Goal: Communication & Community: Answer question/provide support

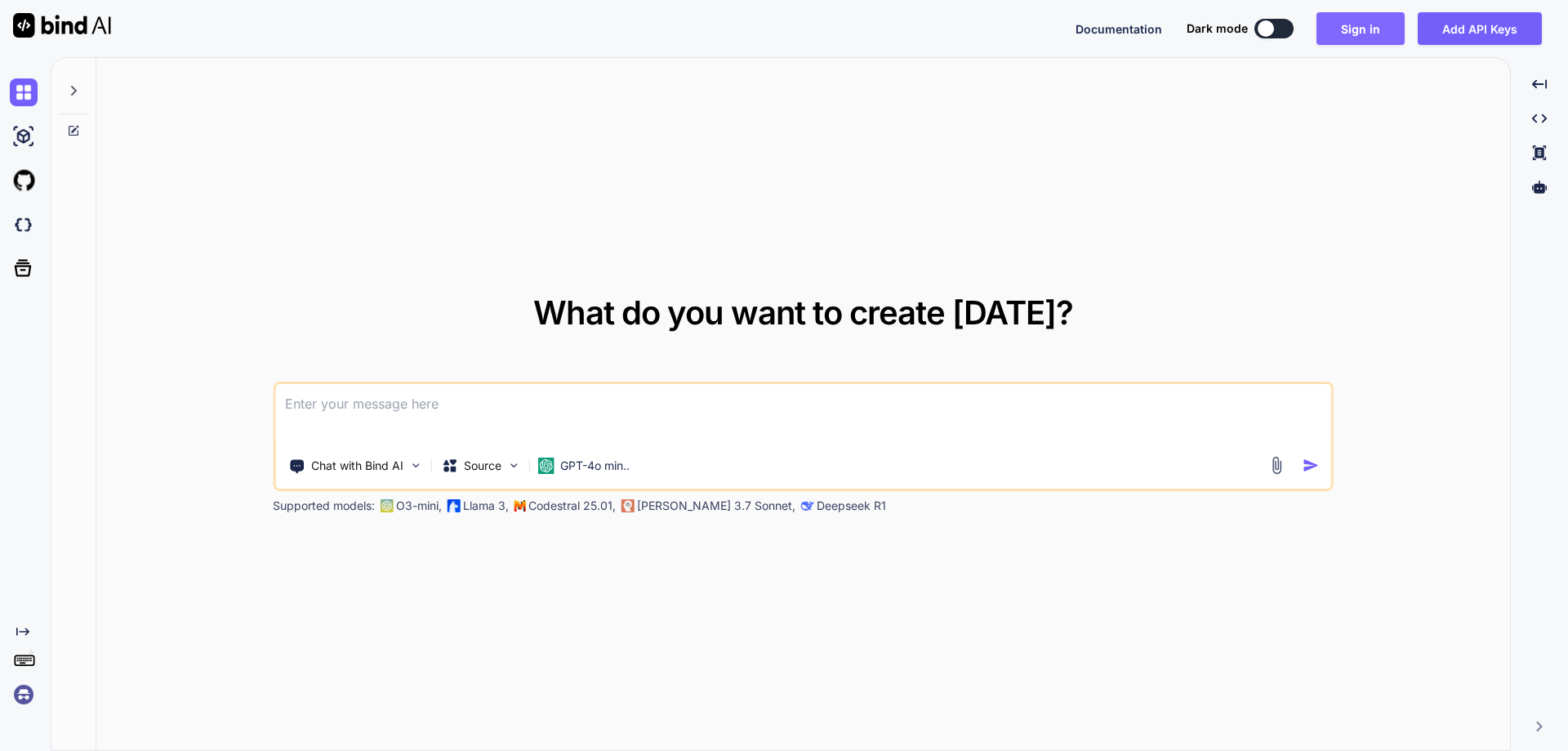
click at [1355, 20] on button "Sign in" at bounding box center [1360, 29] width 88 height 33
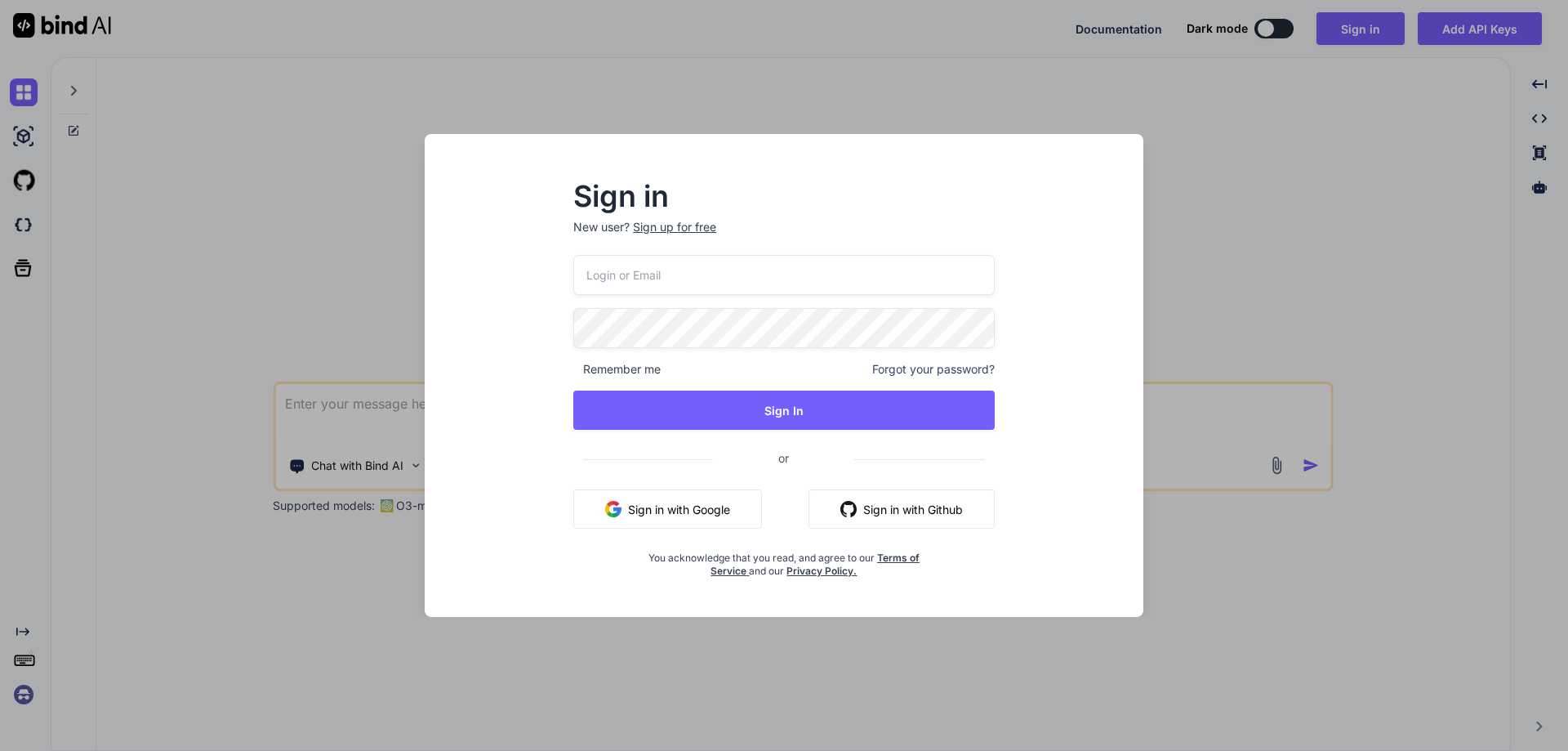
click at [655, 273] on input "email" at bounding box center [784, 275] width 422 height 40
paste input "[EMAIL_ADDRESS][DOMAIN_NAME]"
type input "[EMAIL_ADDRESS][DOMAIN_NAME]"
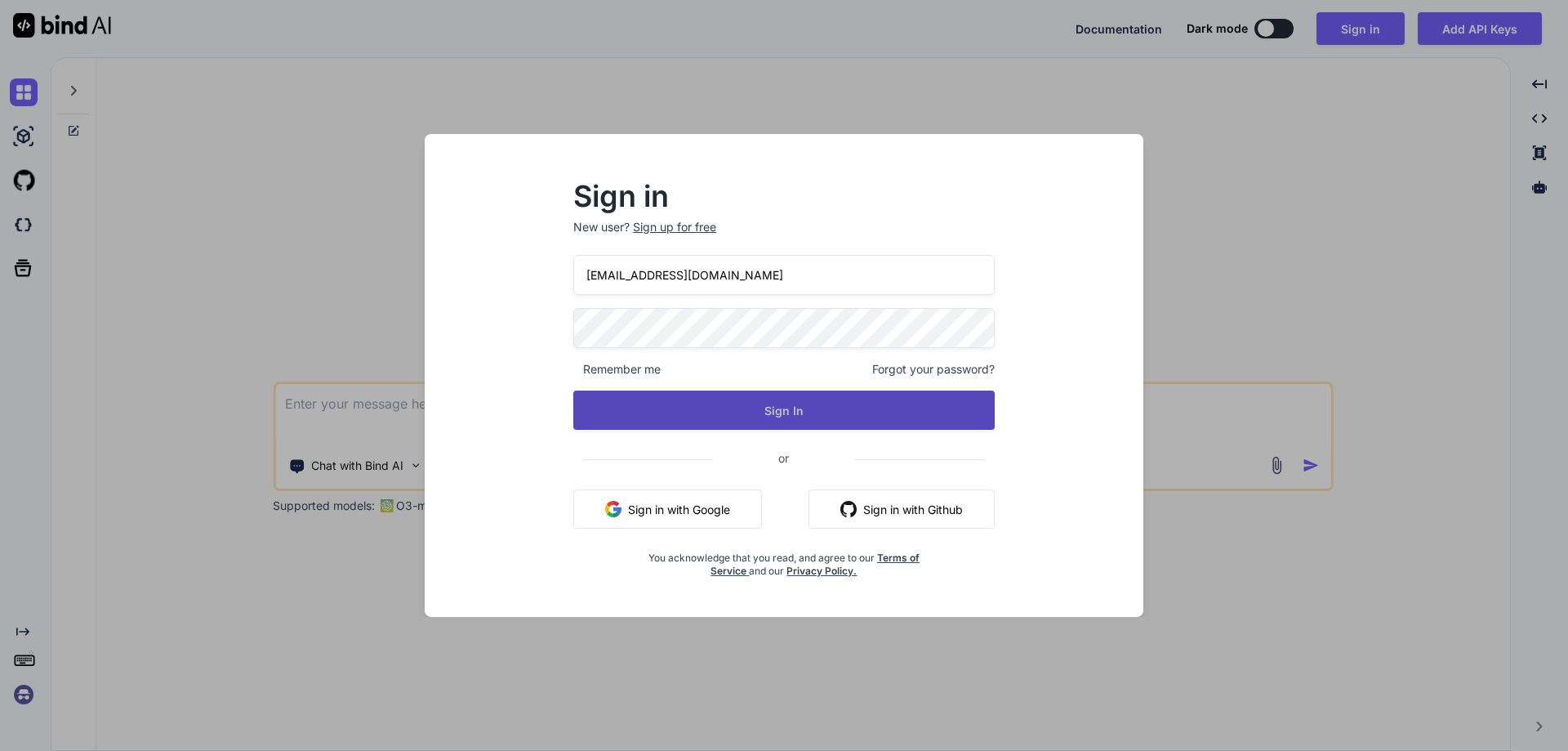
click at [697, 416] on button "Sign In" at bounding box center [784, 410] width 422 height 39
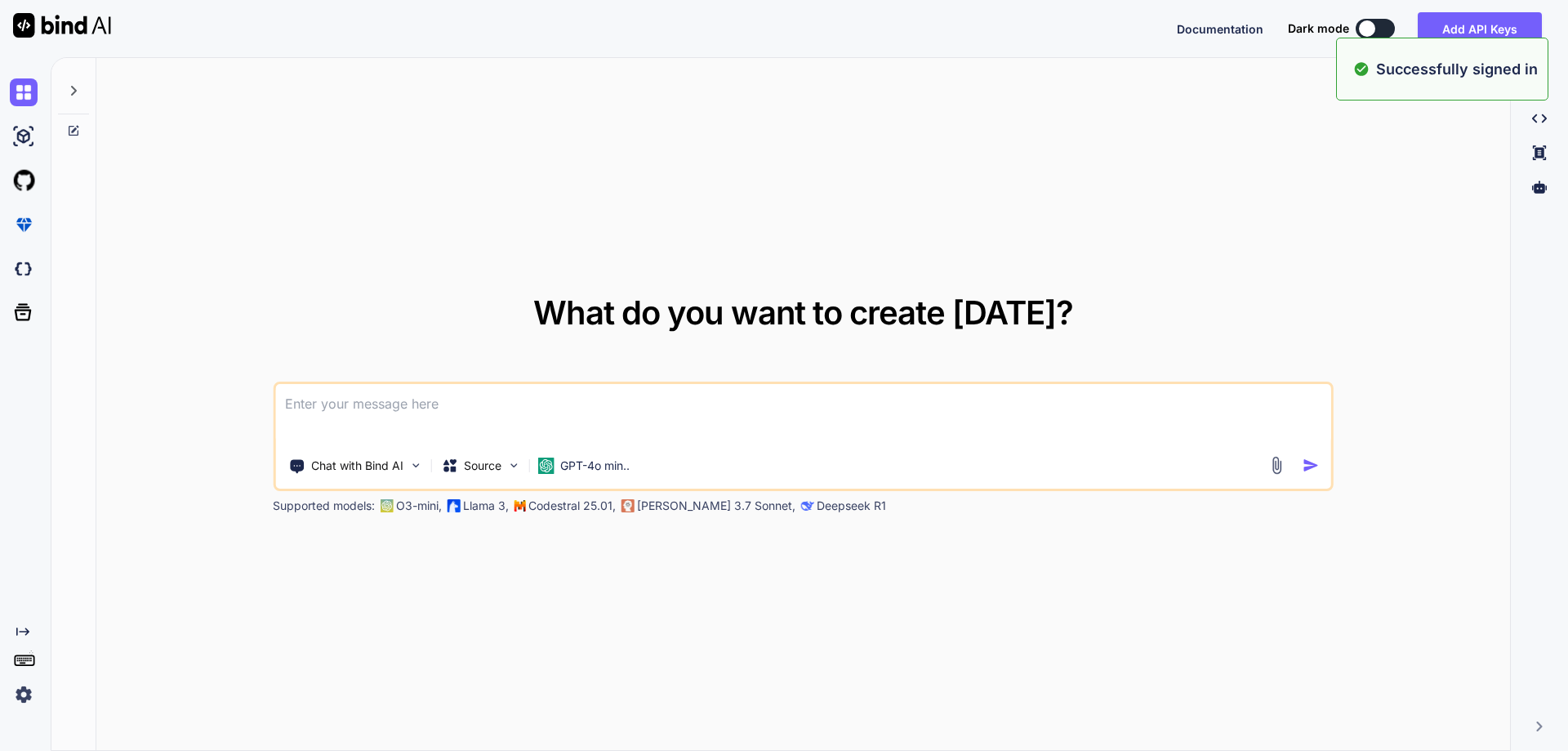
type textarea "x"
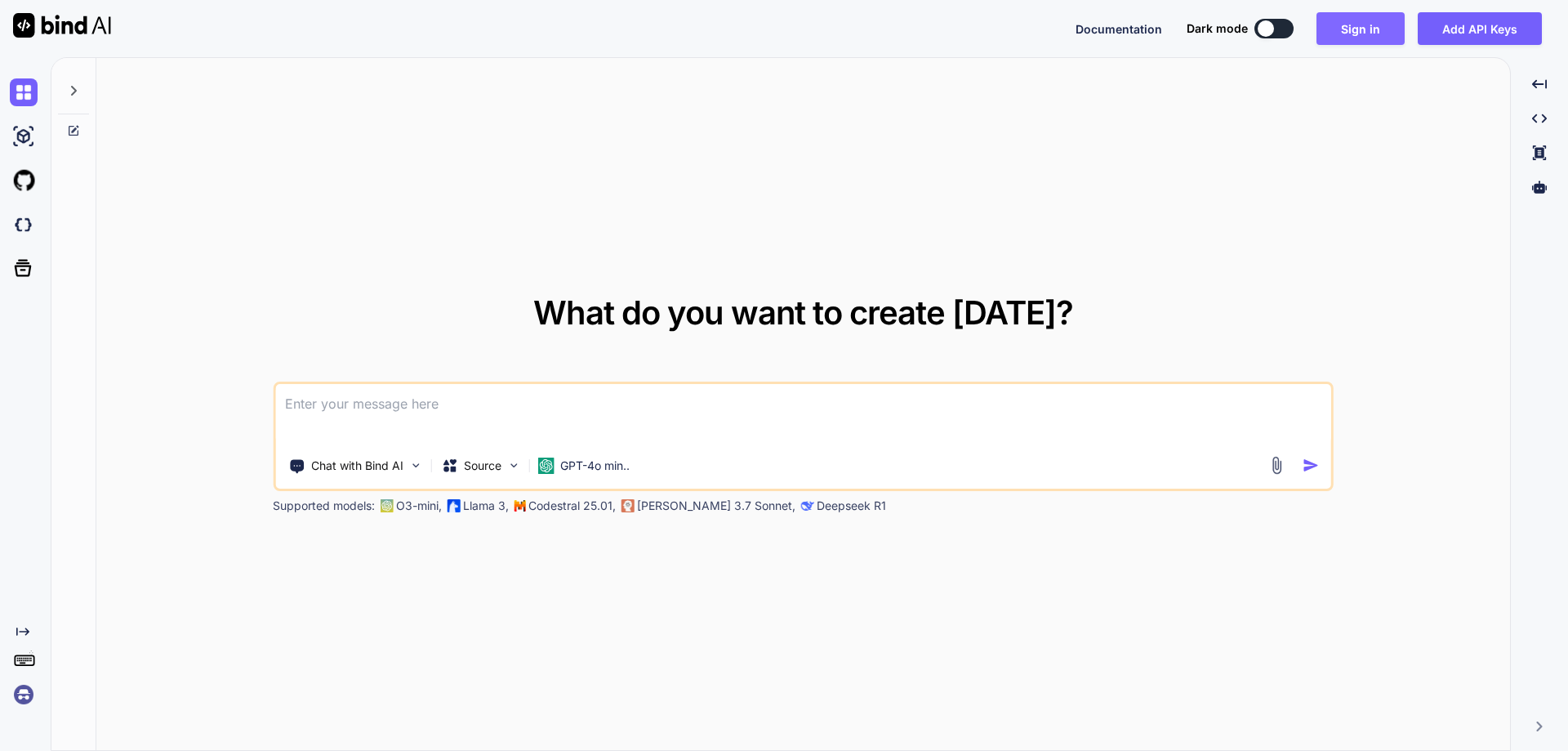
click at [1335, 25] on button "Sign in" at bounding box center [1360, 29] width 88 height 33
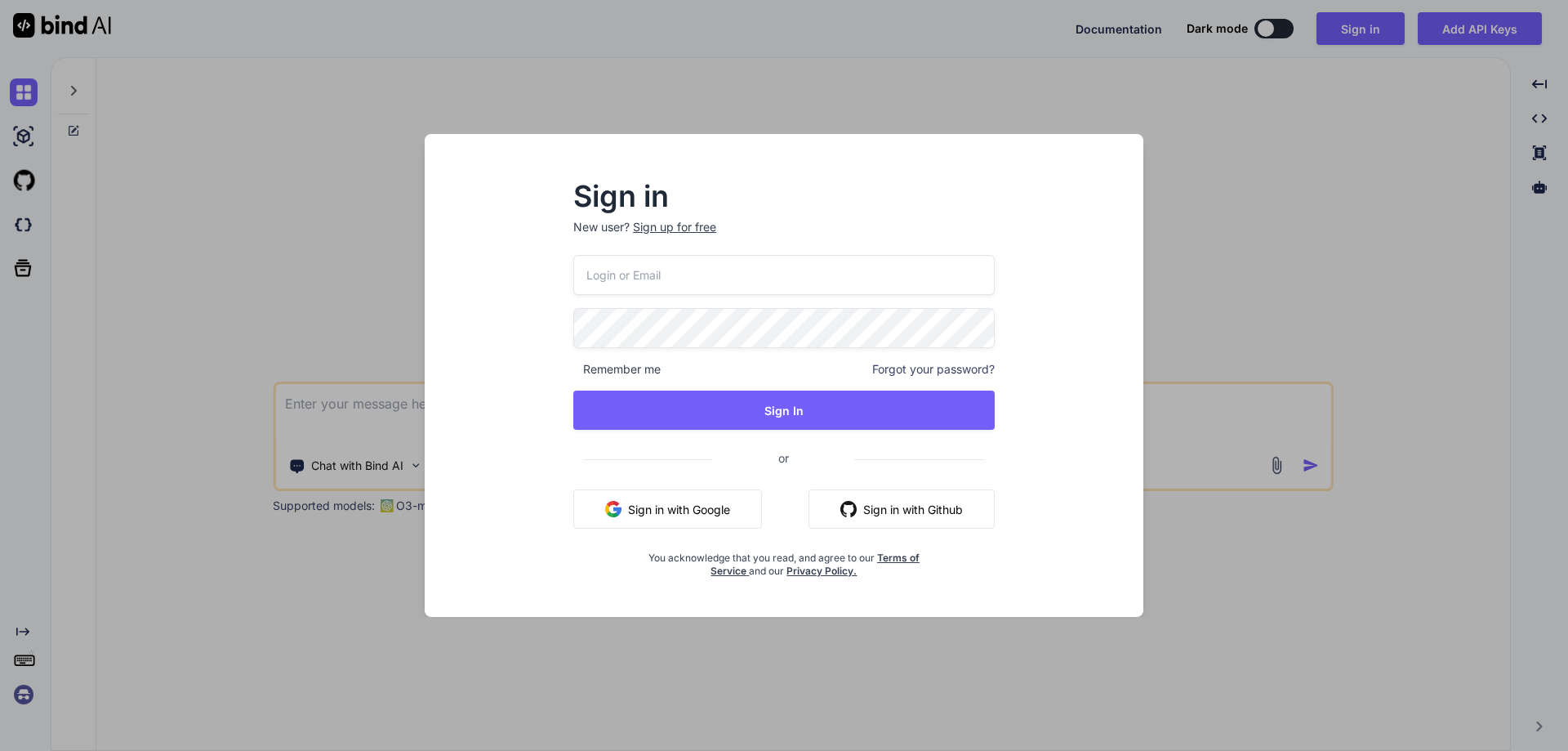
click at [653, 272] on input "email" at bounding box center [784, 275] width 422 height 40
paste input "[EMAIL_ADDRESS][DOMAIN_NAME]"
type input "[EMAIL_ADDRESS][DOMAIN_NAME]"
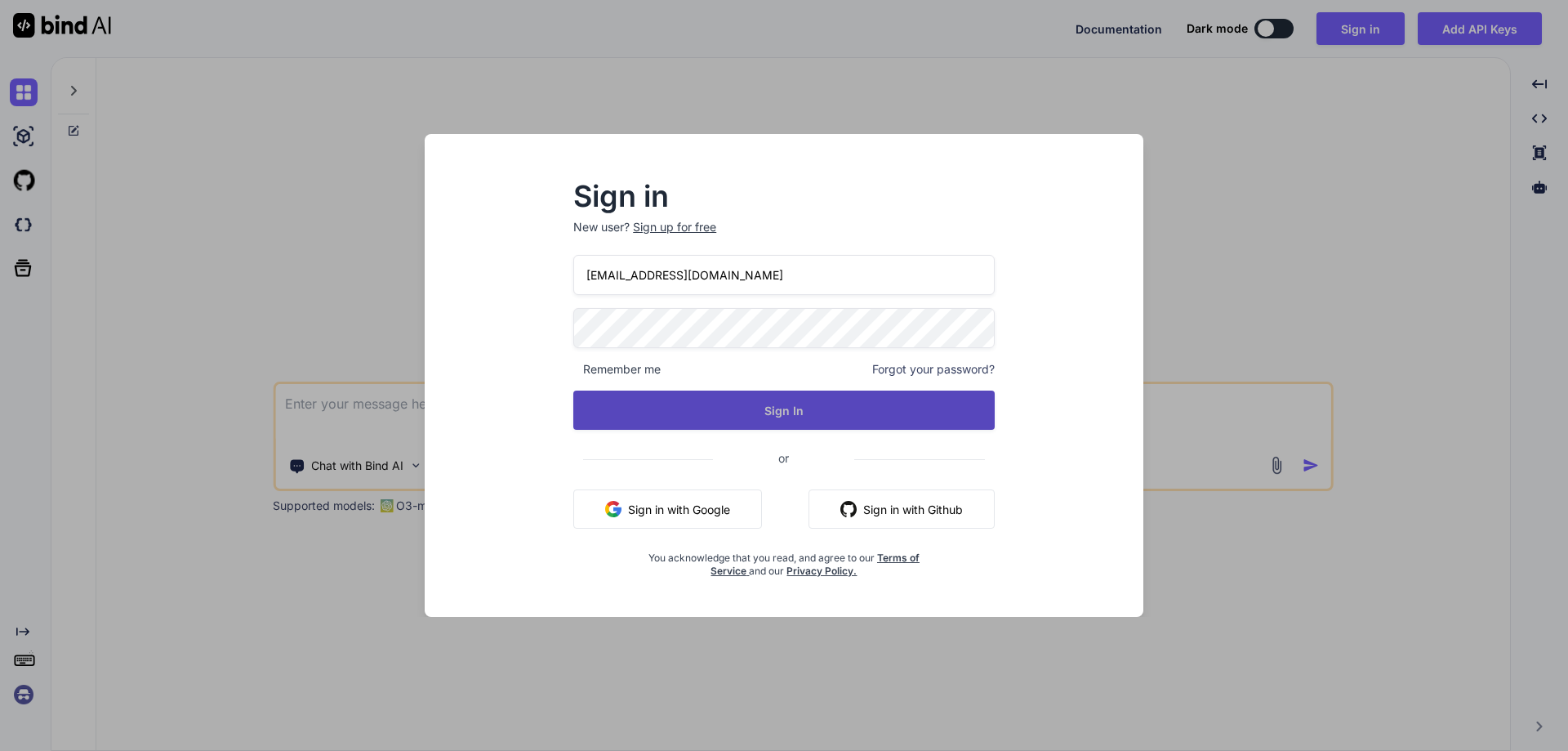
click at [727, 402] on button "Sign In" at bounding box center [784, 410] width 422 height 39
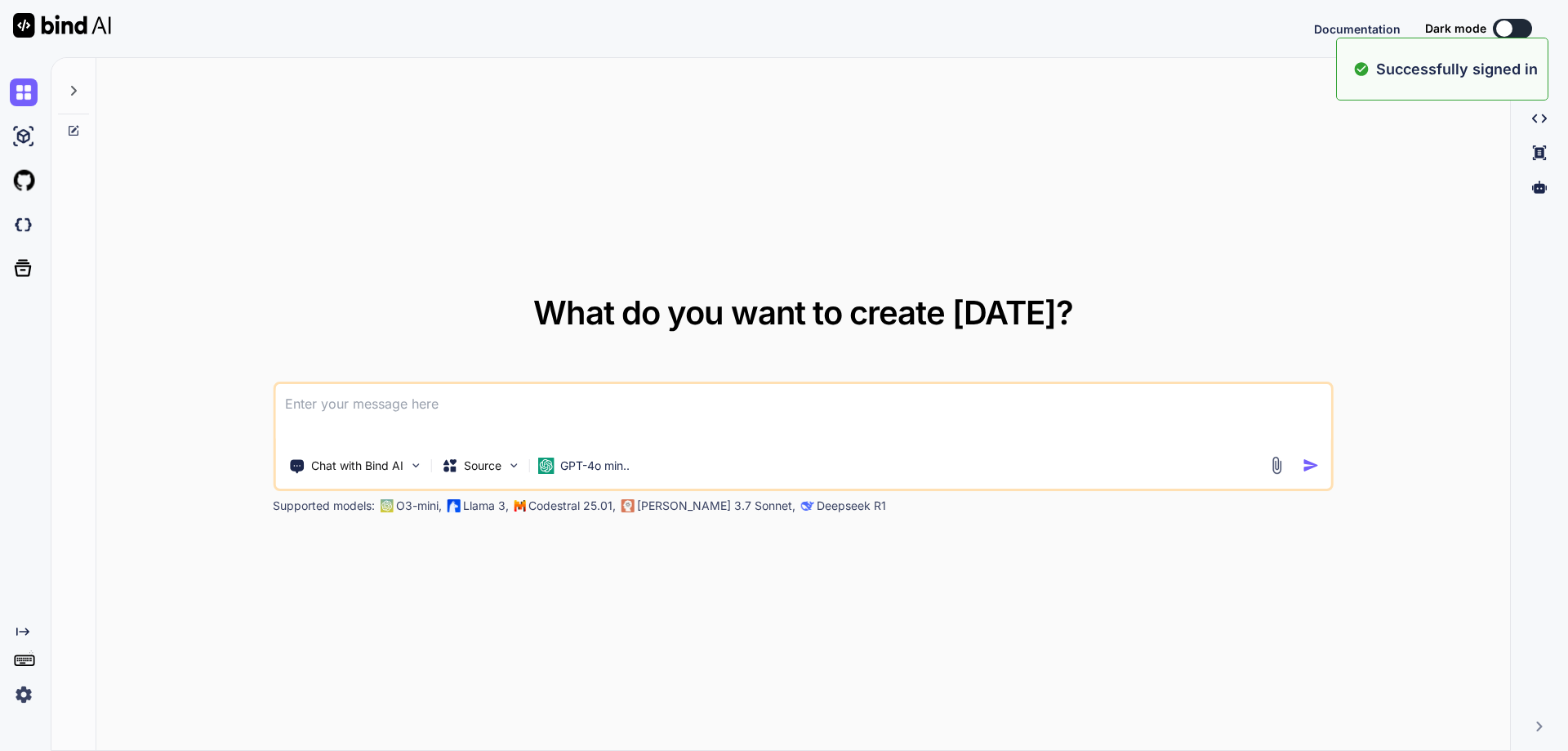
type textarea "x"
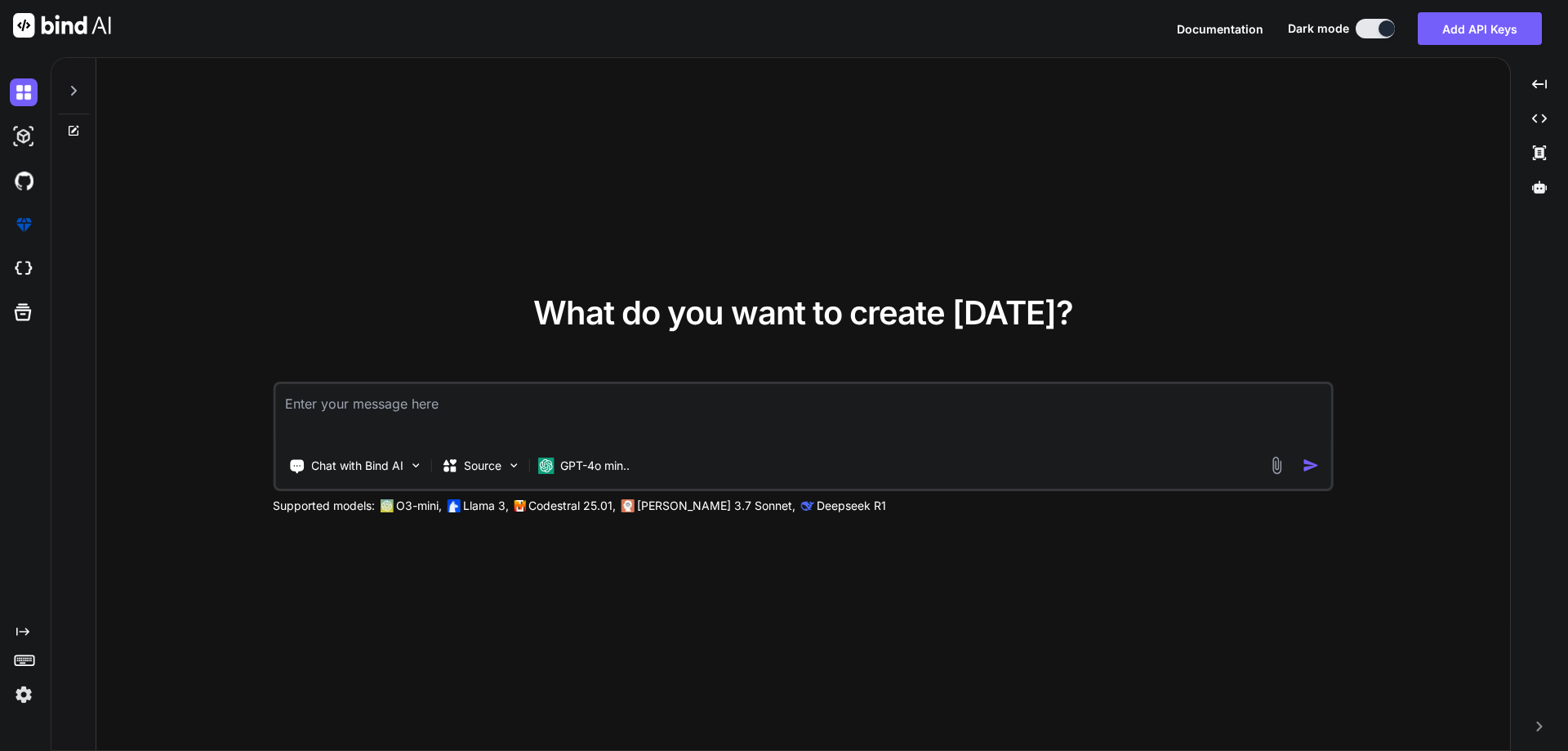
click at [474, 230] on div "What do you want to create [DATE]? Chat with Bind AI Source GPT-4o min.. Suppor…" at bounding box center [803, 405] width 1414 height 694
click at [461, 399] on textarea at bounding box center [803, 414] width 1056 height 60
type textarea "c"
type textarea "x"
type textarea "cl"
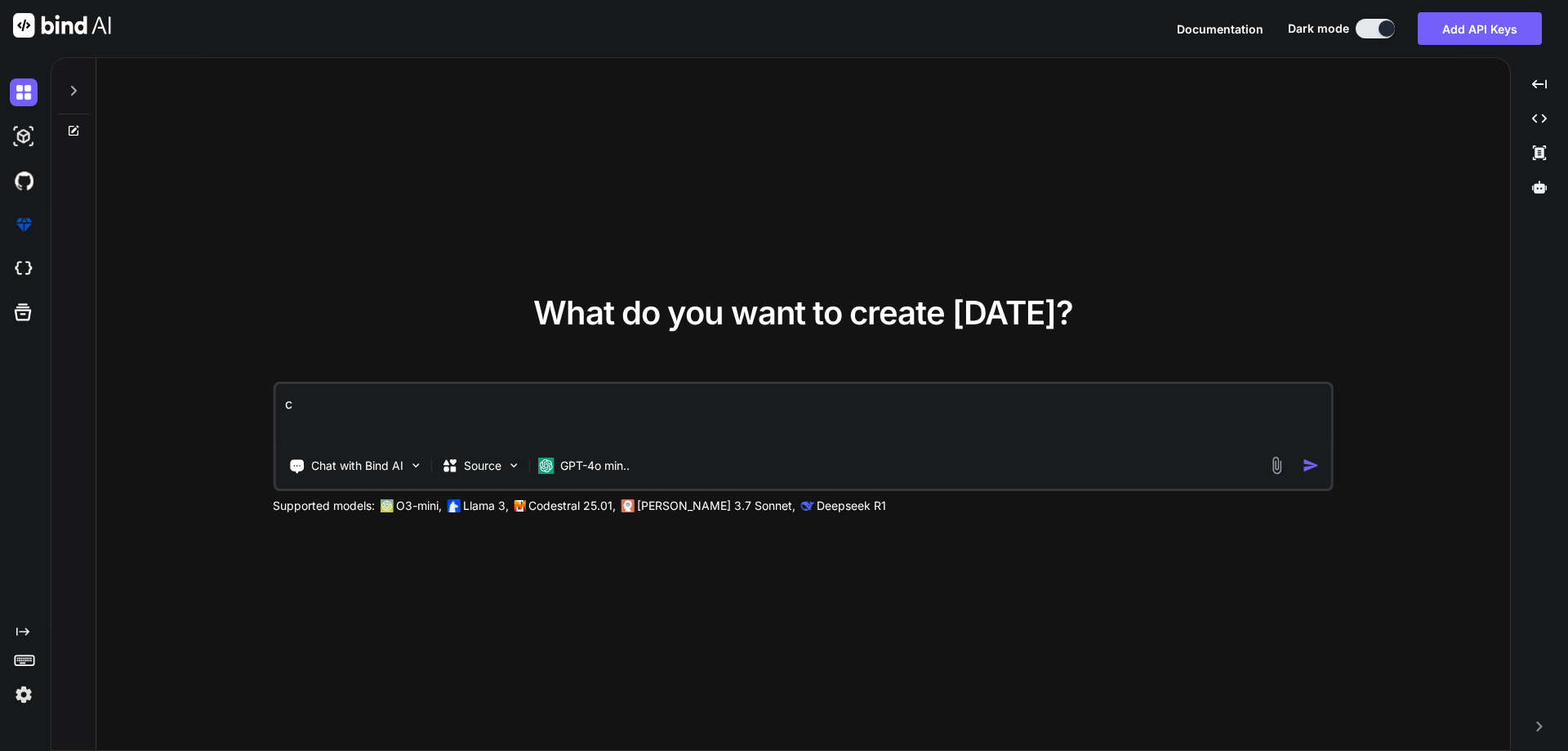
type textarea "x"
type textarea "cli"
type textarea "x"
type textarea "clien"
type textarea "x"
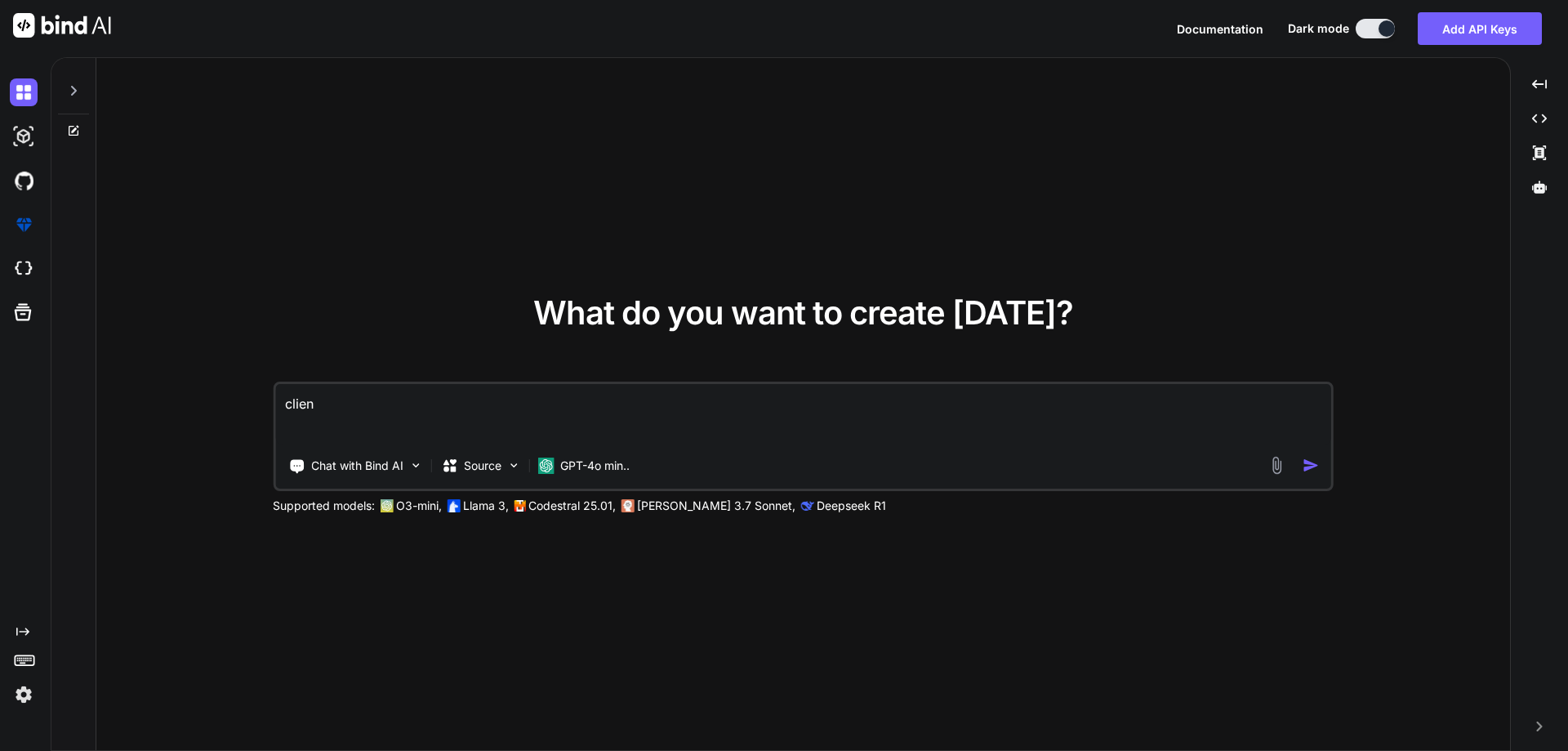
type textarea "clien"
type textarea "x"
type textarea "clien t"
type textarea "x"
type textarea "clien t"
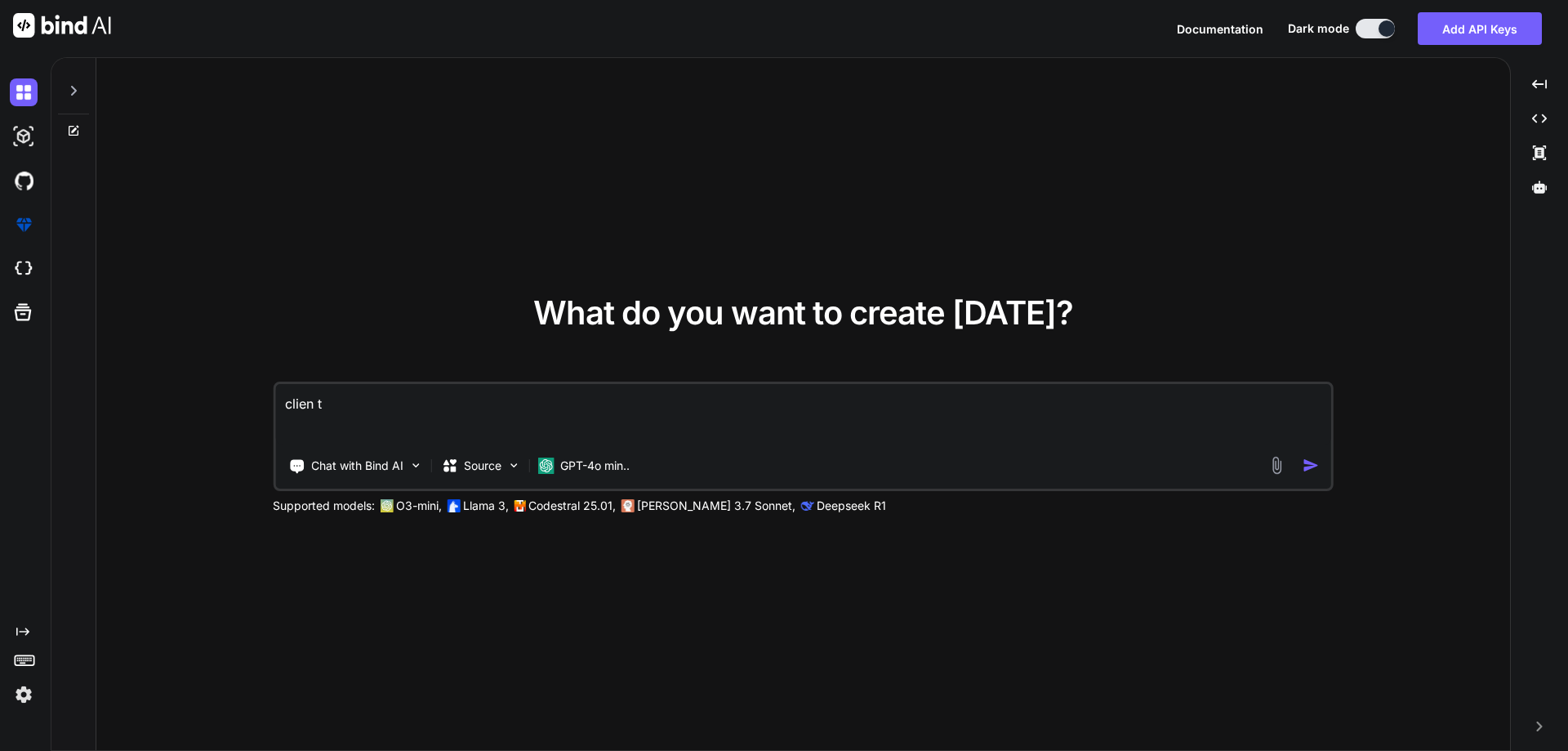
type textarea "x"
type textarea "clien t"
type textarea "x"
type textarea "clien"
type textarea "x"
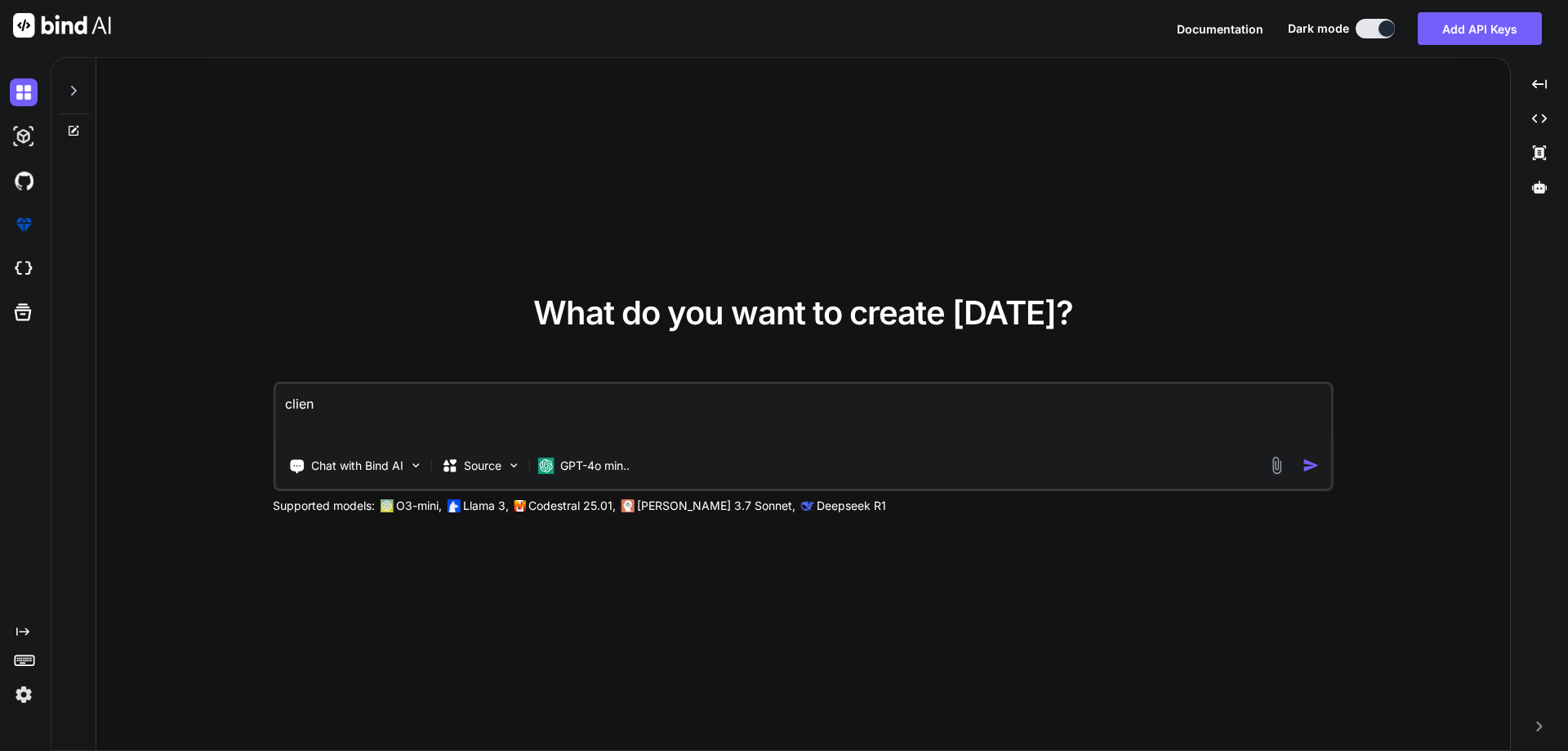
type textarea "clien"
type textarea "x"
type textarea "client"
type textarea "x"
type textarea "client"
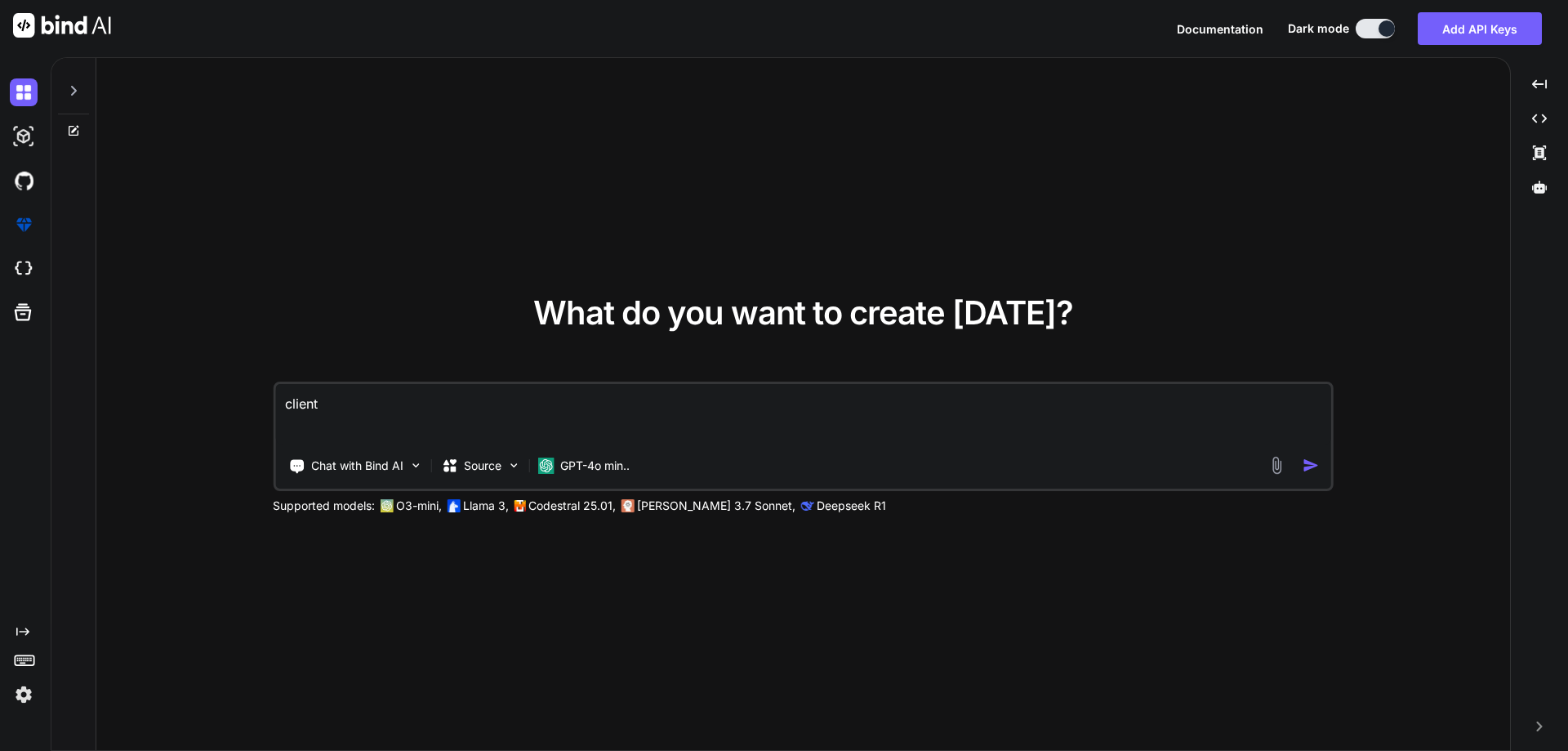
type textarea "x"
type textarea "client g"
type textarea "x"
type textarea "client gi"
type textarea "x"
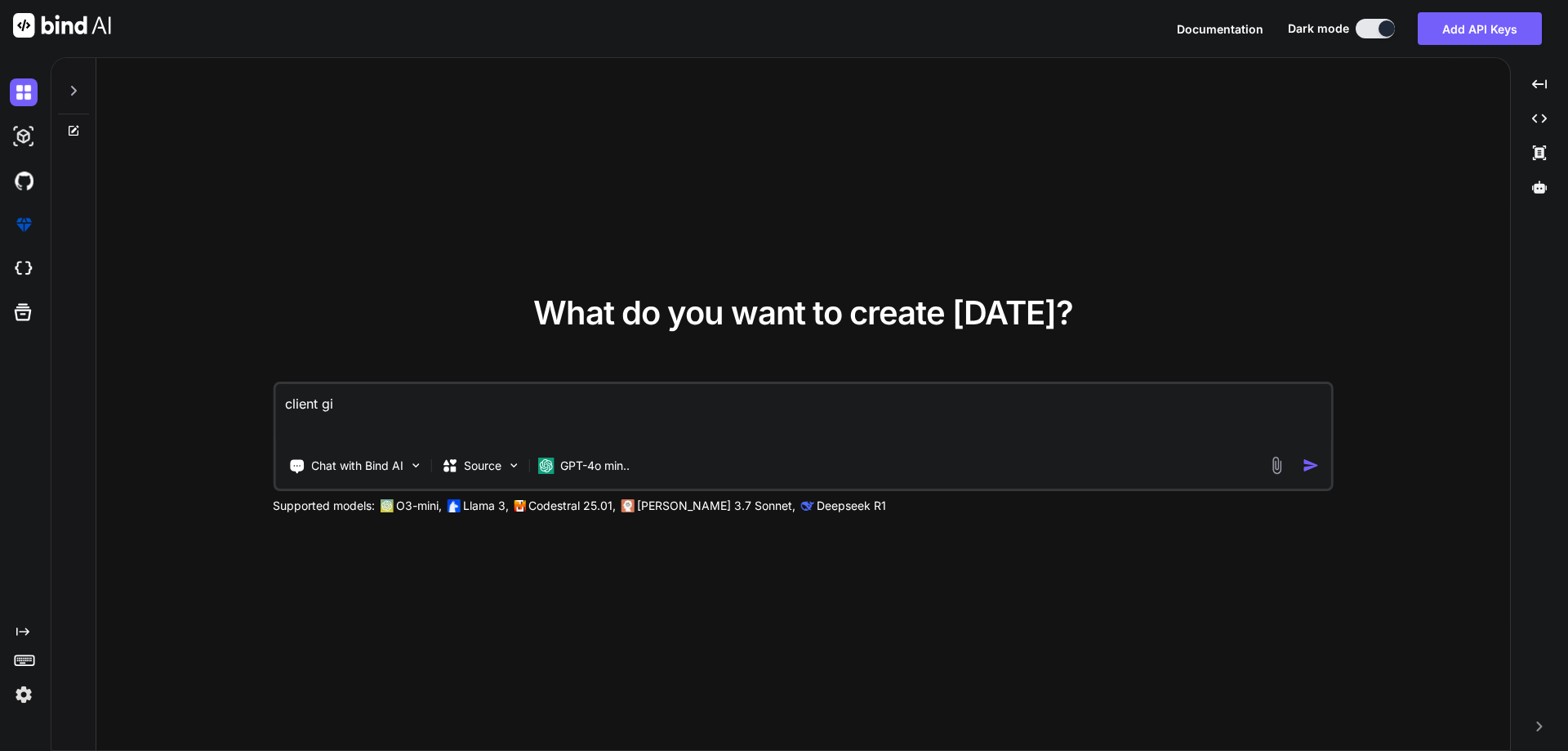
type textarea "client gic"
type textarea "x"
type textarea "client gicv"
type textarea "x"
type textarea "client gicve"
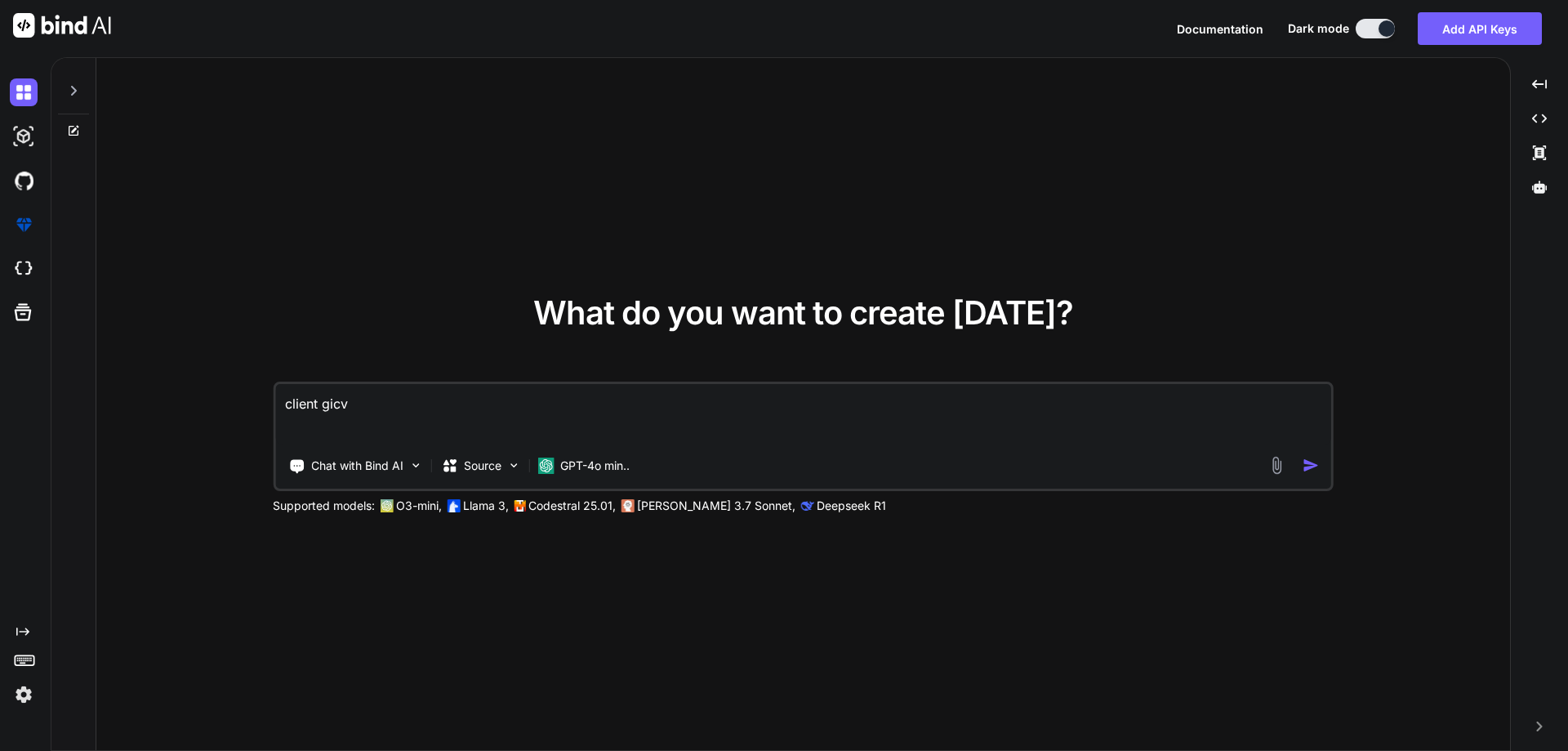
type textarea "x"
type textarea "client gicve"
type textarea "x"
type textarea "client gicve"
type textarea "x"
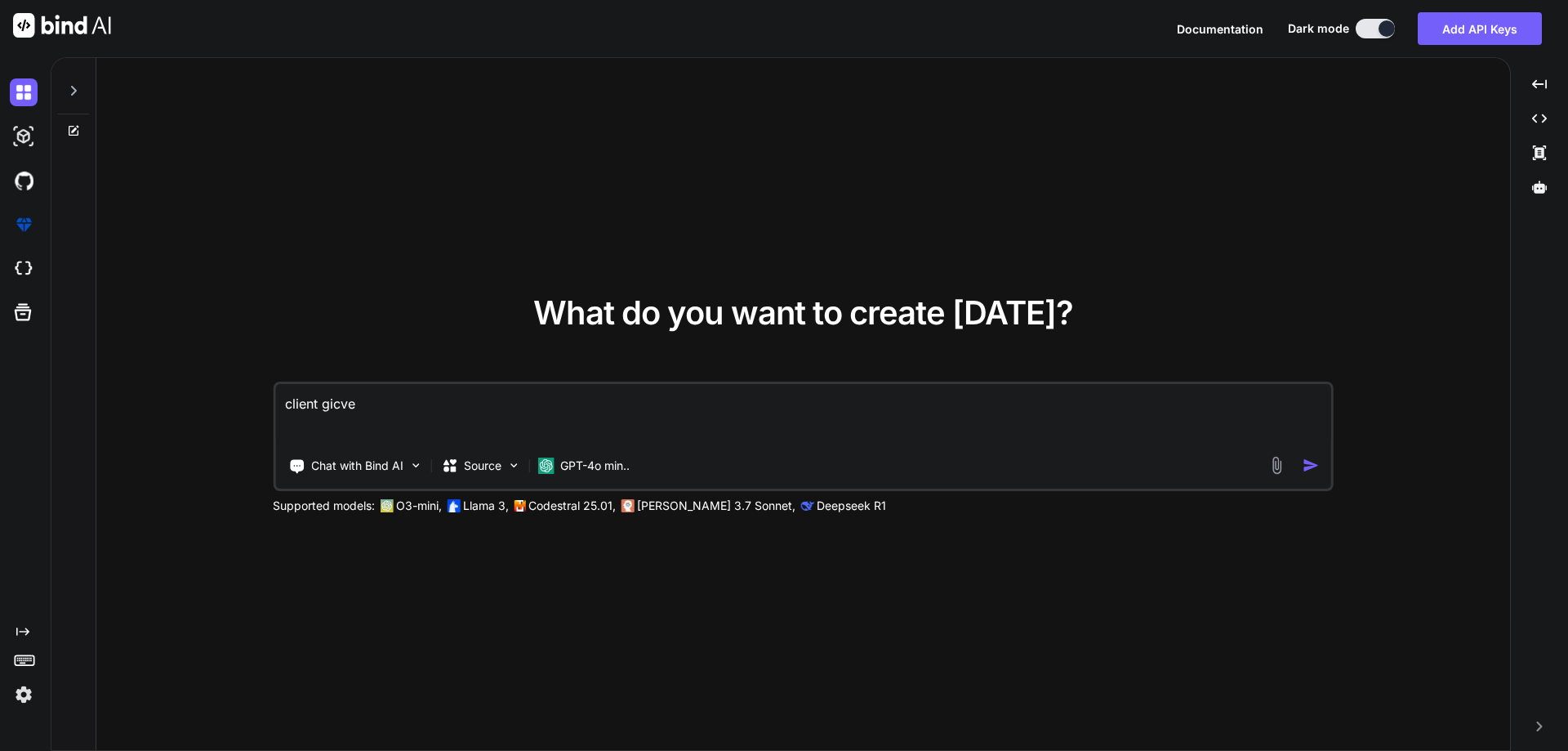
type textarea "client gicv"
type textarea "x"
type textarea "client gic"
type textarea "x"
type textarea "client gi"
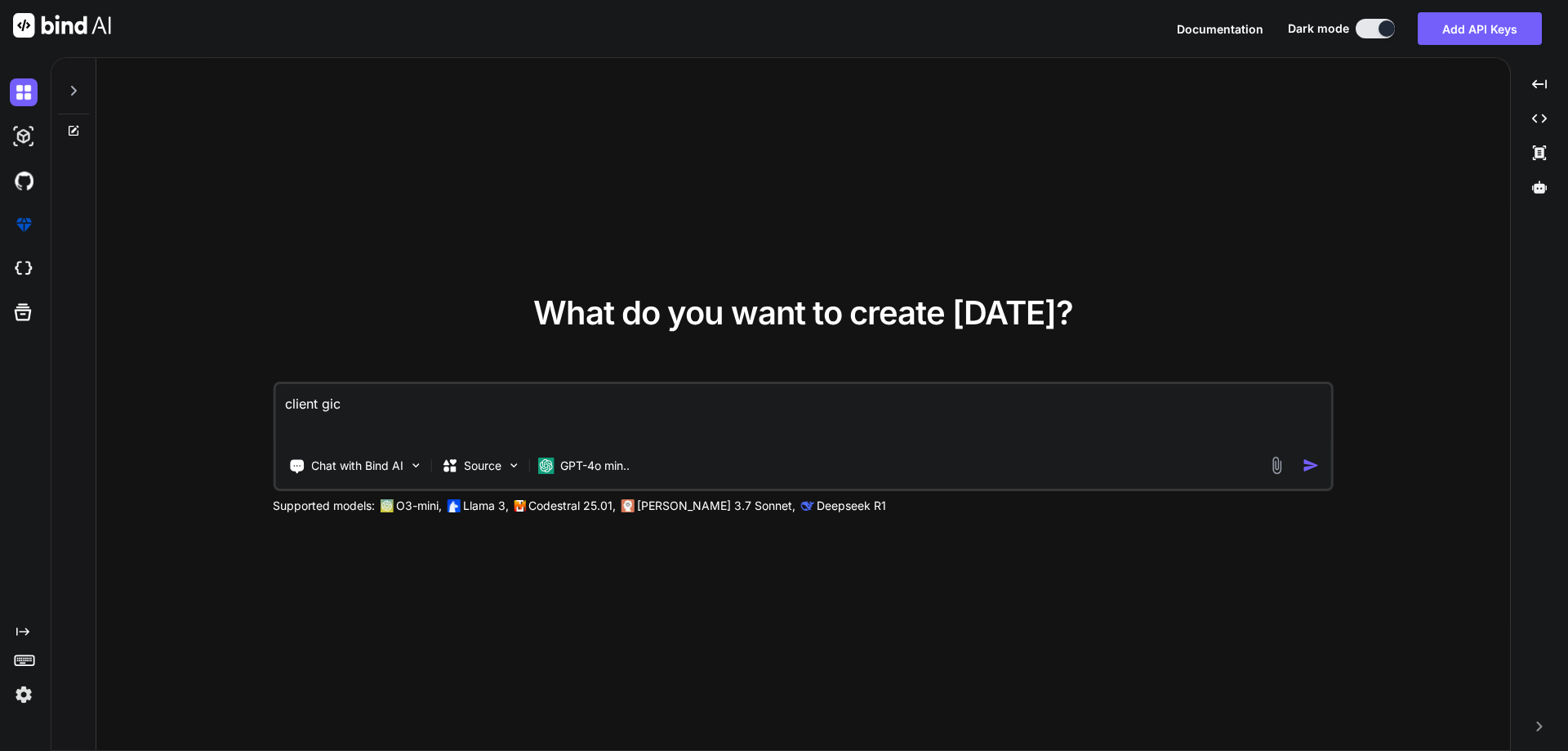
type textarea "x"
type textarea "client giv"
type textarea "x"
type textarea "client give"
type textarea "x"
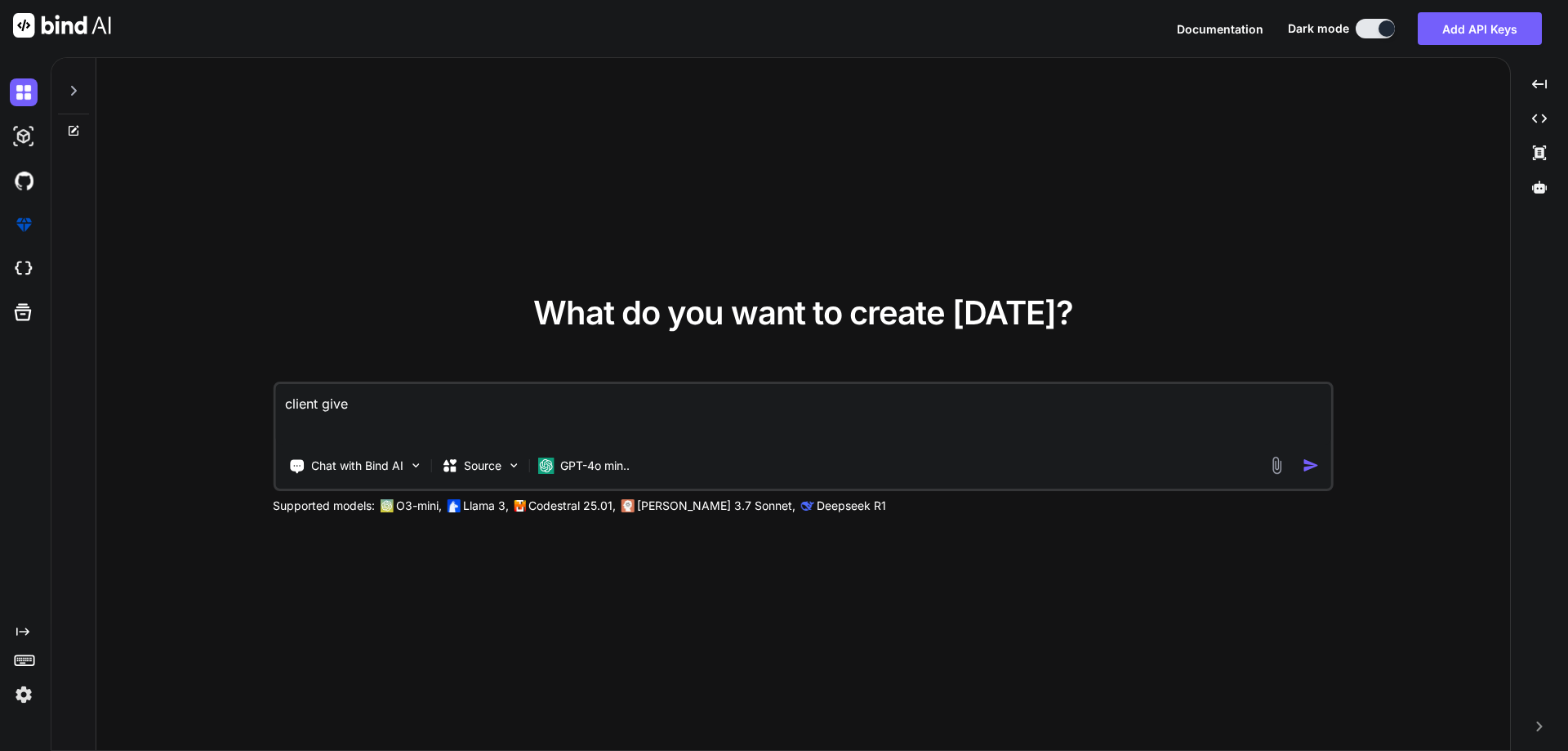
type textarea "client give"
type textarea "x"
type textarea "client give m"
type textarea "x"
type textarea "client give me"
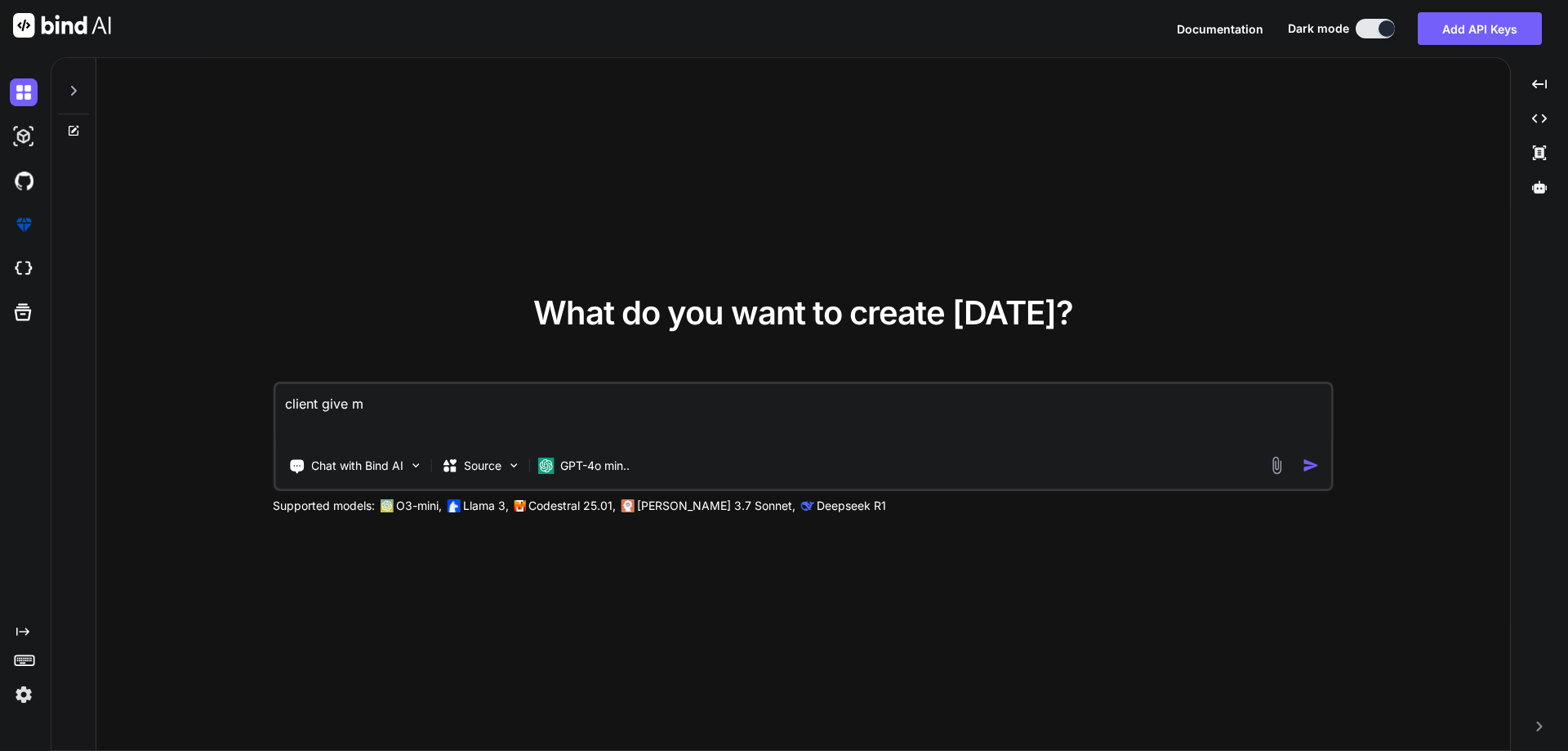
type textarea "x"
type textarea "client give me"
type textarea "x"
type textarea "client give me r"
type textarea "x"
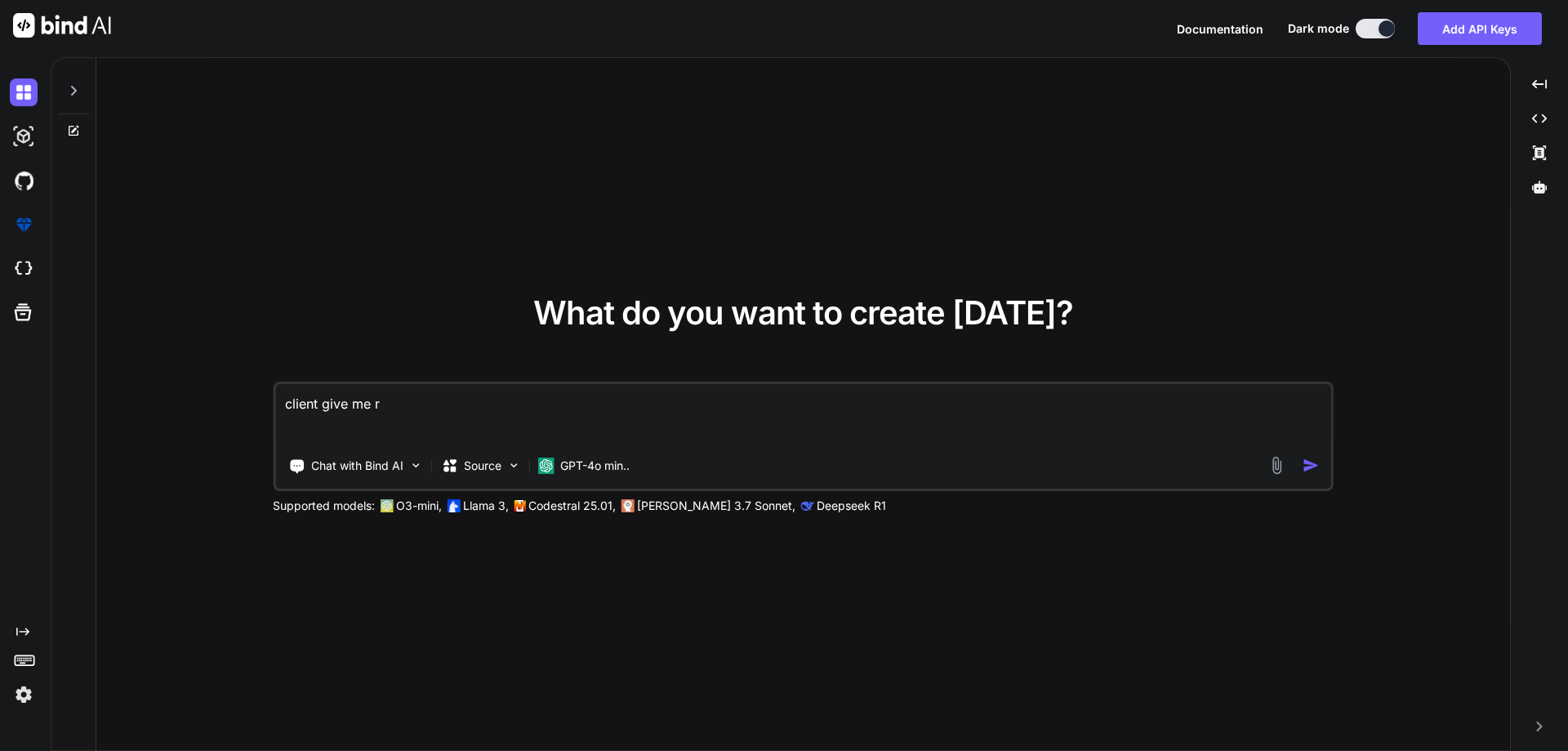
type textarea "client give me re"
type textarea "x"
type textarea "client give me res"
type textarea "x"
type textarea "client give me resp"
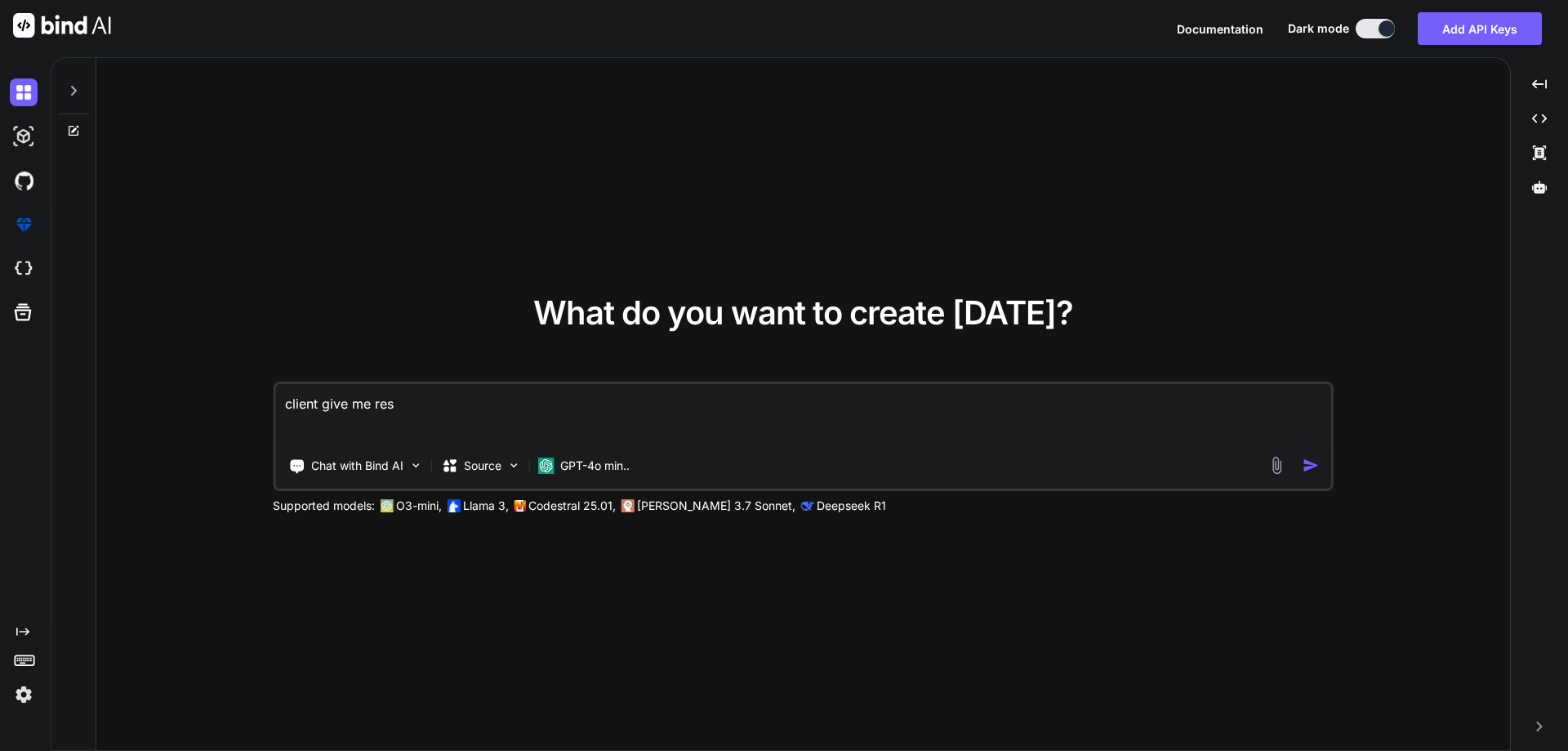
type textarea "x"
type textarea "client give me respn"
type textarea "x"
type textarea "client give me resp"
type textarea "x"
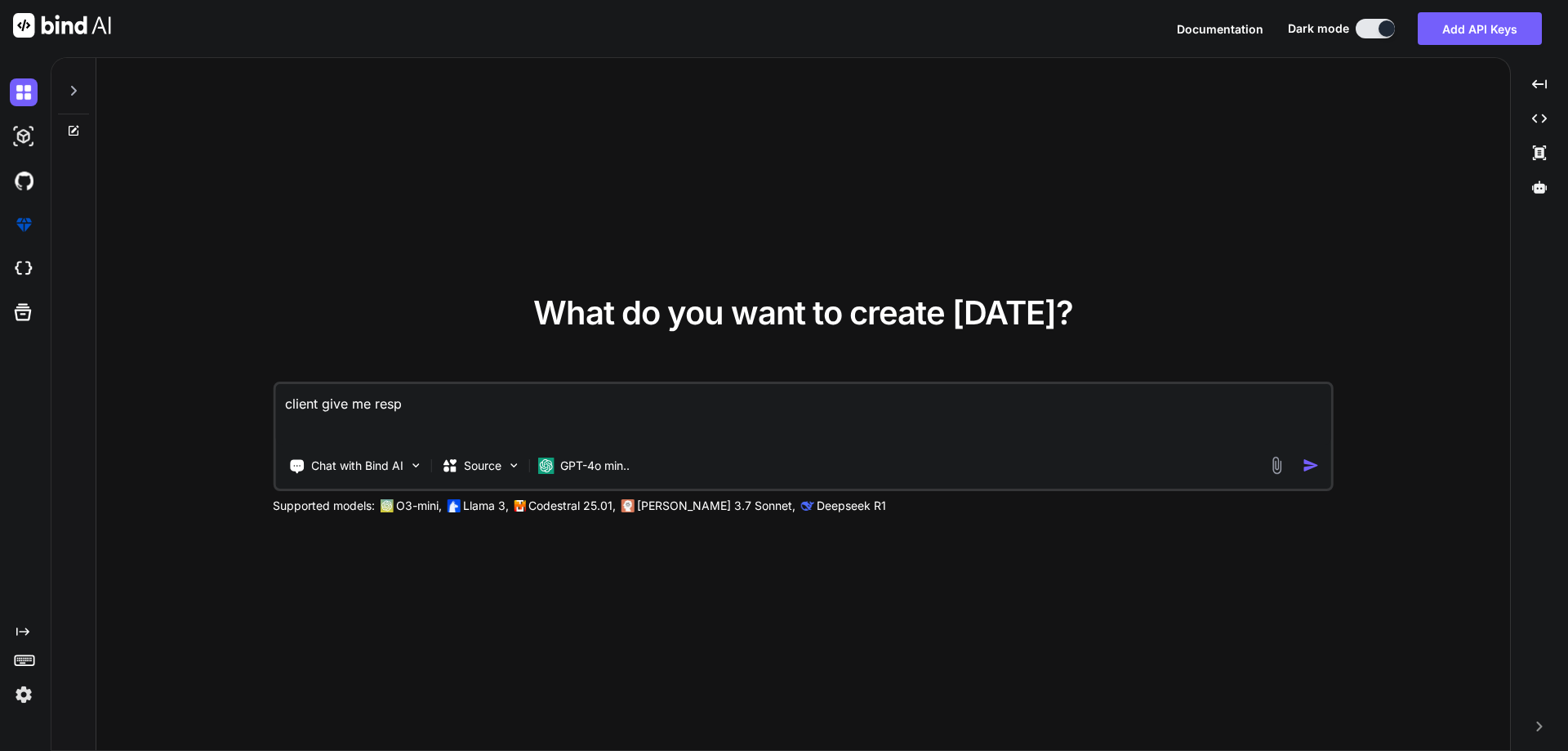
type textarea "client give me respo"
type textarea "x"
type textarea "client give me respon"
type textarea "x"
type textarea "client give me respons"
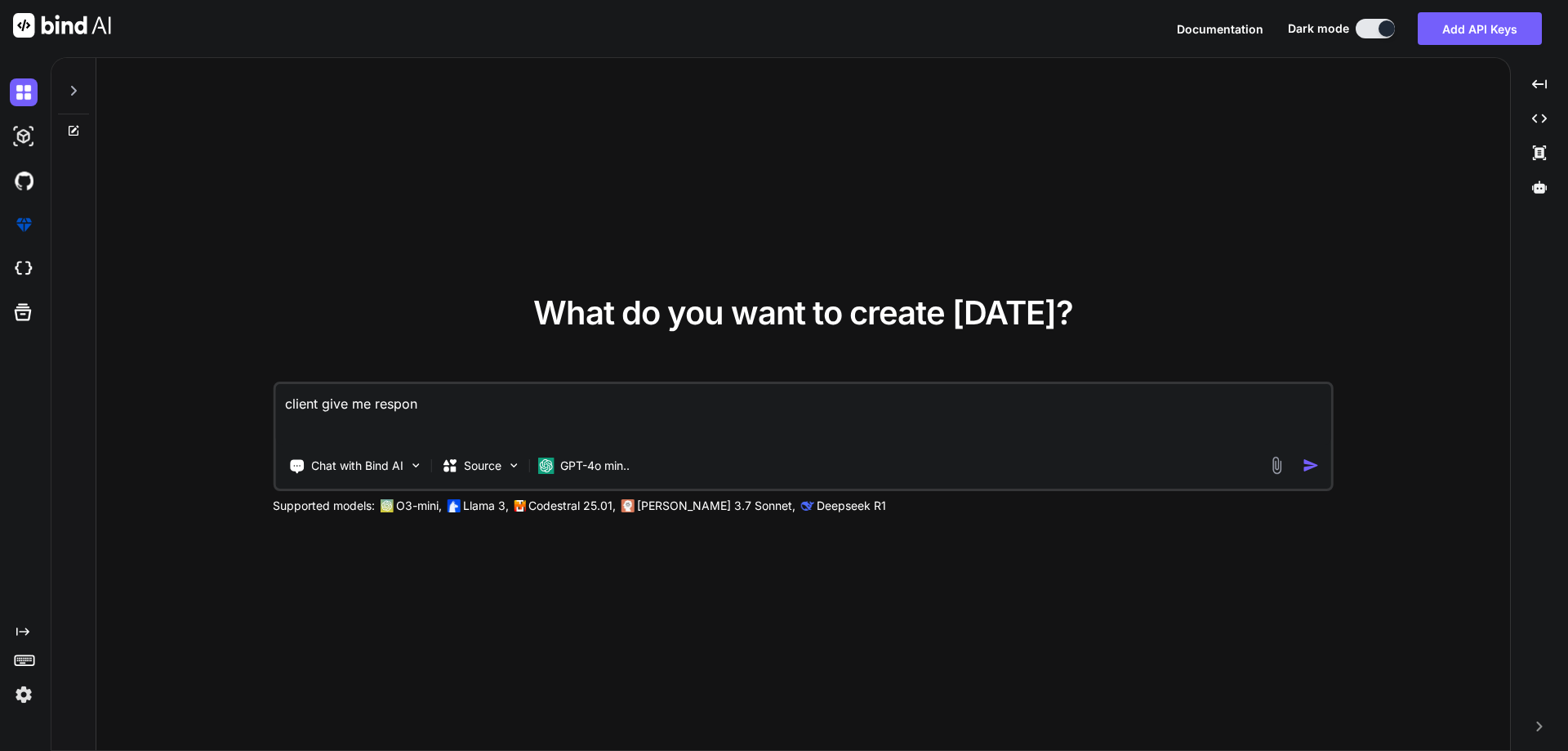
type textarea "x"
type textarea "client give me response"
type textarea "x"
type textarea "client give me response"
type textarea "x"
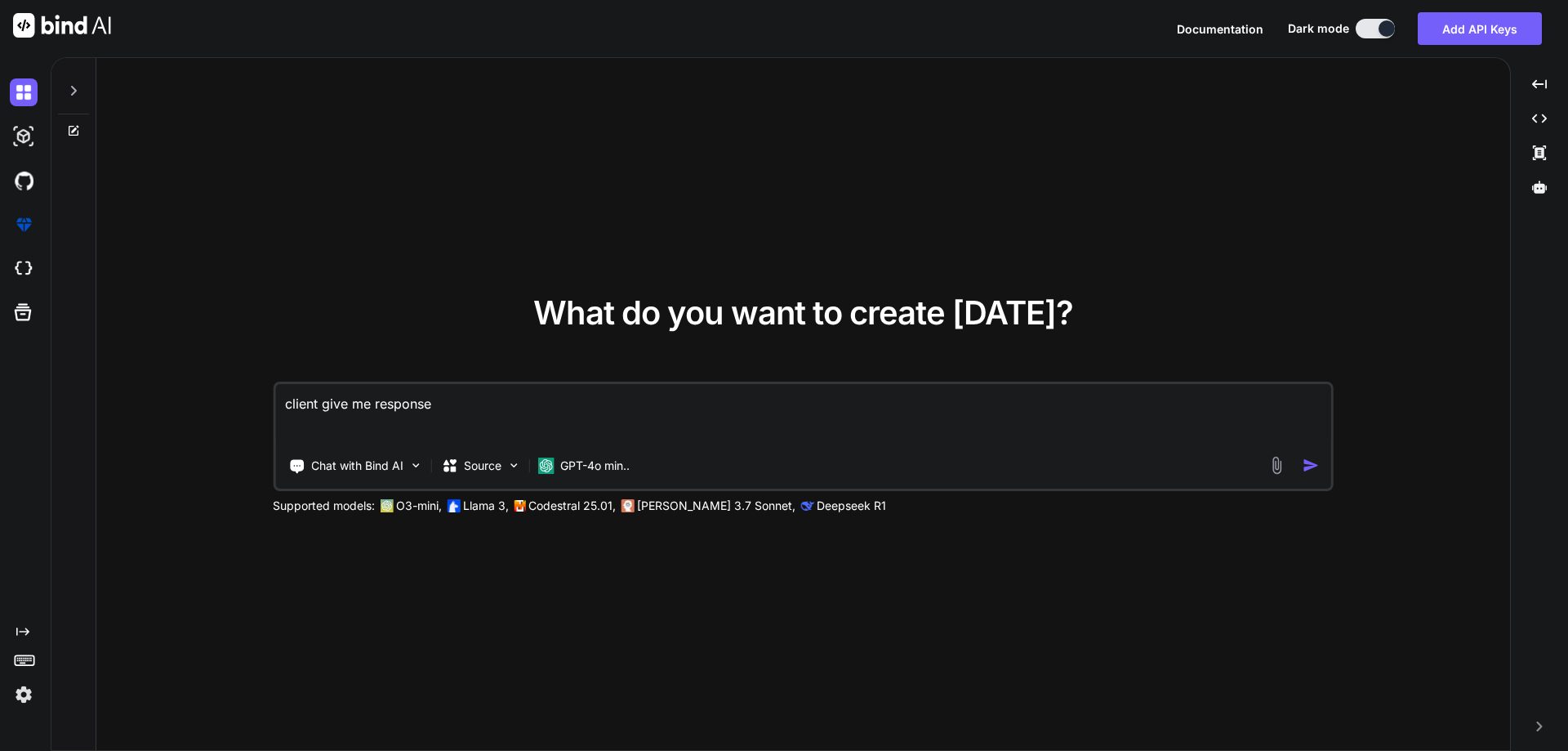
type textarea "client give me response ""
type textarea "x"
type textarea "client give me response """
type textarea "x"
paste textarea "@zaid i tested with [PERSON_NAME] just now. There are a few revisions needed be…"
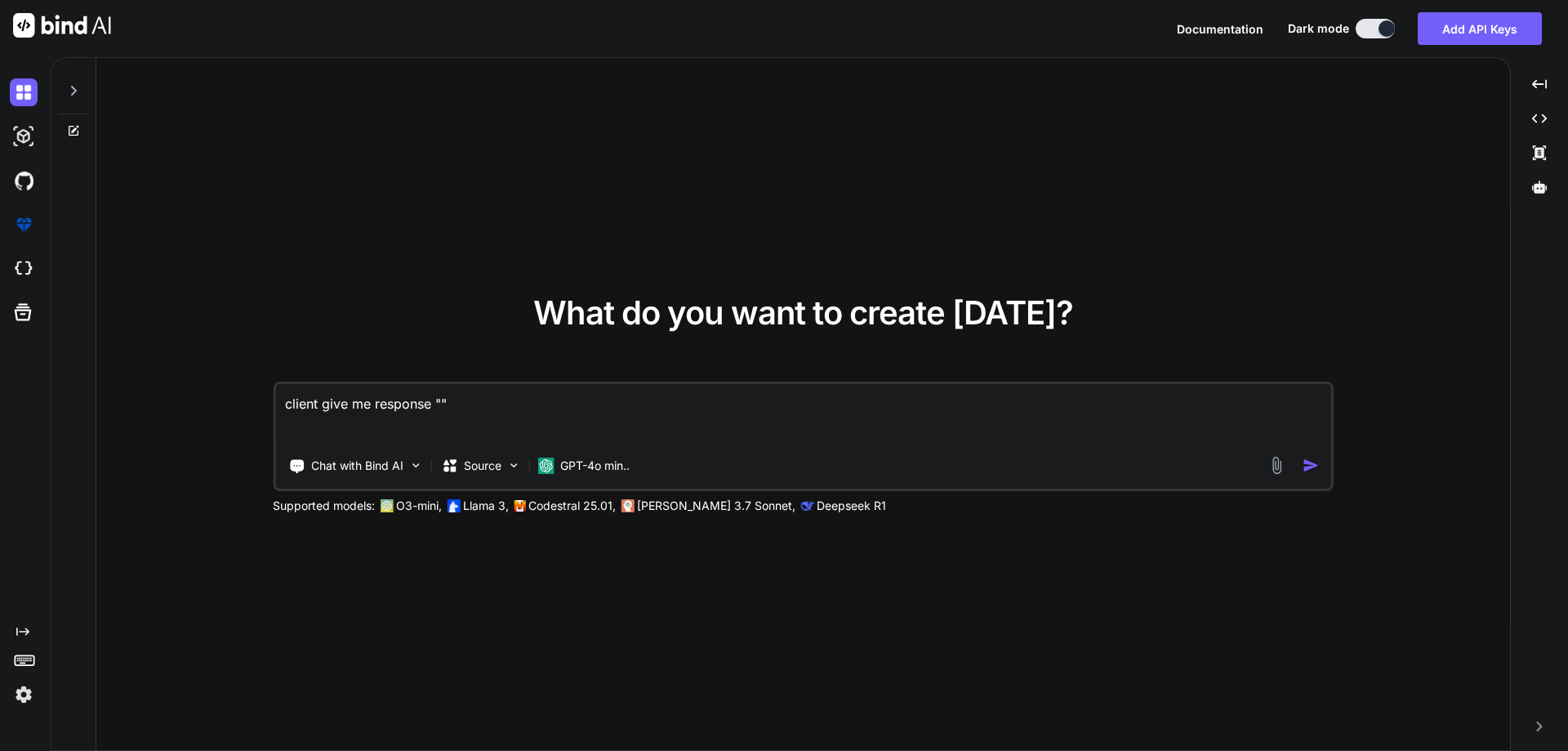
type textarea "client give me response "@zaid i tested with [PERSON_NAME] just now. There are …"
type textarea "x"
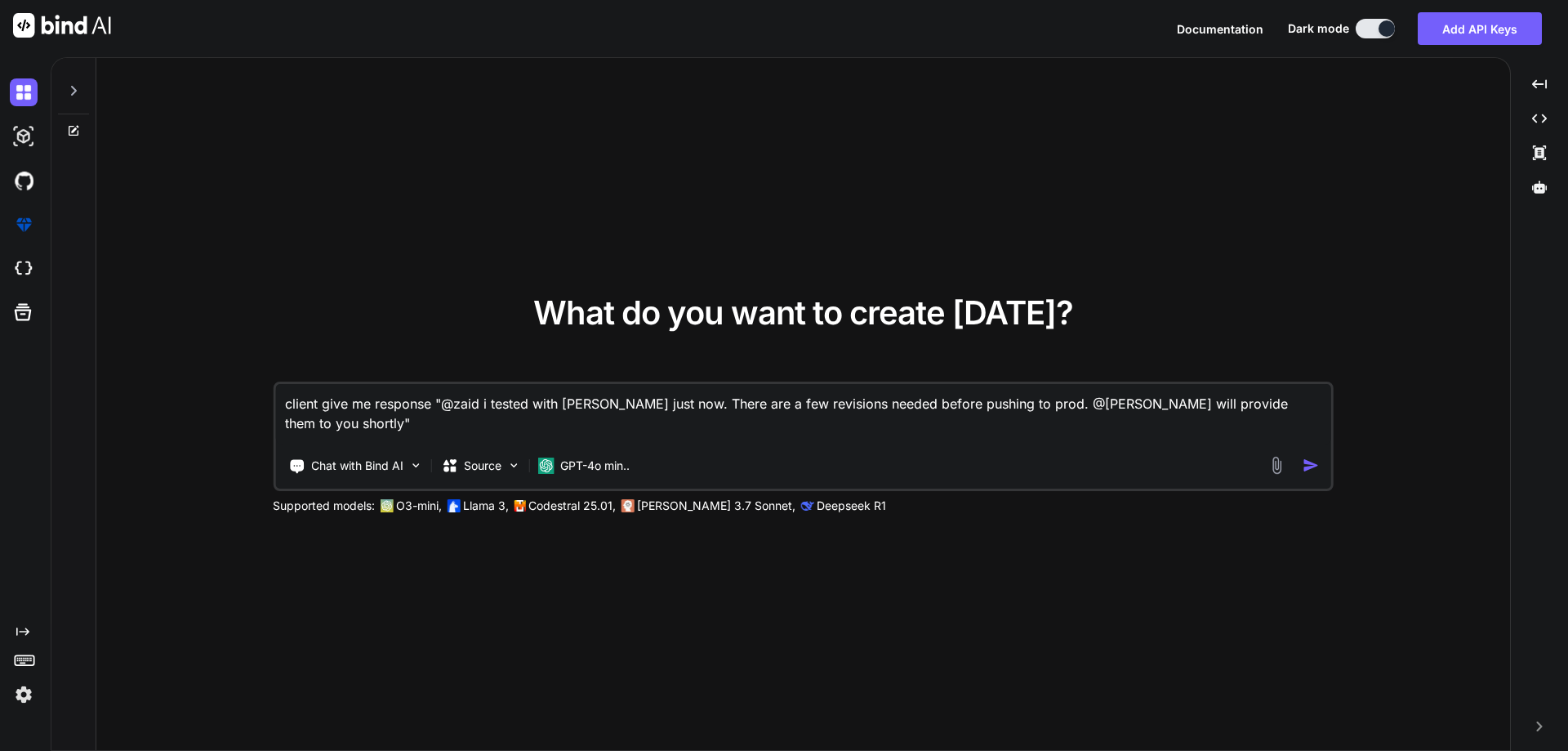
click at [367, 430] on textarea "client give me response "@zaid i tested with [PERSON_NAME] just now. There are …" at bounding box center [803, 414] width 1056 height 60
type textarea "client give me response "@zaid i tested with [PERSON_NAME] just now. There are …"
type textarea "x"
type textarea "client give me response "@zaid i tested with [PERSON_NAME] just now. There are …"
type textarea "x"
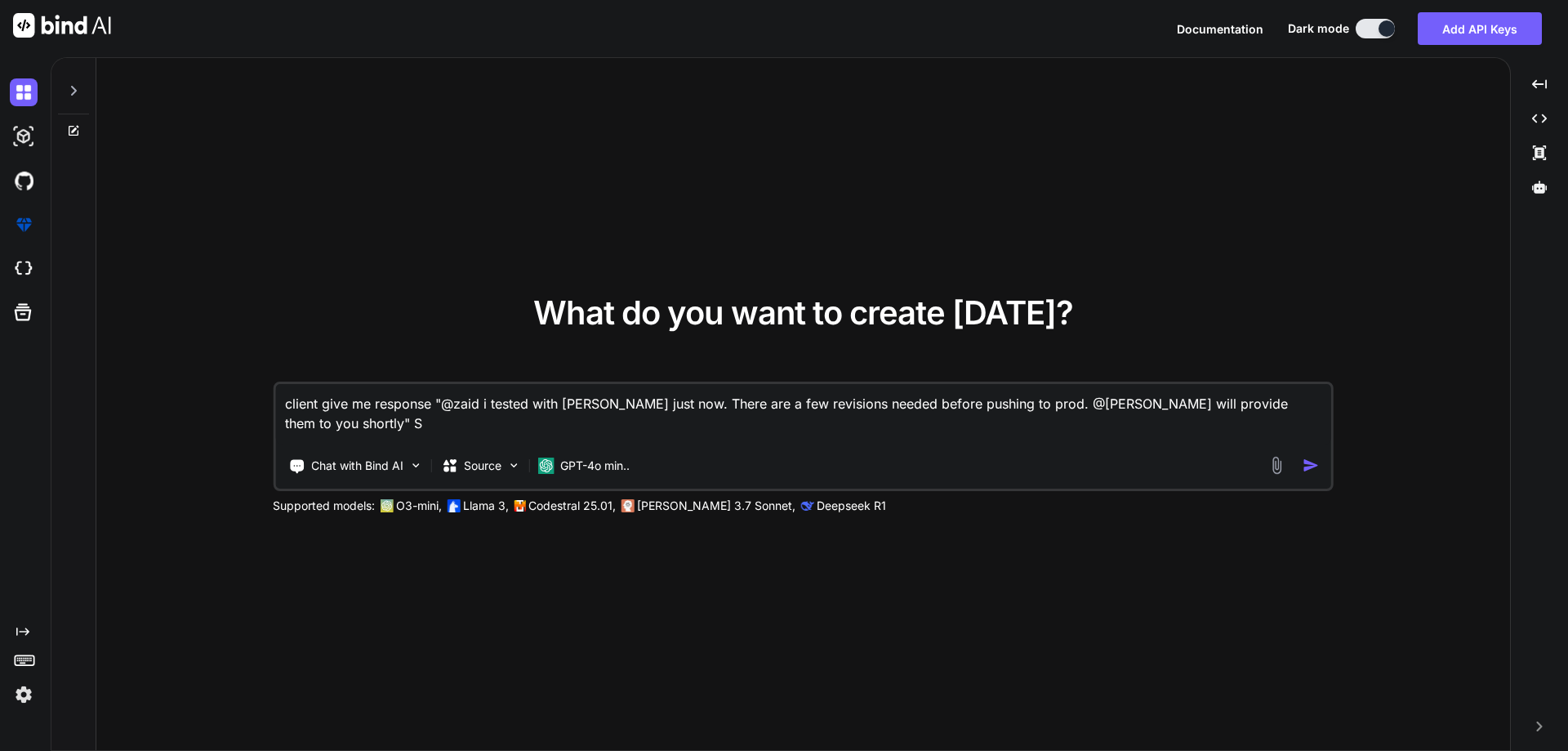
type textarea "client give me response "@zaid i tested with [PERSON_NAME] just now. There are …"
type textarea "x"
type textarea "client give me response "@zaid i tested with [PERSON_NAME] just now. There are …"
type textarea "x"
type textarea "client give me response "@zaid i tested with [PERSON_NAME] just now. There are …"
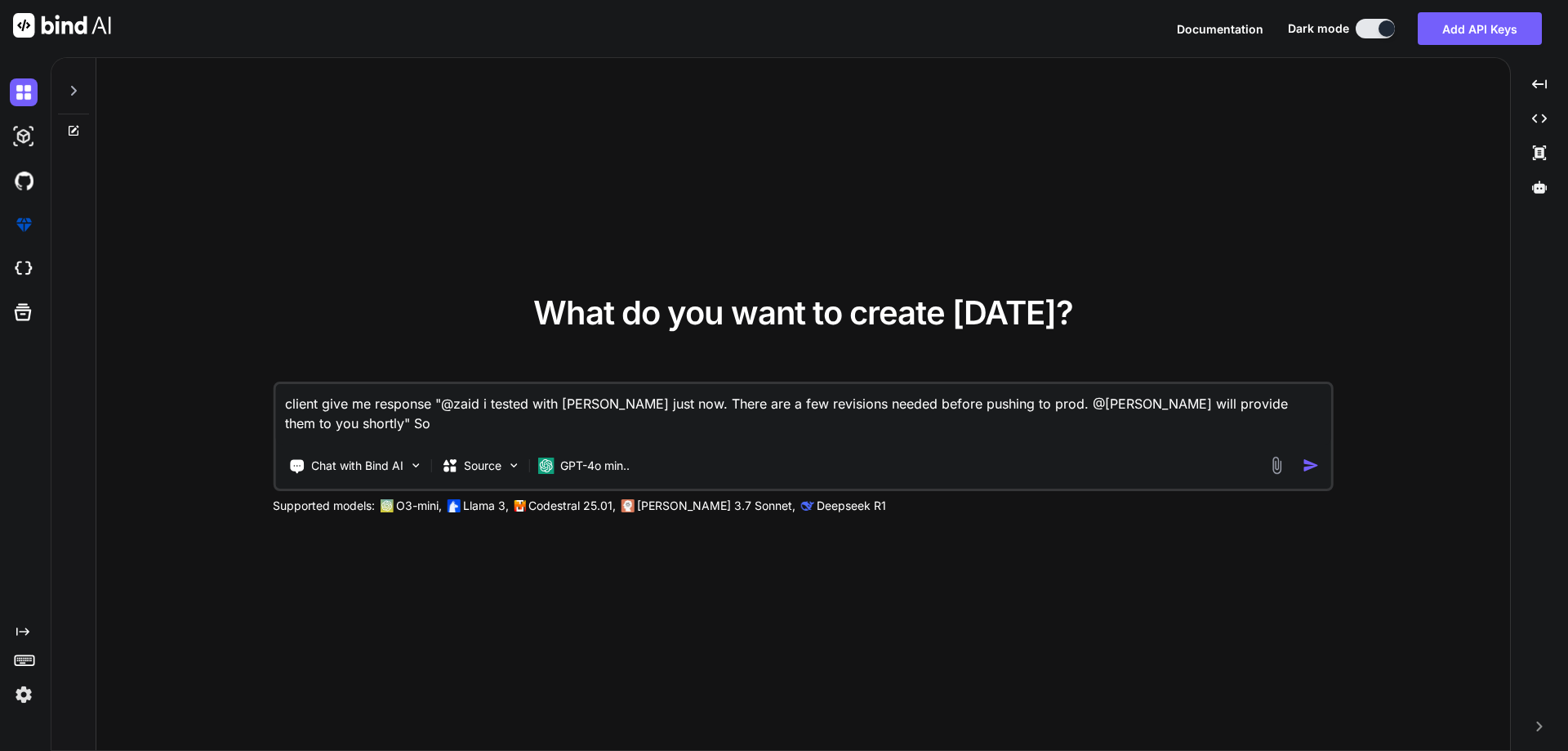
type textarea "x"
type textarea "client give me response "@zaid i tested with [PERSON_NAME] just now. There are …"
type textarea "x"
type textarea "client give me response "@zaid i tested with [PERSON_NAME] just now. There are …"
type textarea "x"
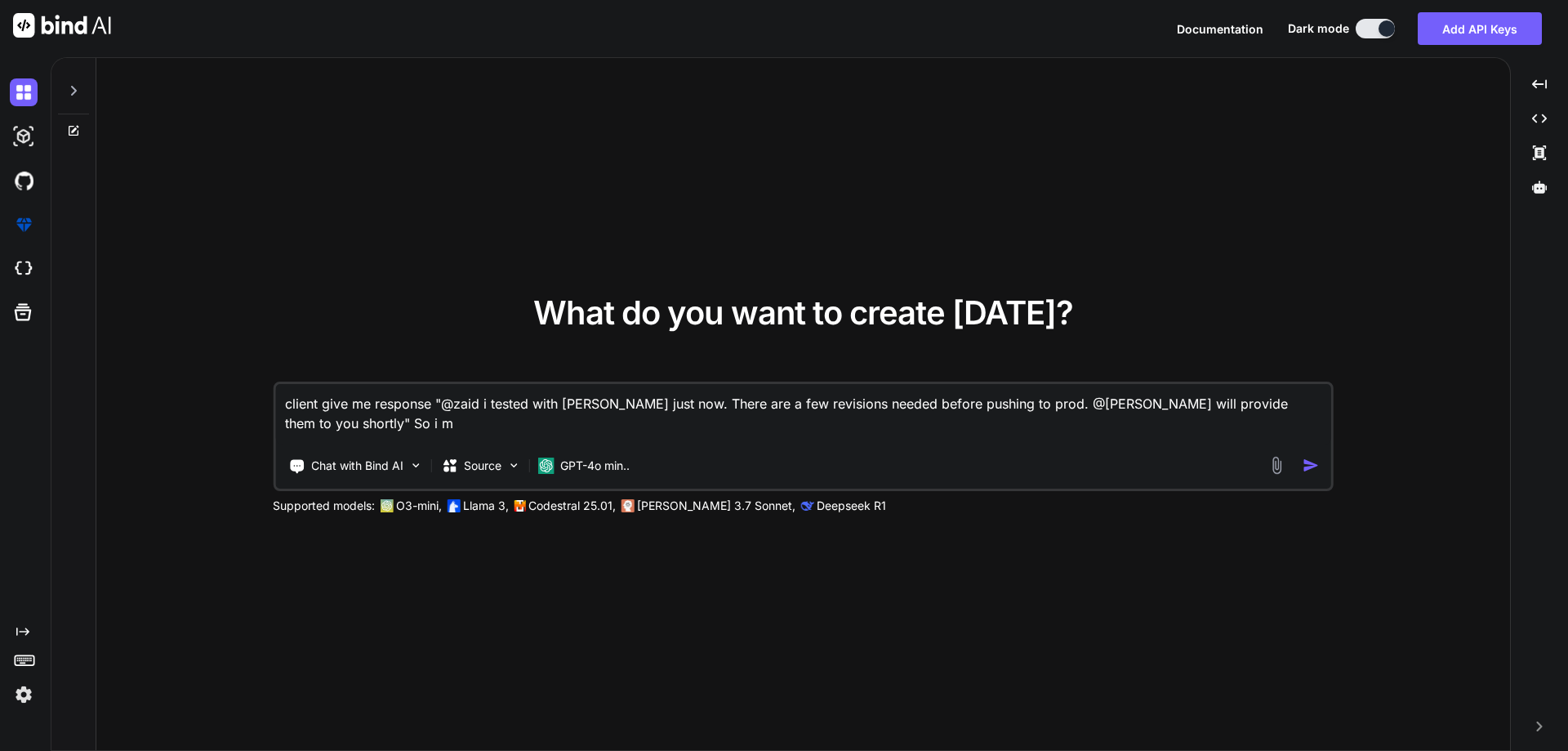
type textarea "client give me response "@zaid i tested with [PERSON_NAME] just now. There are …"
type textarea "x"
type textarea "client give me response "@zaid i tested with [PERSON_NAME] just now. There are …"
type textarea "x"
type textarea "client give me response "@zaid i tested with [PERSON_NAME] just now. There are …"
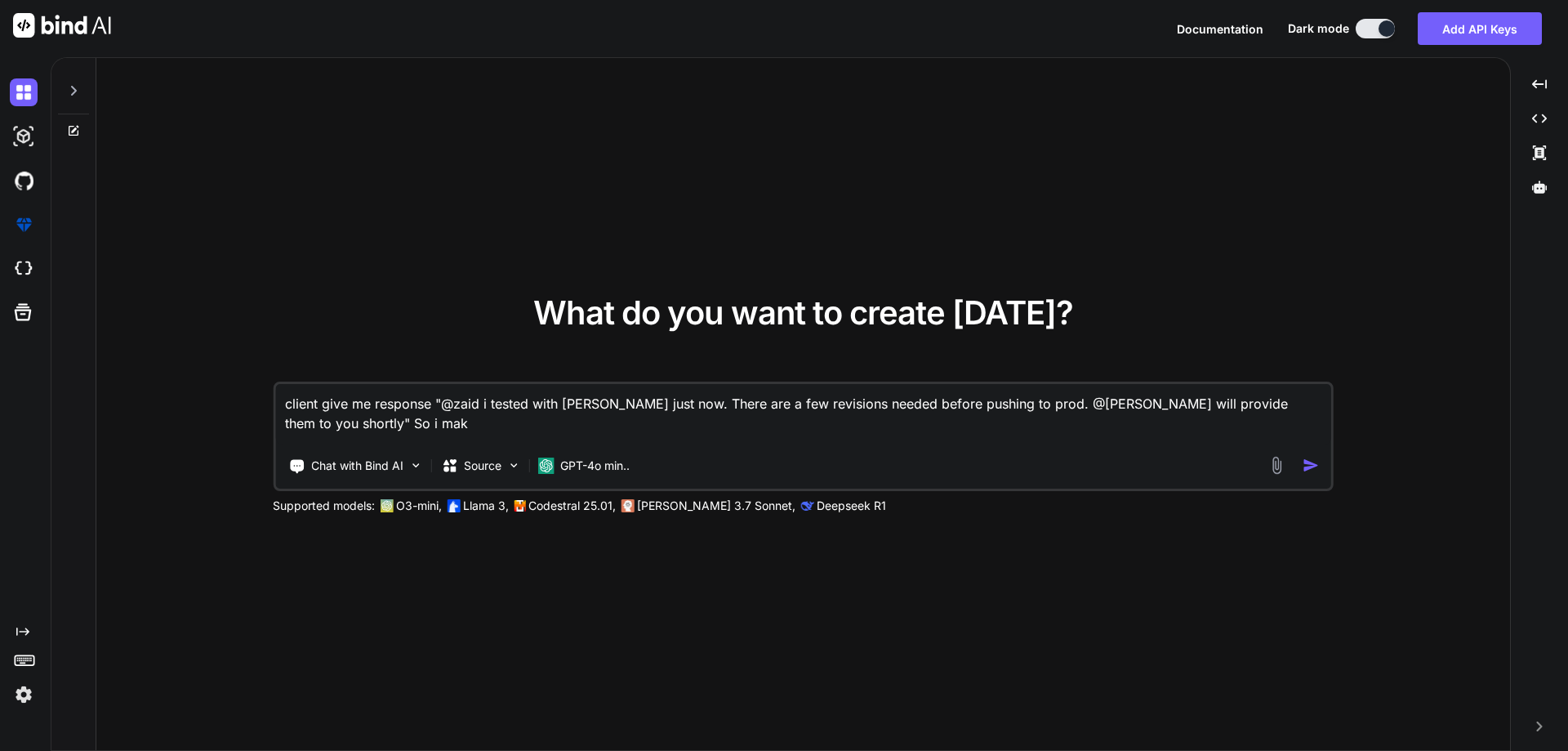
type textarea "x"
type textarea "client give me response "@zaid i tested with [PERSON_NAME] just now. There are …"
type textarea "x"
type textarea "client give me response "@zaid i tested with [PERSON_NAME] just now. There are …"
type textarea "x"
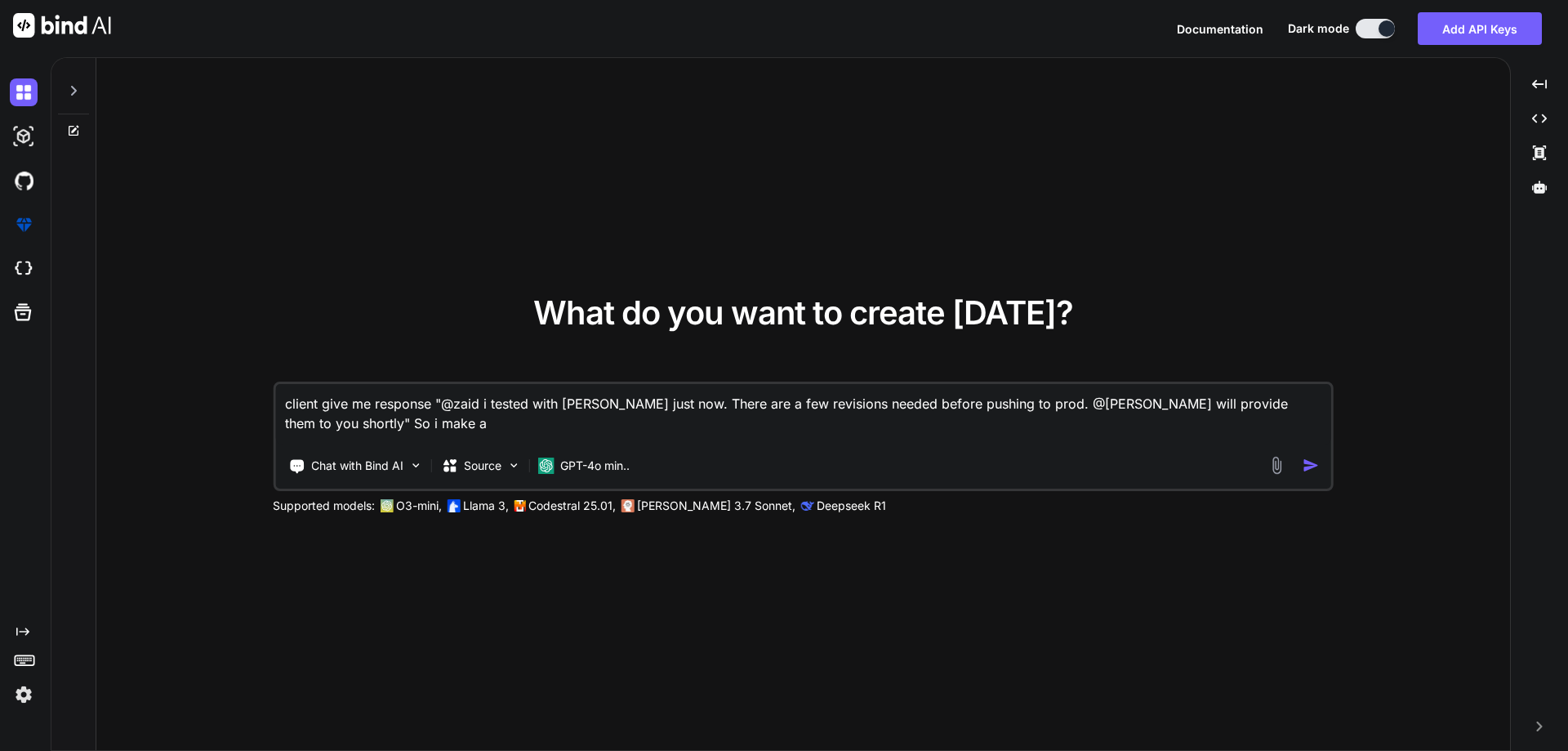
type textarea "client give me response "@zaid i tested with [PERSON_NAME] just now. There are …"
type textarea "x"
type textarea "client give me response "@zaid i tested with [PERSON_NAME] just now. There are …"
type textarea "x"
type textarea "client give me response "@zaid i tested with [PERSON_NAME] just now. There are …"
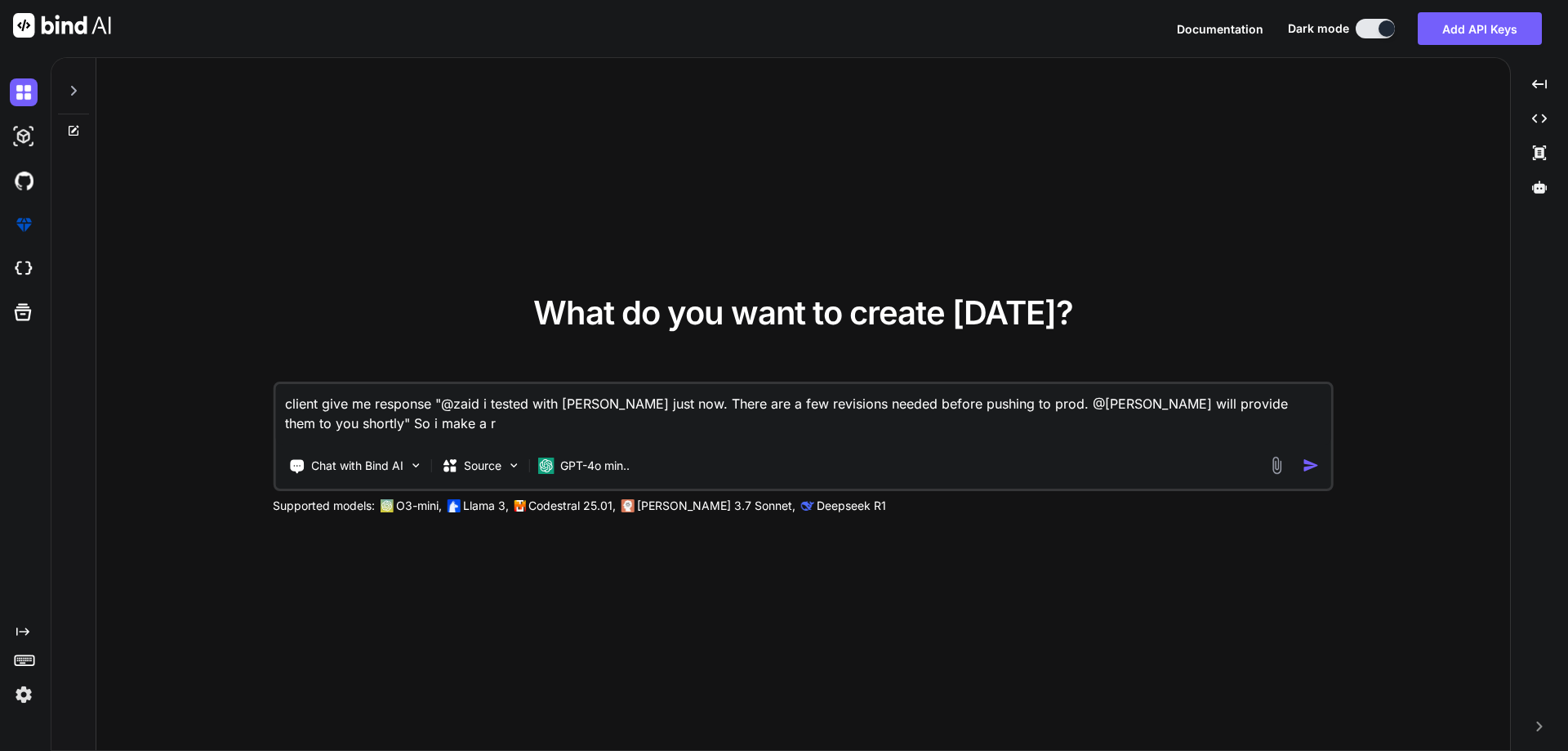
type textarea "x"
type textarea "client give me response "@zaid i tested with [PERSON_NAME] just now. There are …"
type textarea "x"
type textarea "client give me response "@zaid i tested with [PERSON_NAME] just now. There are …"
type textarea "x"
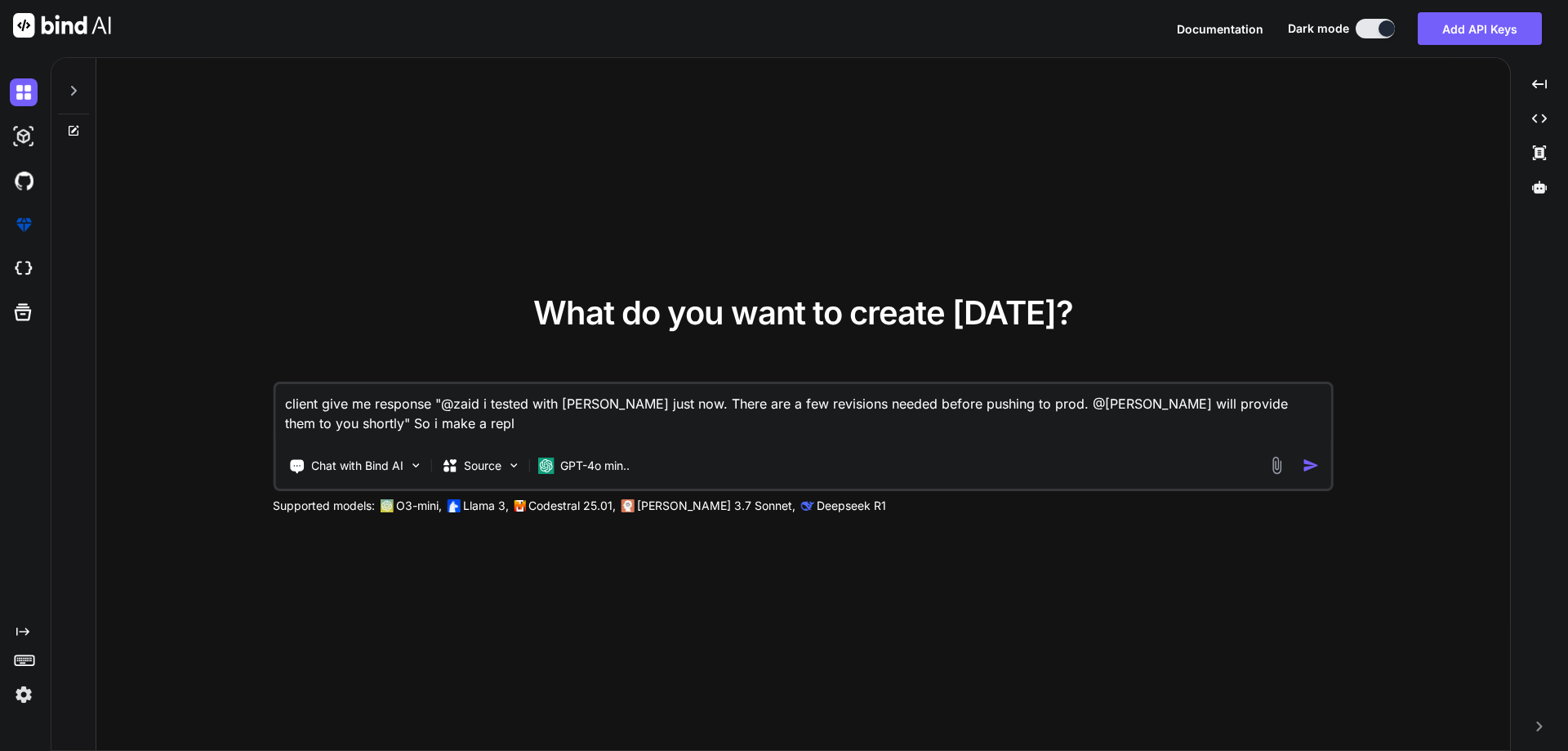
type textarea "client give me response "@zaid i tested with [PERSON_NAME] just now. There are …"
type textarea "x"
type textarea "client give me response "@zaid i tested with [PERSON_NAME] just now. There are …"
type textarea "x"
type textarea "client give me response "@zaid i tested with [PERSON_NAME] just now. There are …"
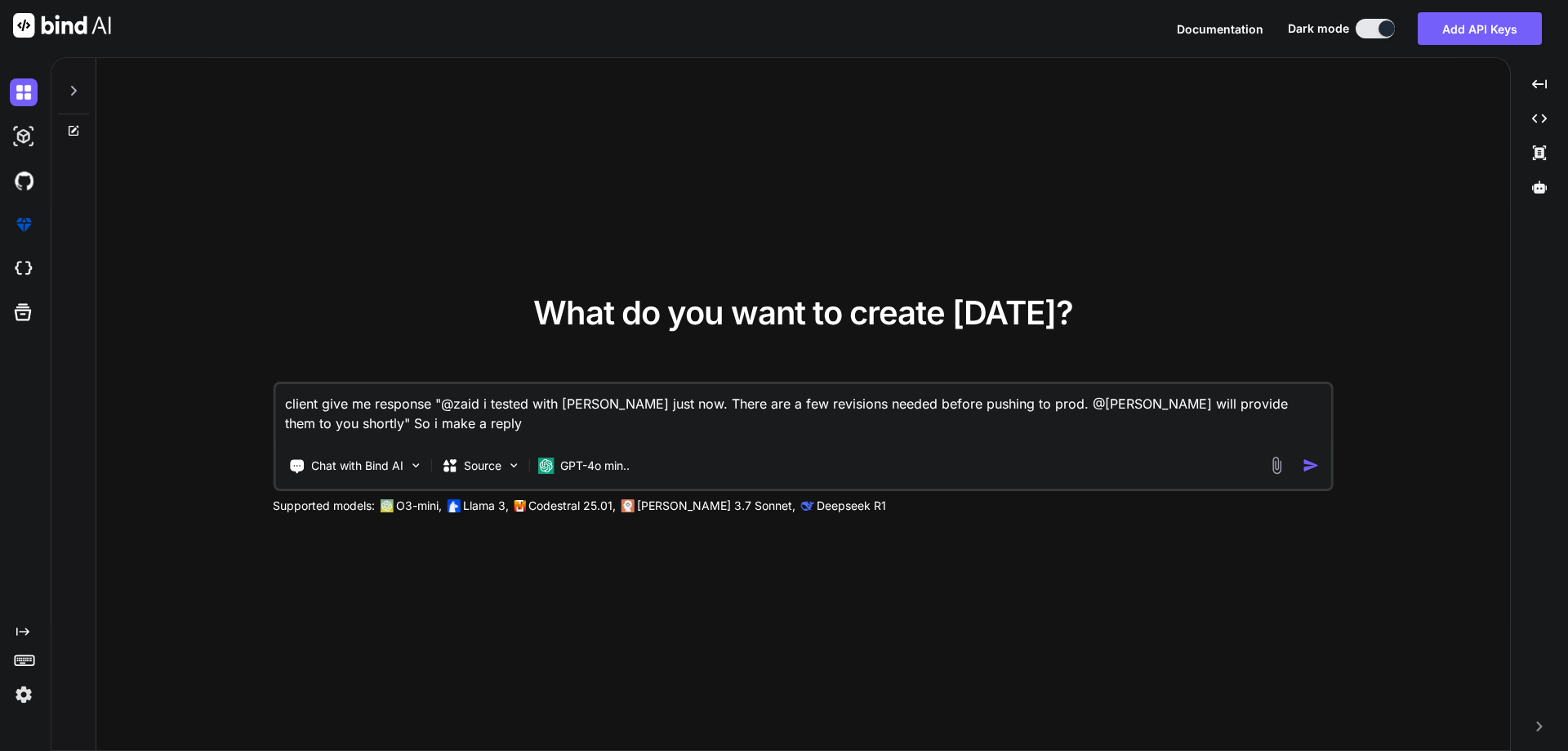
type textarea "x"
type textarea "client give me response "@zaid i tested with [PERSON_NAME] just now. There are …"
type textarea "x"
type textarea "client give me response "@zaid i tested with [PERSON_NAME] just now. There are …"
type textarea "x"
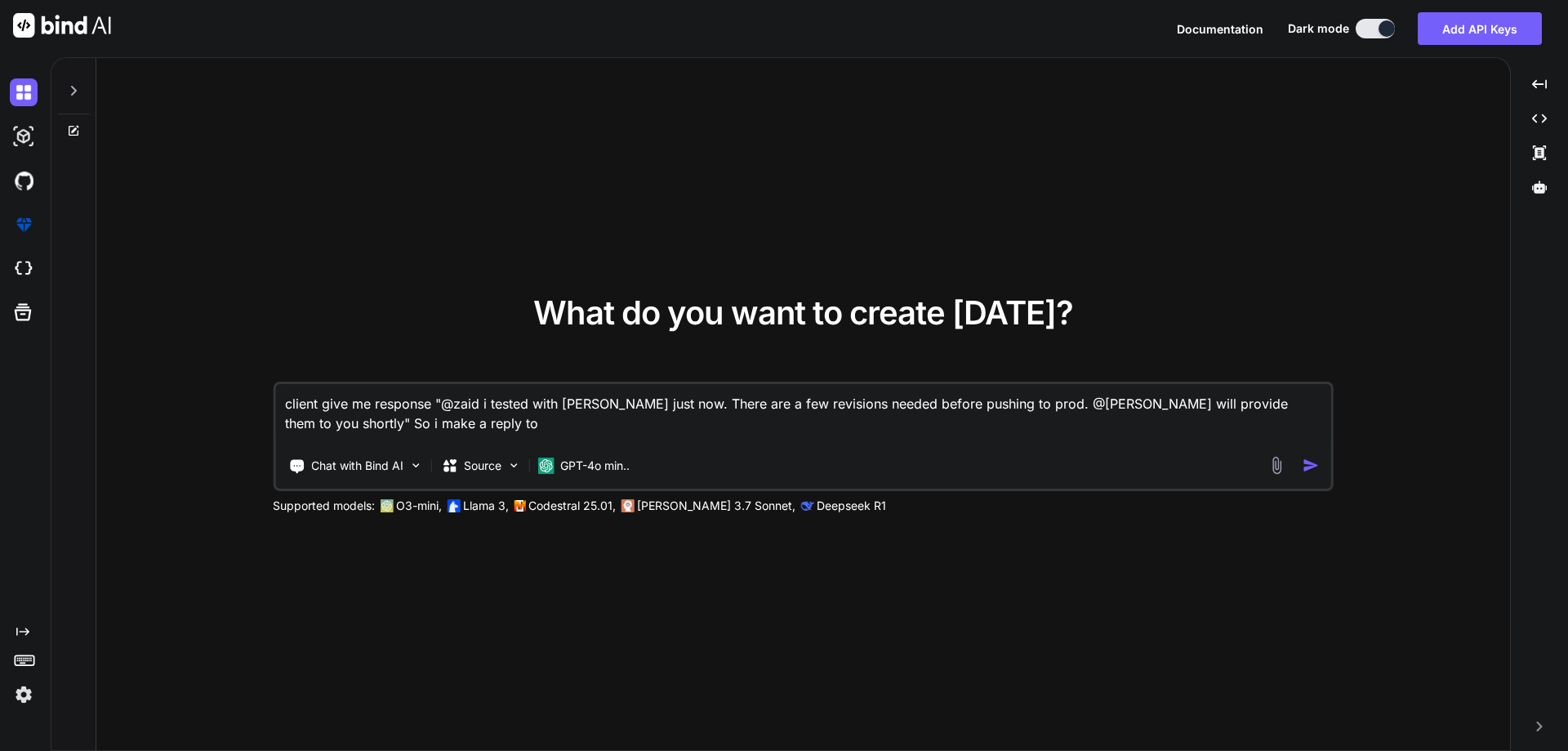
type textarea "client give me response "@zaid i tested with [PERSON_NAME] just now. There are …"
type textarea "x"
type textarea "client give me response "@zaid i tested with [PERSON_NAME] just now. There are …"
type textarea "x"
type textarea "client give me response "@zaid i tested with [PERSON_NAME] just now. There are …"
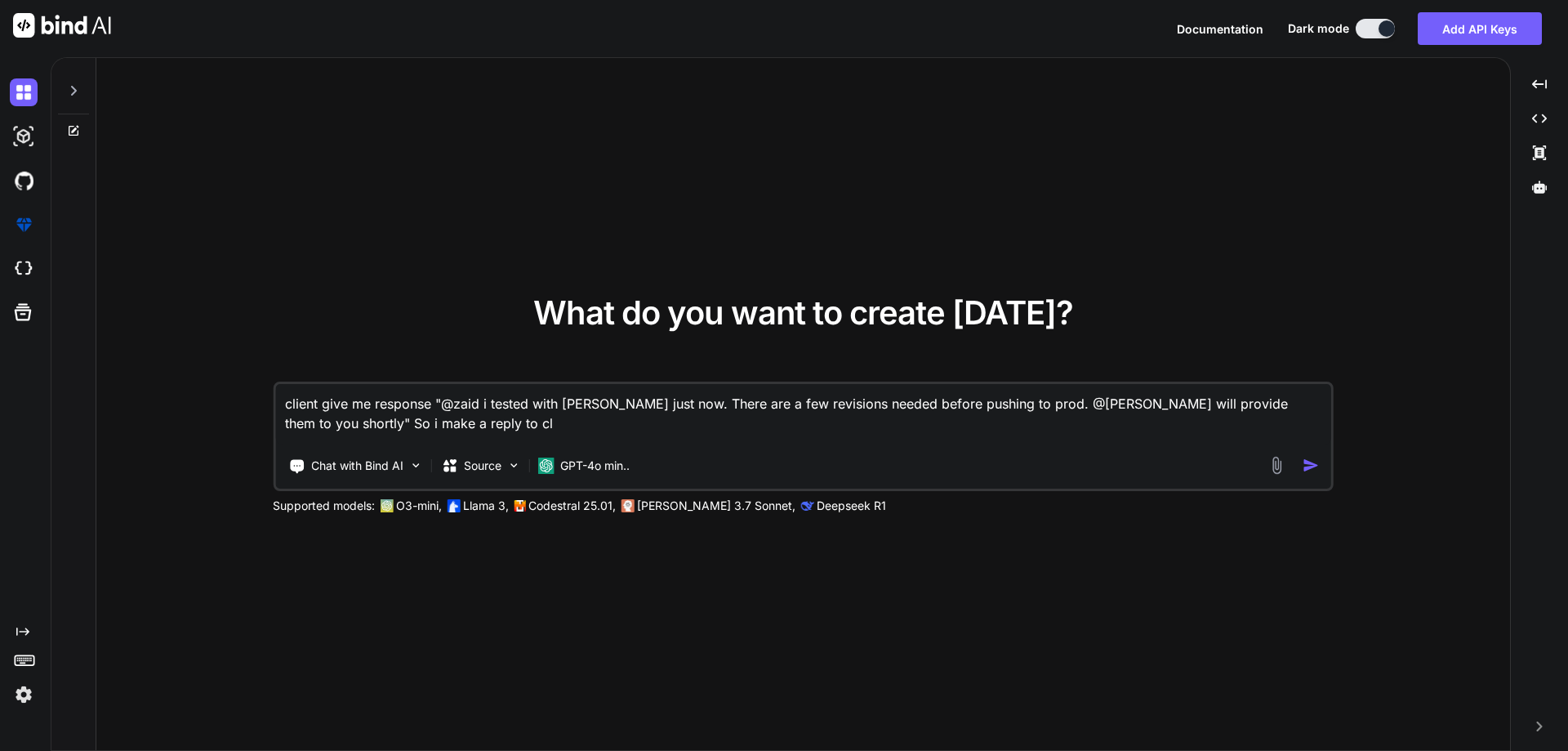
type textarea "x"
type textarea "client give me response "@zaid i tested with [PERSON_NAME] just now. There are …"
type textarea "x"
type textarea "client give me response "@zaid i tested with [PERSON_NAME] just now. There are …"
type textarea "x"
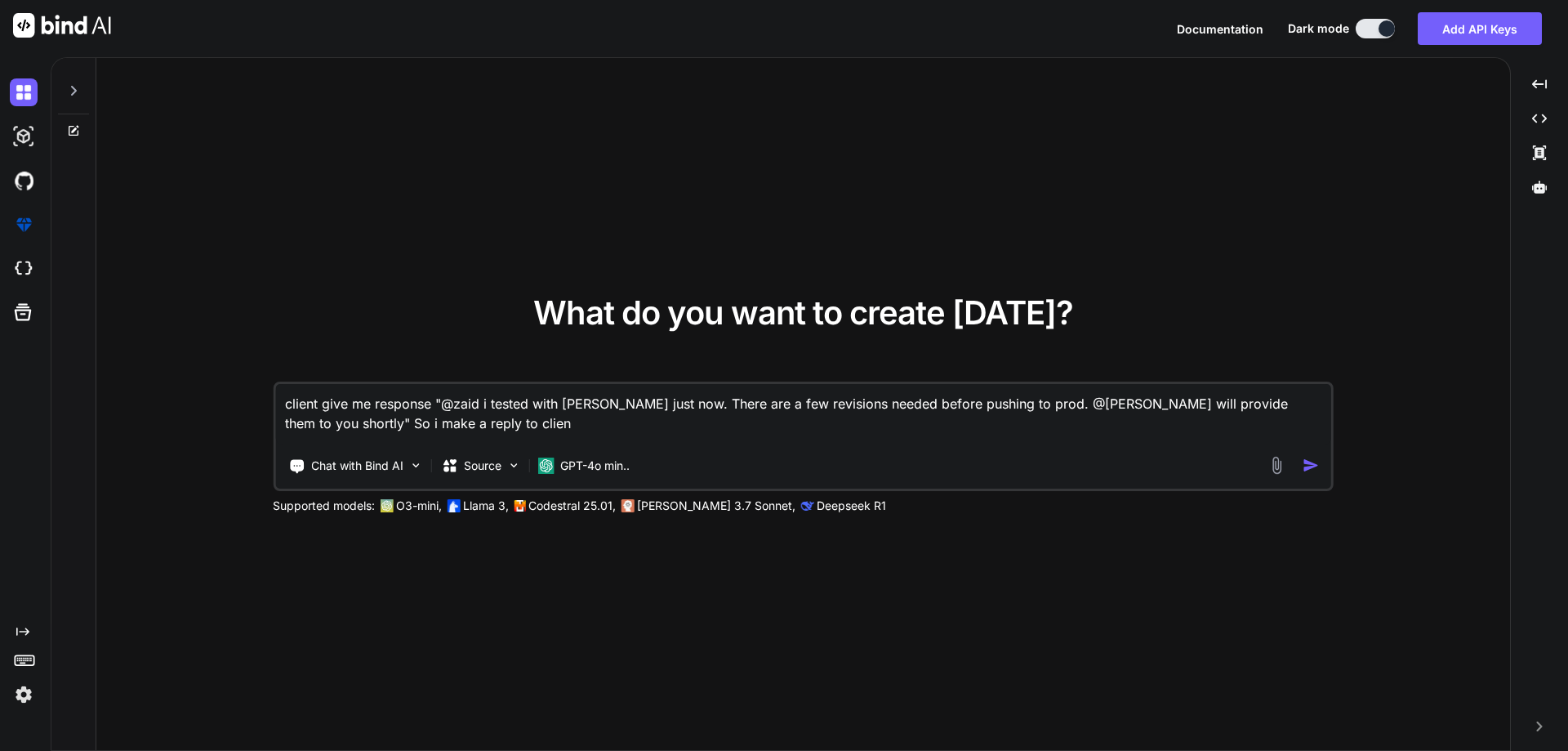
type textarea "client give me response "@zaid i tested with [PERSON_NAME] just now. There are …"
type textarea "x"
type textarea "client give me response "@zaid i tested with [PERSON_NAME] just now. There are …"
type textarea "x"
type textarea "client give me response "@zaid i tested with [PERSON_NAME] just now. There are …"
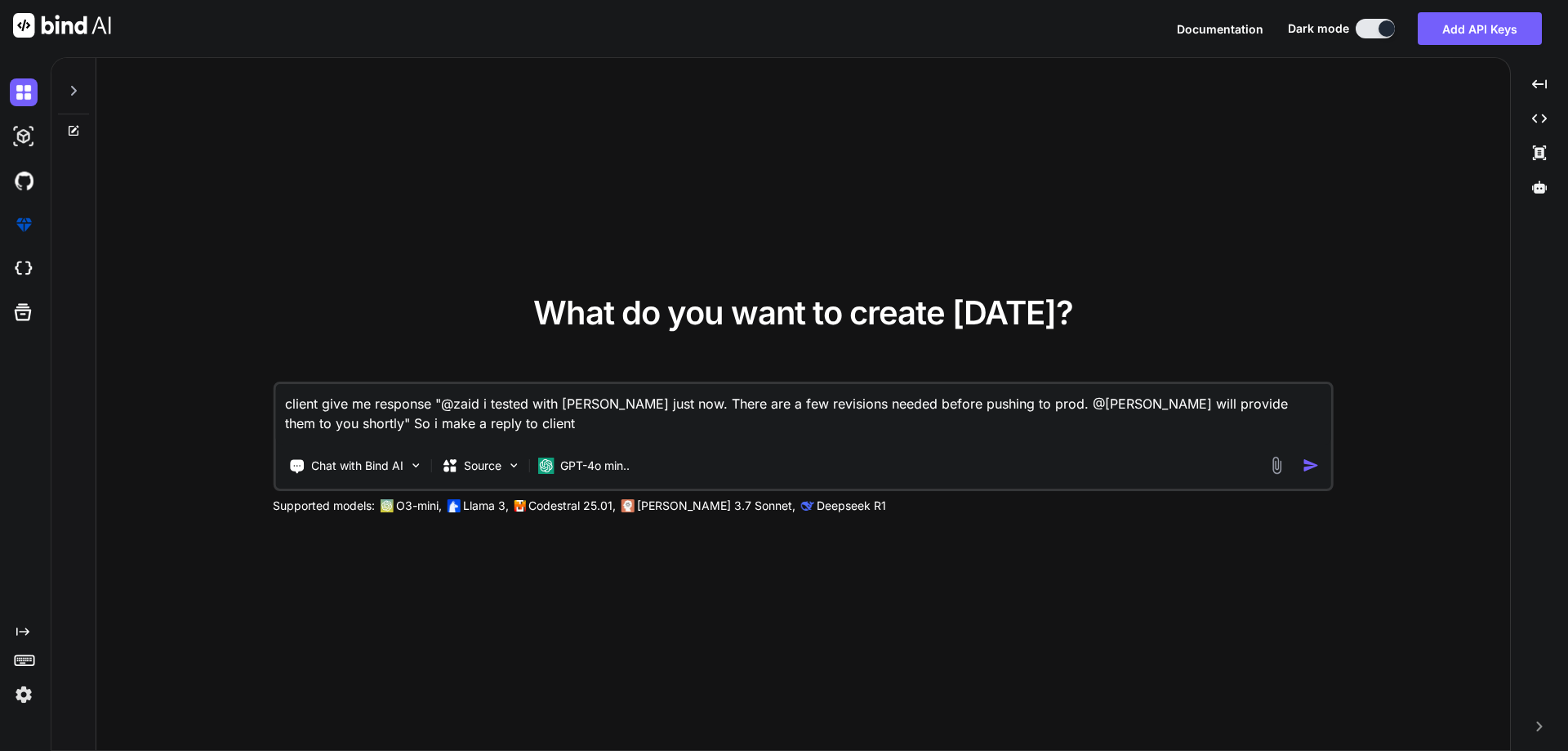
type textarea "x"
type textarea "client give me response "@zaid i tested with [PERSON_NAME] just now. There are …"
type textarea "x"
click at [505, 421] on textarea "client give me response "@zaid i tested with [PERSON_NAME] just now. There are …" at bounding box center [803, 414] width 1056 height 60
paste textarea "I am waiting for your feedback of Scriptco so i can start the work and then pro…"
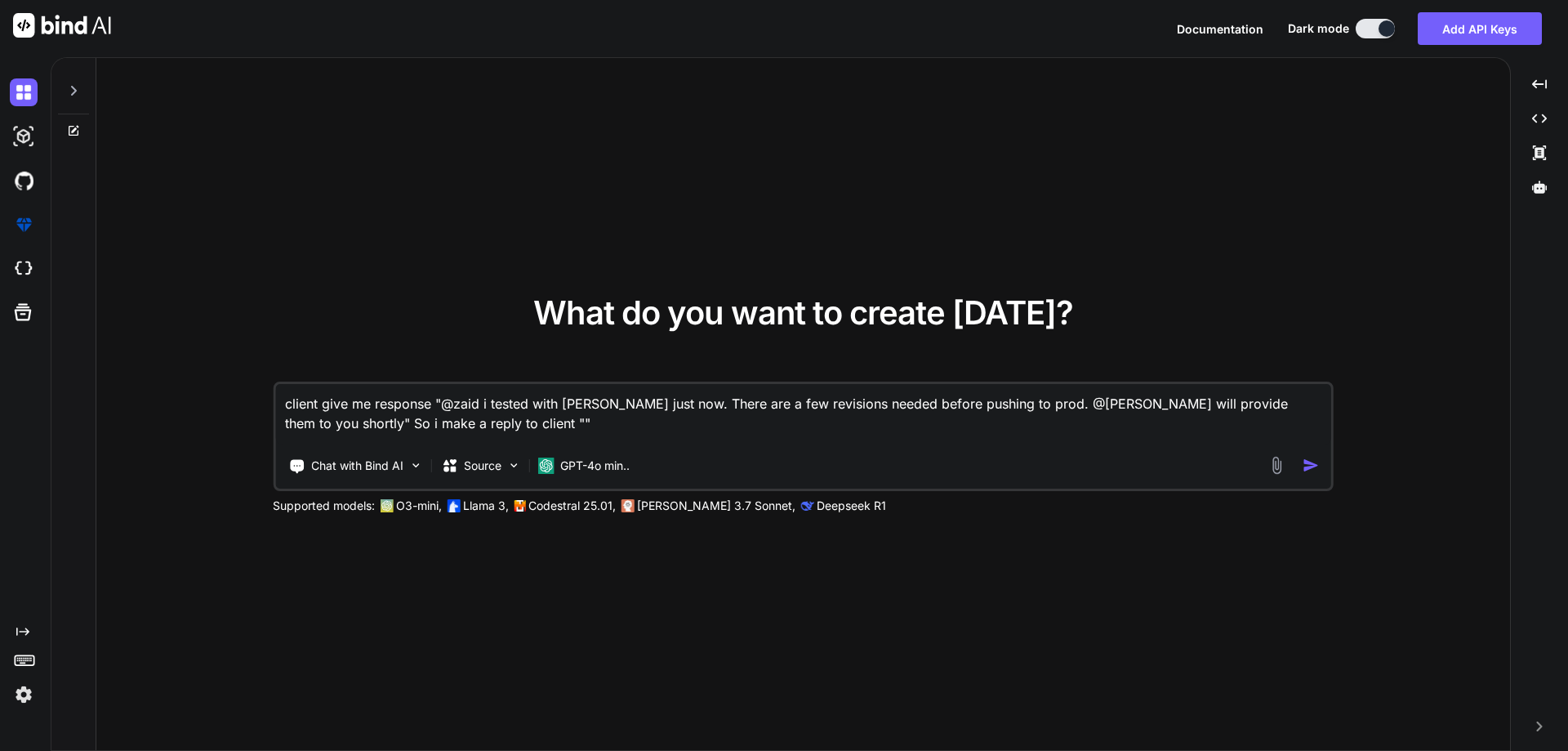
type textarea "client give me response "@zaid i tested with [PERSON_NAME] just now. There are …"
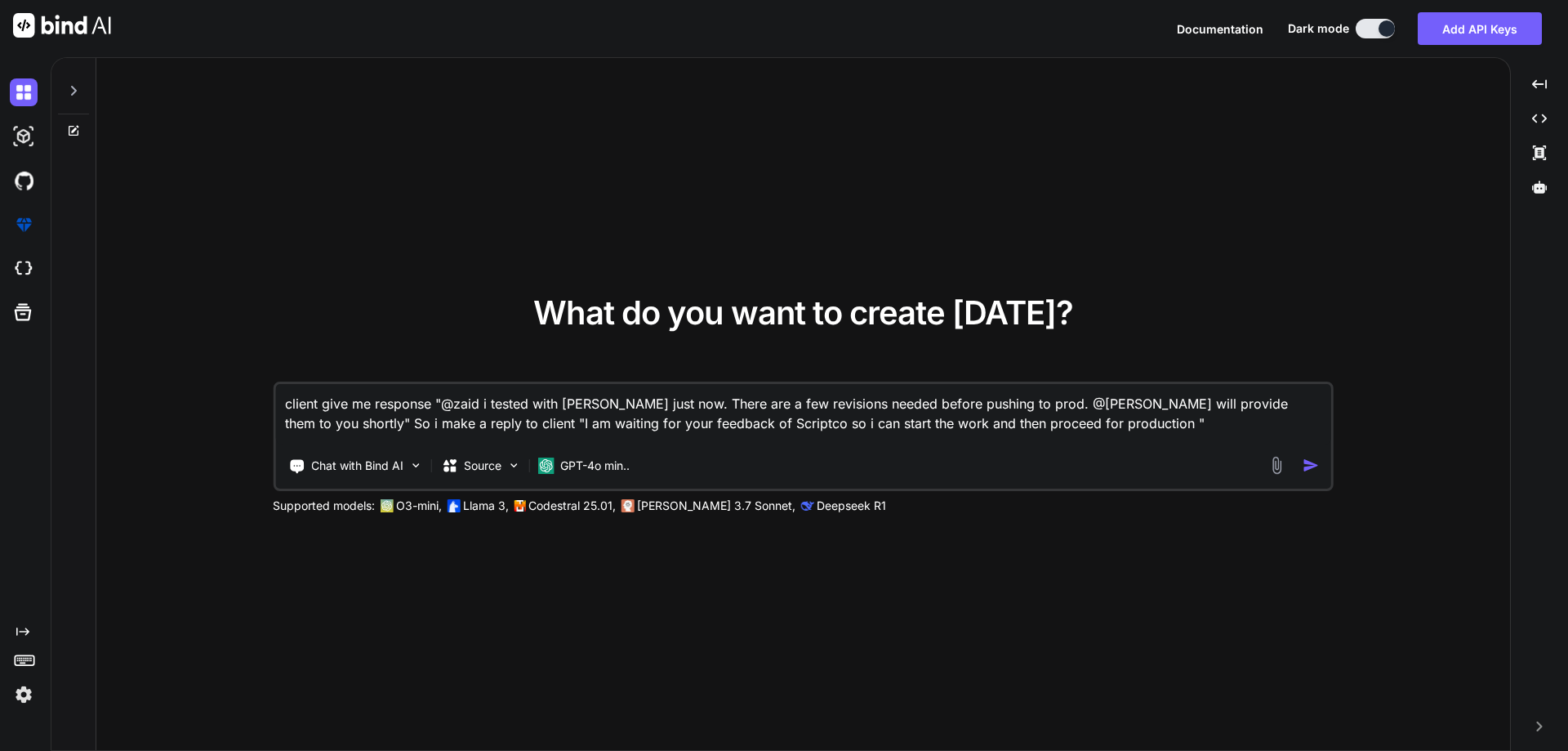
click at [1136, 421] on textarea "client give me response "@zaid i tested with [PERSON_NAME] just now. There are …" at bounding box center [803, 414] width 1056 height 60
type textarea "x"
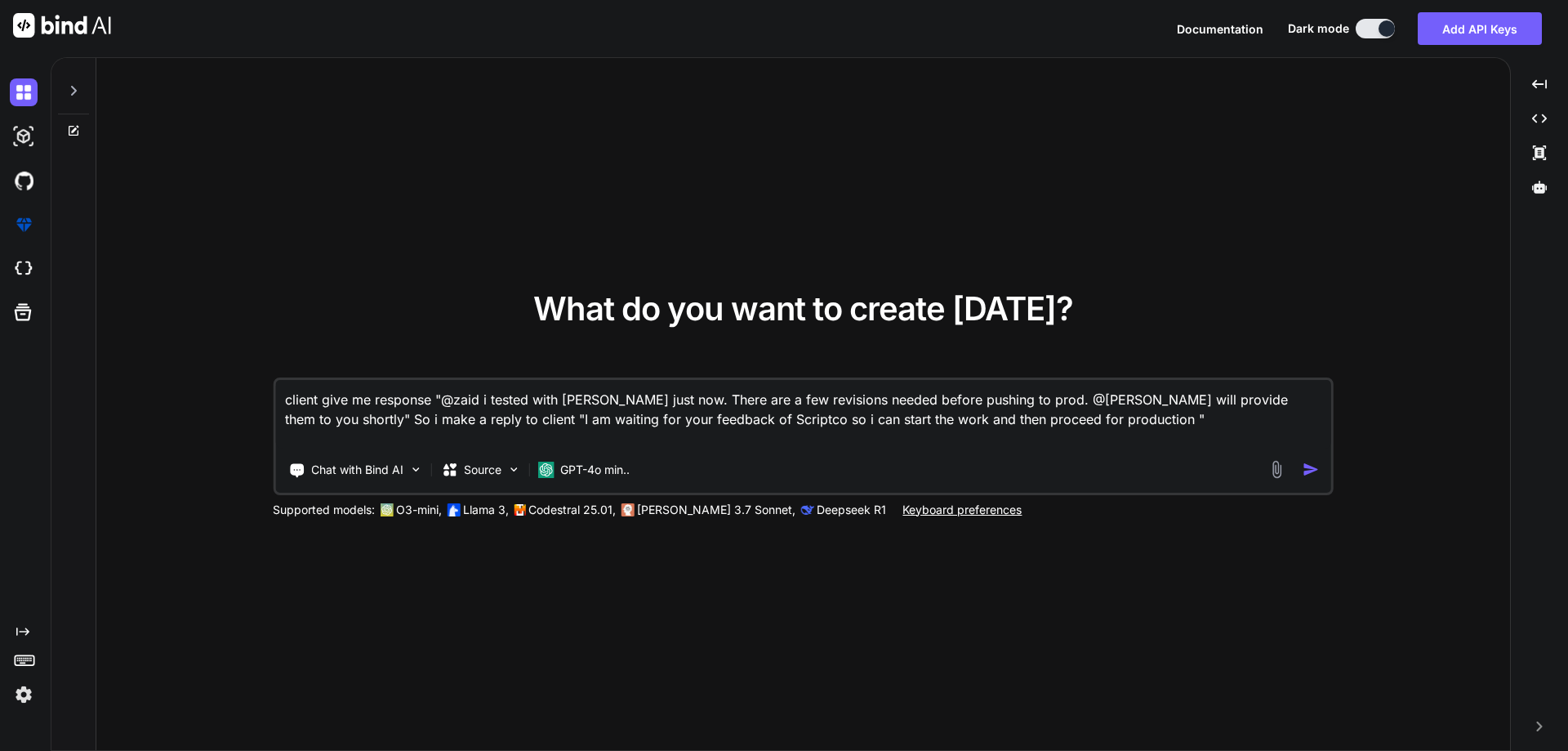
type textarea "client give me response "@zaid i tested with [PERSON_NAME] just now. There are …"
type textarea "x"
type textarea "client give me response "@zaid i tested with [PERSON_NAME] just now. There are …"
type textarea "x"
type textarea "client give me response "@zaid i tested with [PERSON_NAME] just now. There are …"
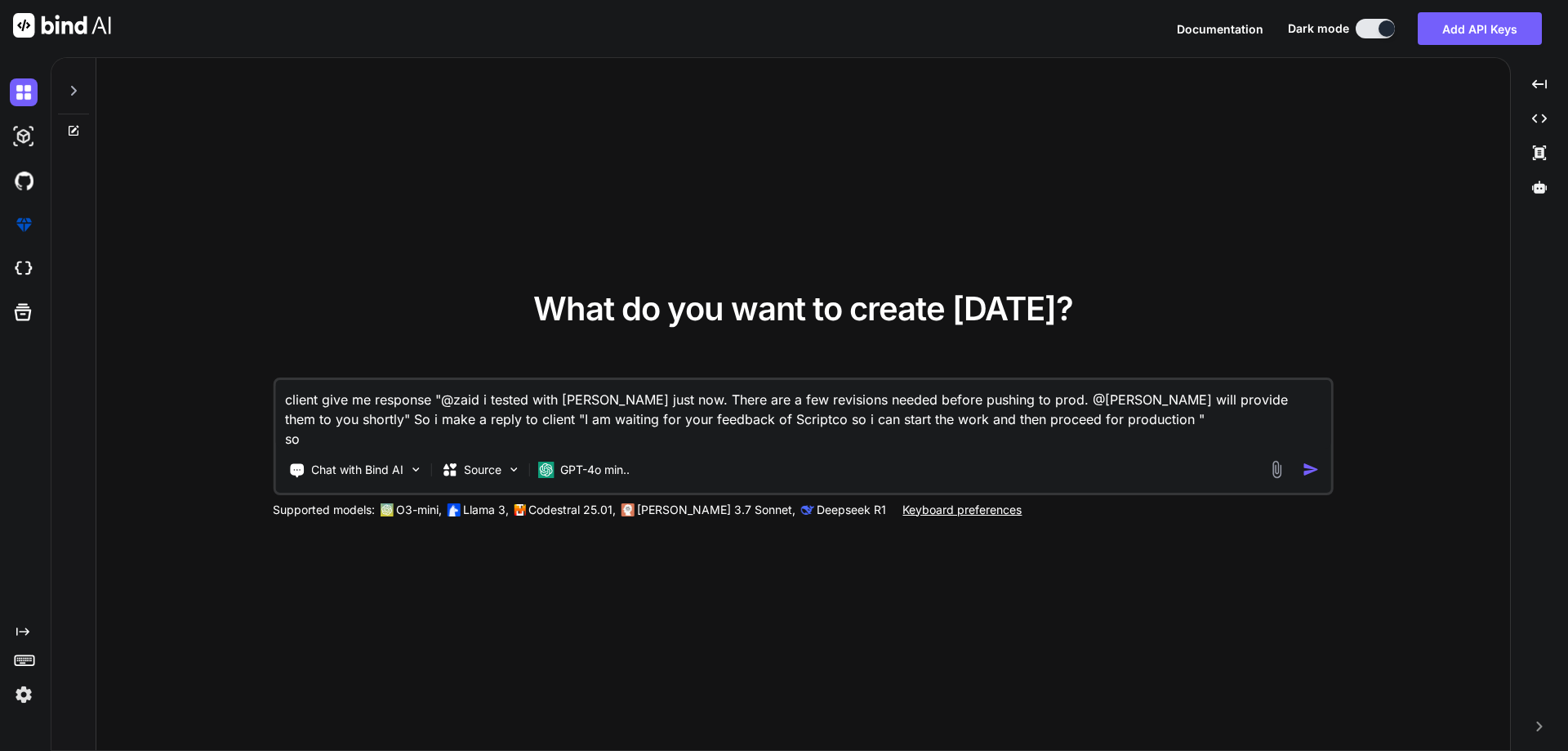
type textarea "x"
type textarea "client give me response "@zaid i tested with [PERSON_NAME] just now. There are …"
type textarea "x"
type textarea "client give me response "@zaid i tested with [PERSON_NAME] just now. There are …"
type textarea "x"
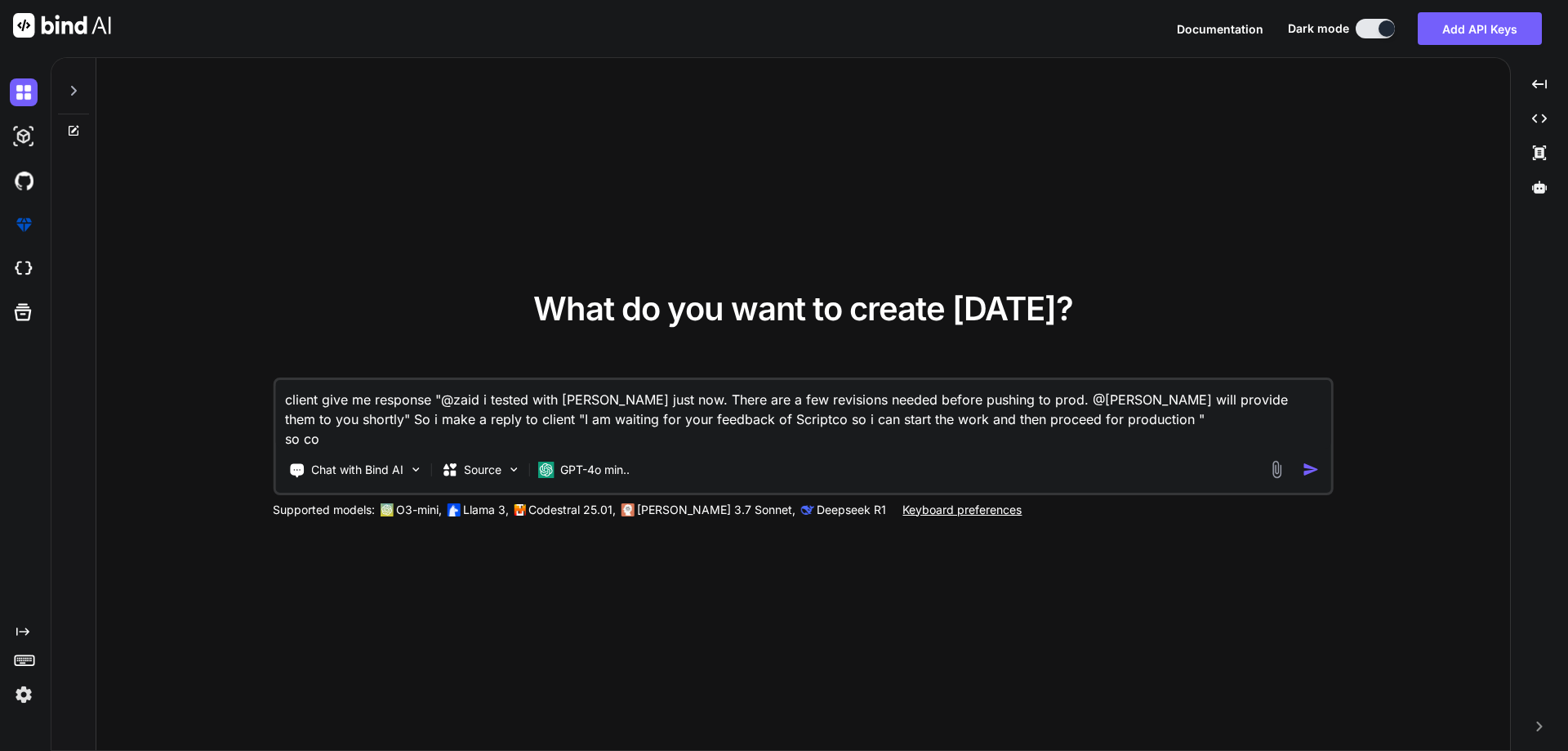
type textarea "client give me response "@zaid i tested with [PERSON_NAME] just now. There are …"
type textarea "x"
type textarea "client give me response "@zaid i tested with [PERSON_NAME] just now. There are …"
type textarea "x"
type textarea "client give me response "@zaid i tested with [PERSON_NAME] just now. There are …"
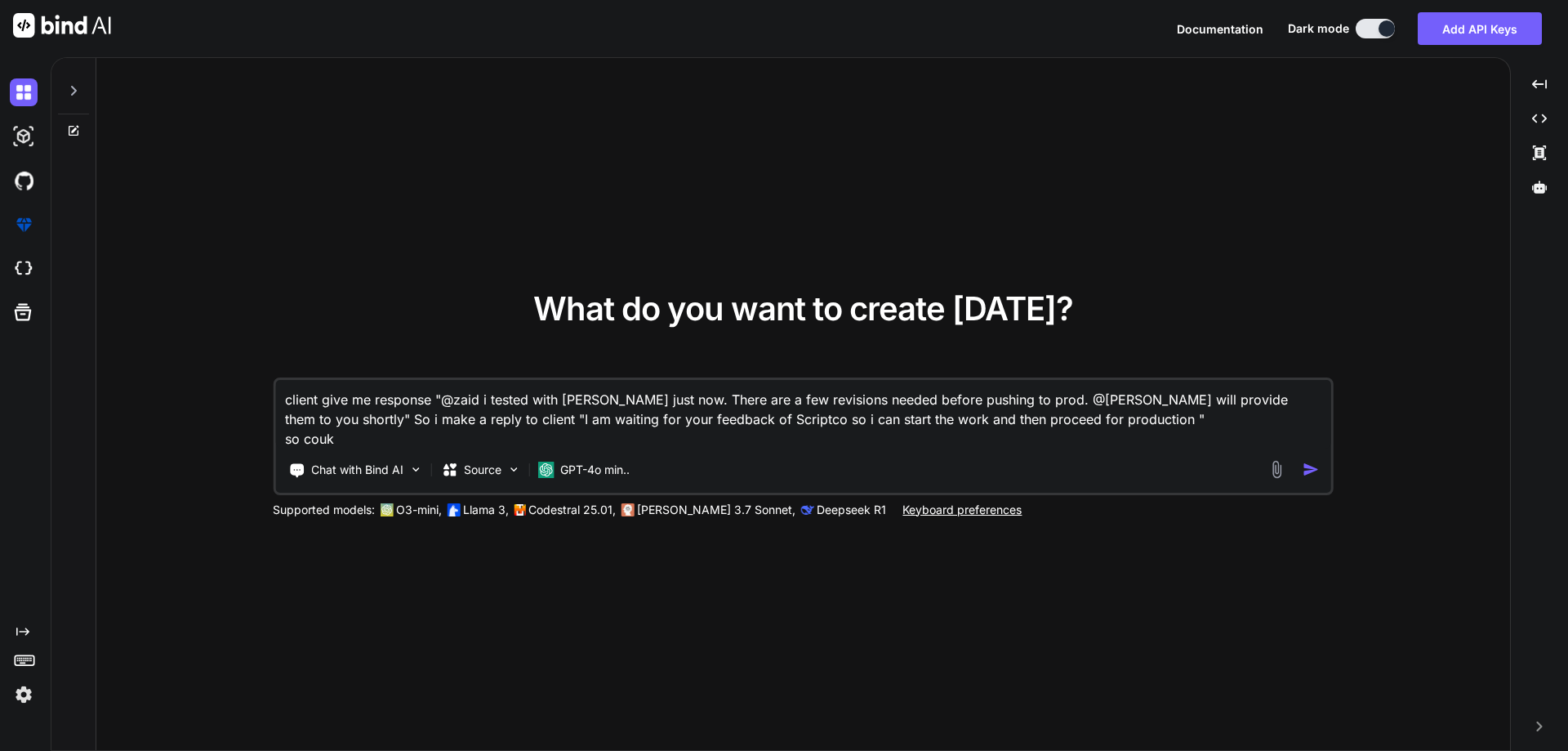
type textarea "x"
type textarea "client give me response "@zaid i tested with [PERSON_NAME] just now. There are …"
type textarea "x"
type textarea "client give me response "@zaid i tested with [PERSON_NAME] just now. There are …"
type textarea "x"
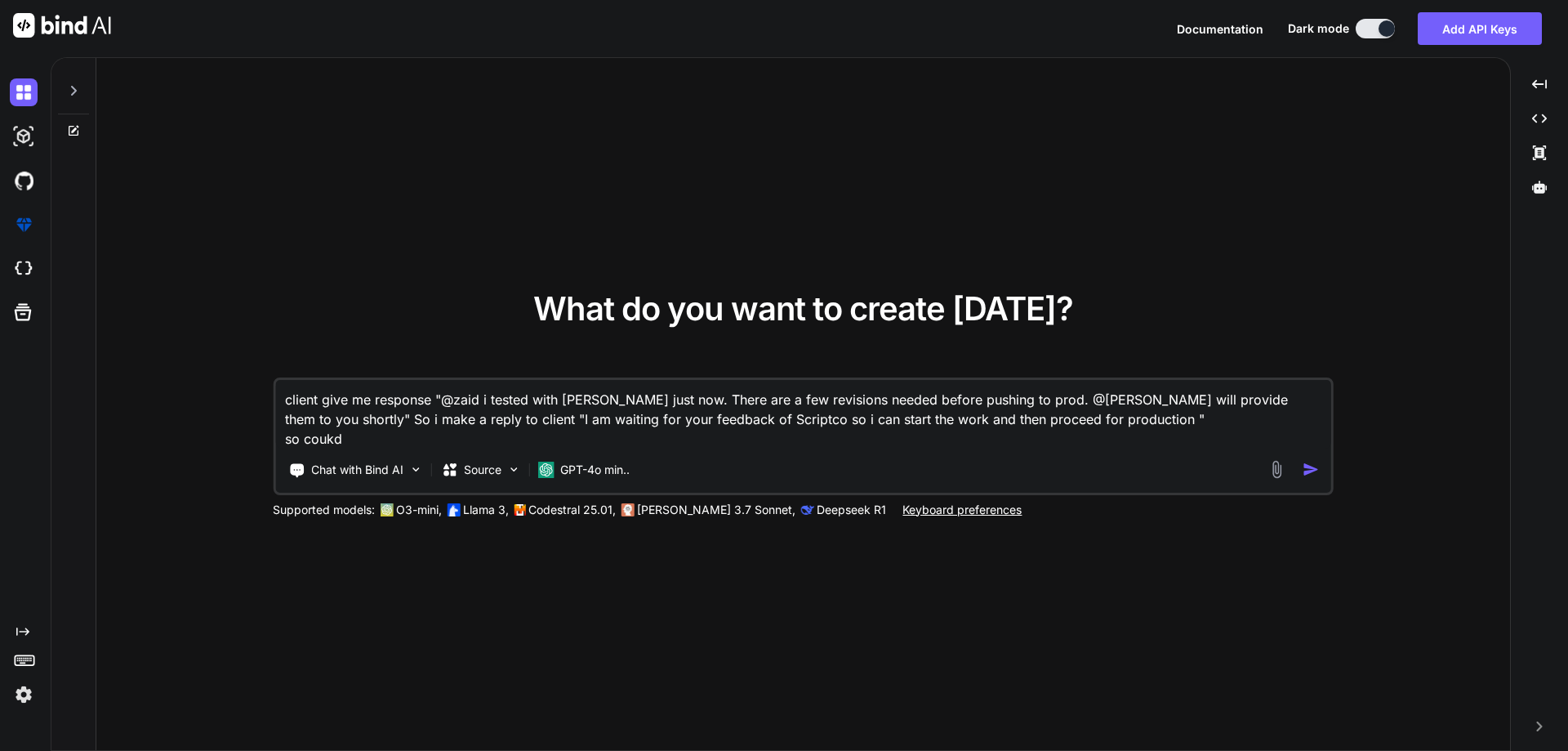
type textarea "client give me response "@zaid i tested with [PERSON_NAME] just now. There are …"
type textarea "x"
type textarea "client give me response "@zaid i tested with [PERSON_NAME] just now. There are …"
type textarea "x"
type textarea "client give me response "@zaid i tested with [PERSON_NAME] just now. There are …"
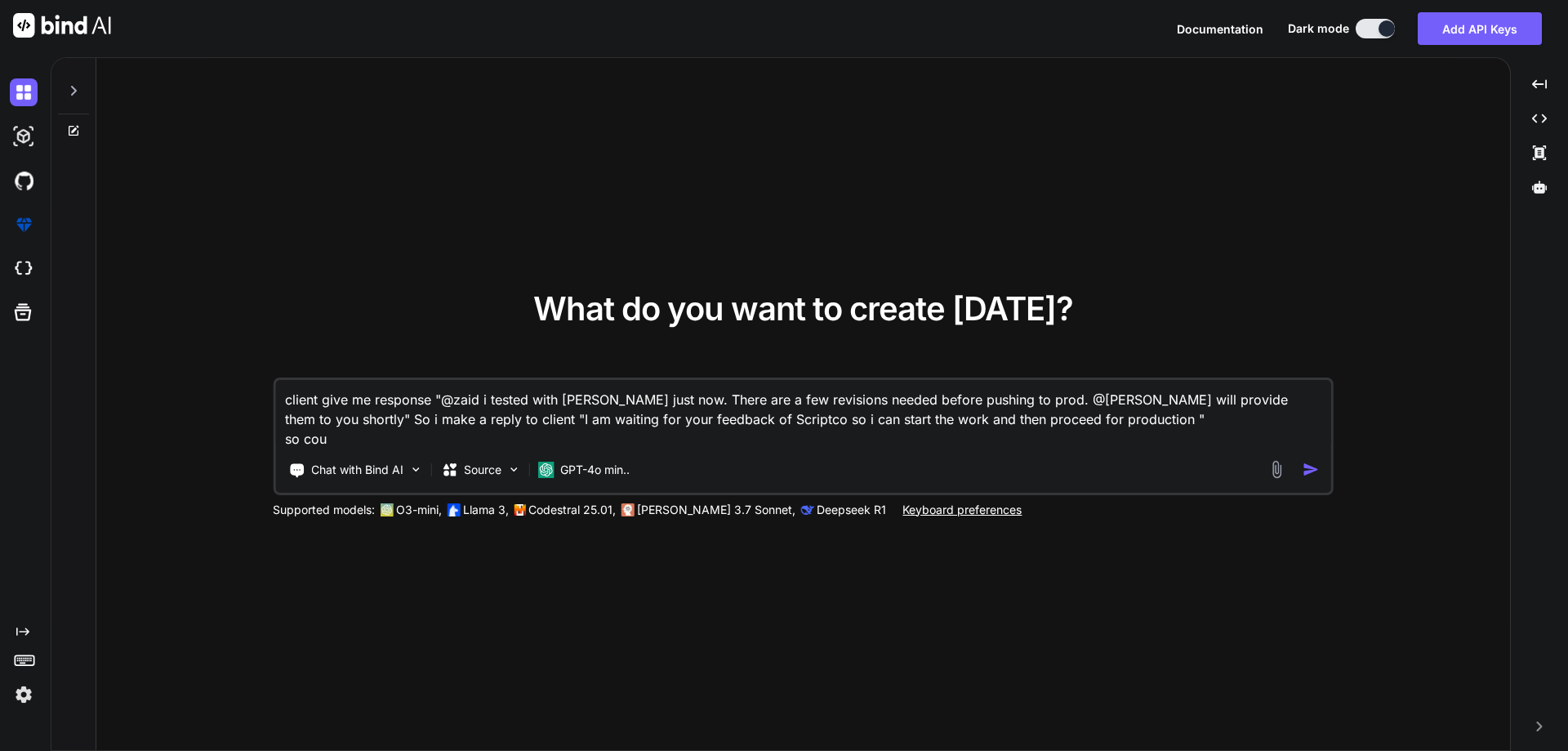
type textarea "x"
type textarea "client give me response "@zaid i tested with [PERSON_NAME] just now. There are …"
type textarea "x"
type textarea "client give me response "@zaid i tested with [PERSON_NAME] just now. There are …"
type textarea "x"
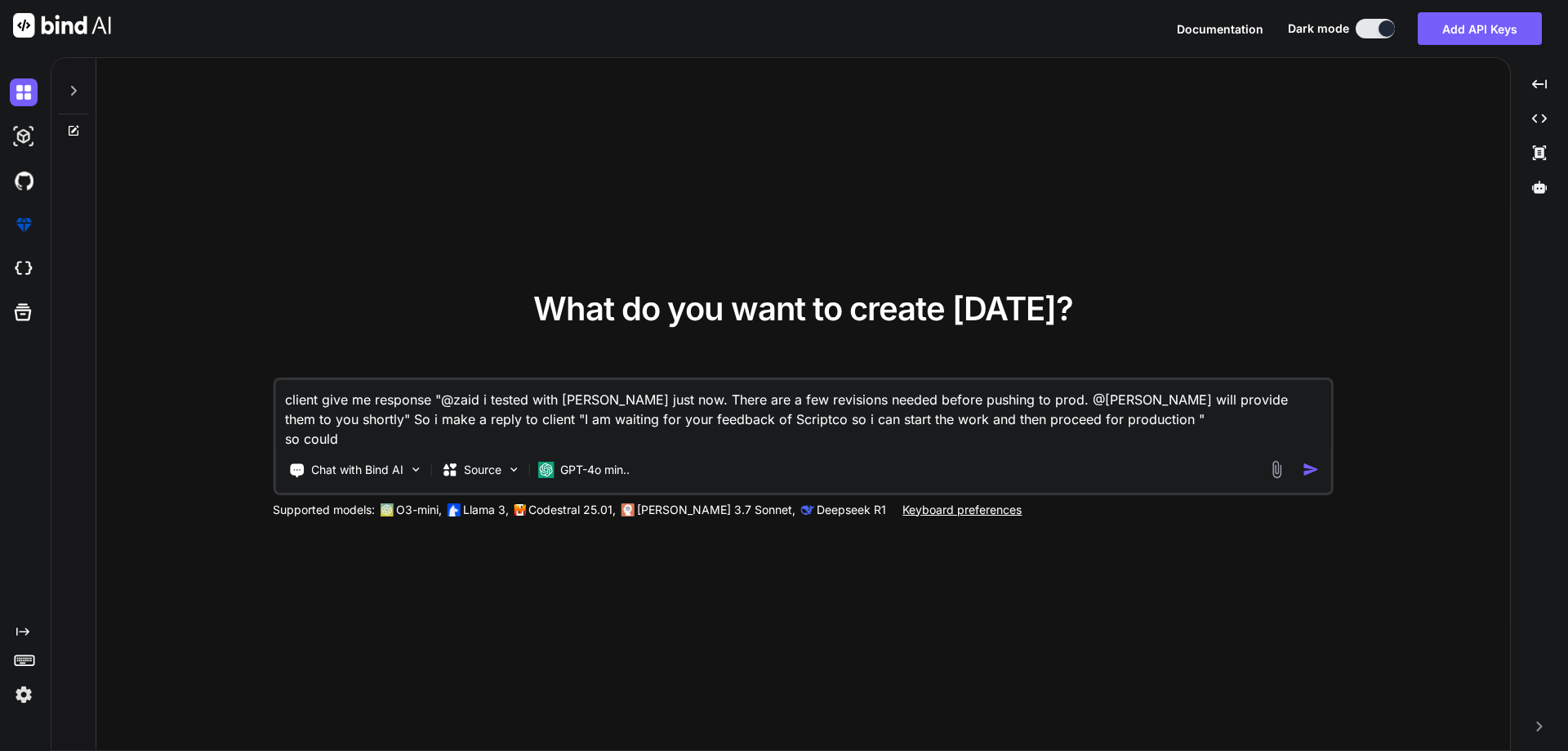
type textarea "client give me response "@zaid i tested with [PERSON_NAME] just now. There are …"
type textarea "x"
type textarea "client give me response "@zaid i tested with [PERSON_NAME] just now. There are …"
type textarea "x"
type textarea "client give me response "@zaid i tested with [PERSON_NAME] just now. There are …"
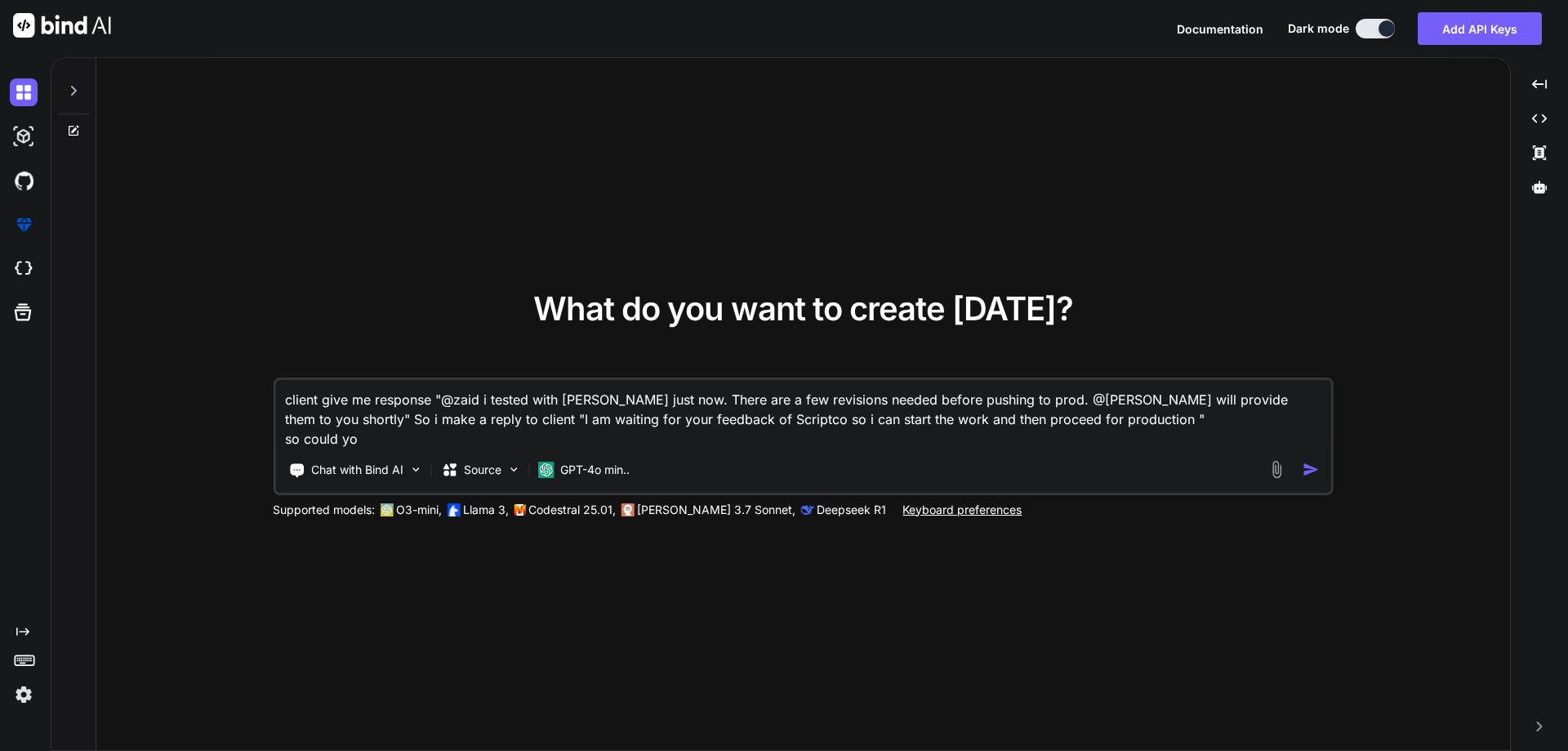
type textarea "x"
type textarea "client give me response "@zaid i tested with [PERSON_NAME] just now. There are …"
type textarea "x"
type textarea "client give me response "@zaid i tested with [PERSON_NAME] just now. There are …"
type textarea "x"
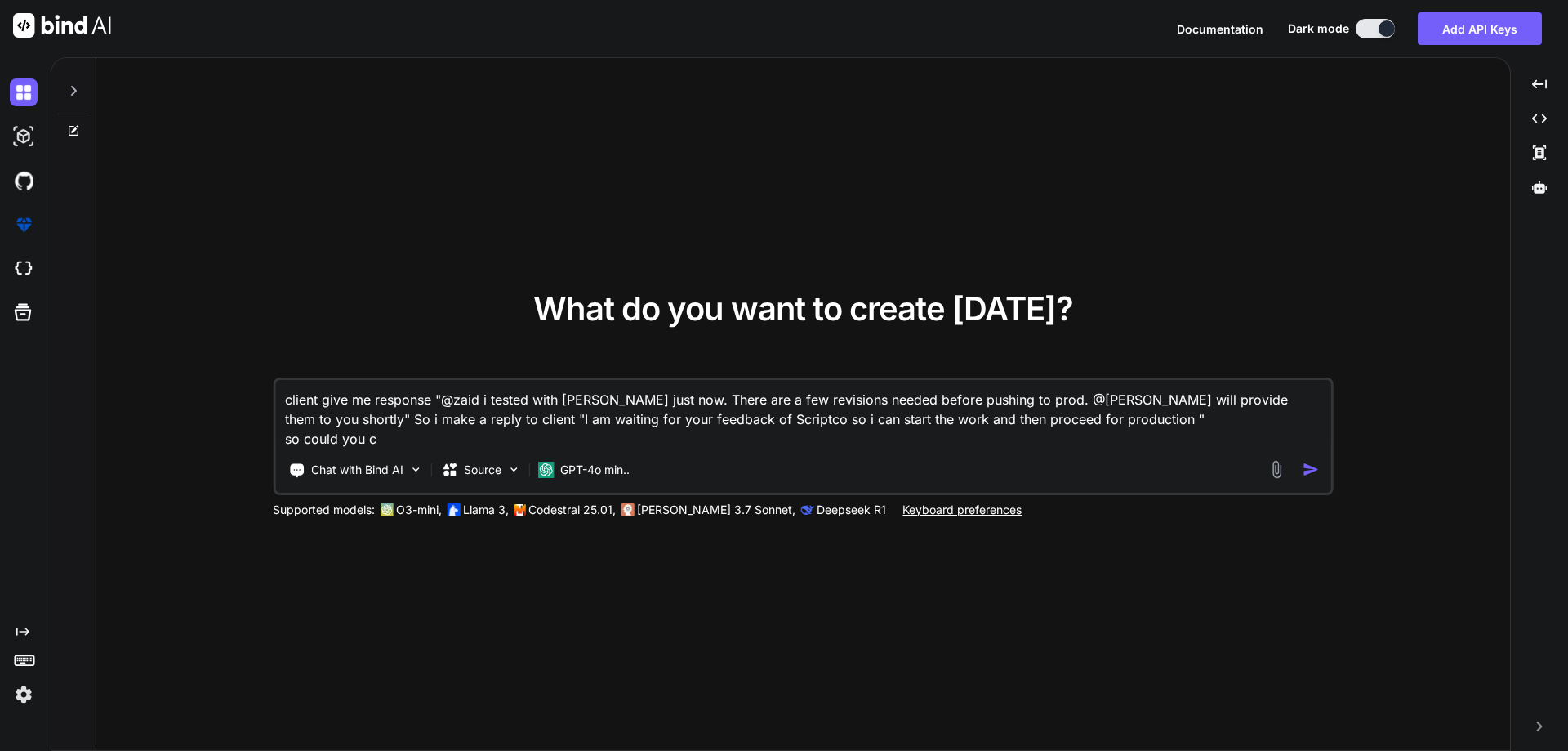
type textarea "client give me response "@zaid i tested with [PERSON_NAME] just now. There are …"
type textarea "x"
type textarea "client give me response "@zaid i tested with [PERSON_NAME] just now. There are …"
type textarea "x"
type textarea "client give me response "@zaid i tested with [PERSON_NAME] just now. There are …"
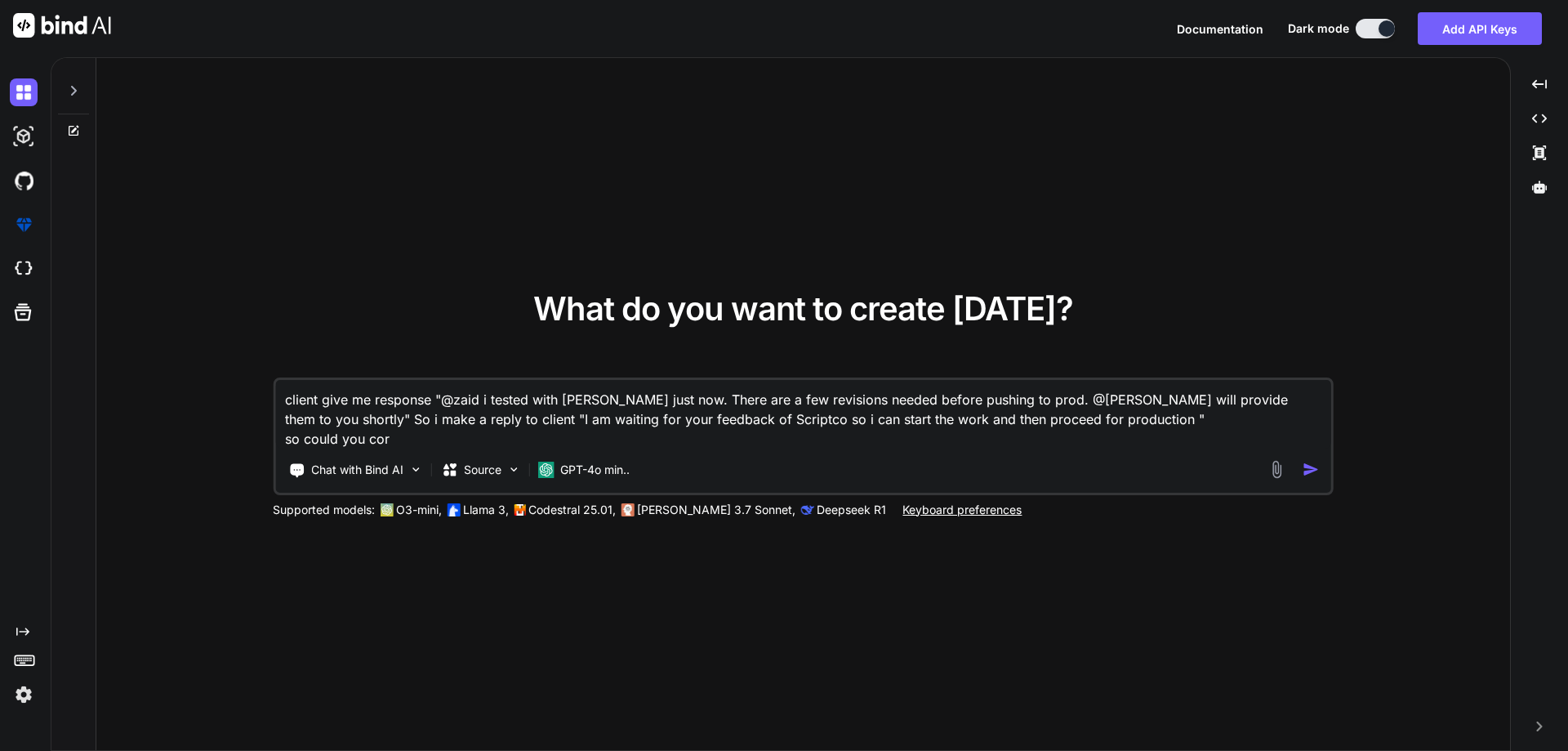
type textarea "x"
type textarea "client give me response "@zaid i tested with [PERSON_NAME] just now. There are …"
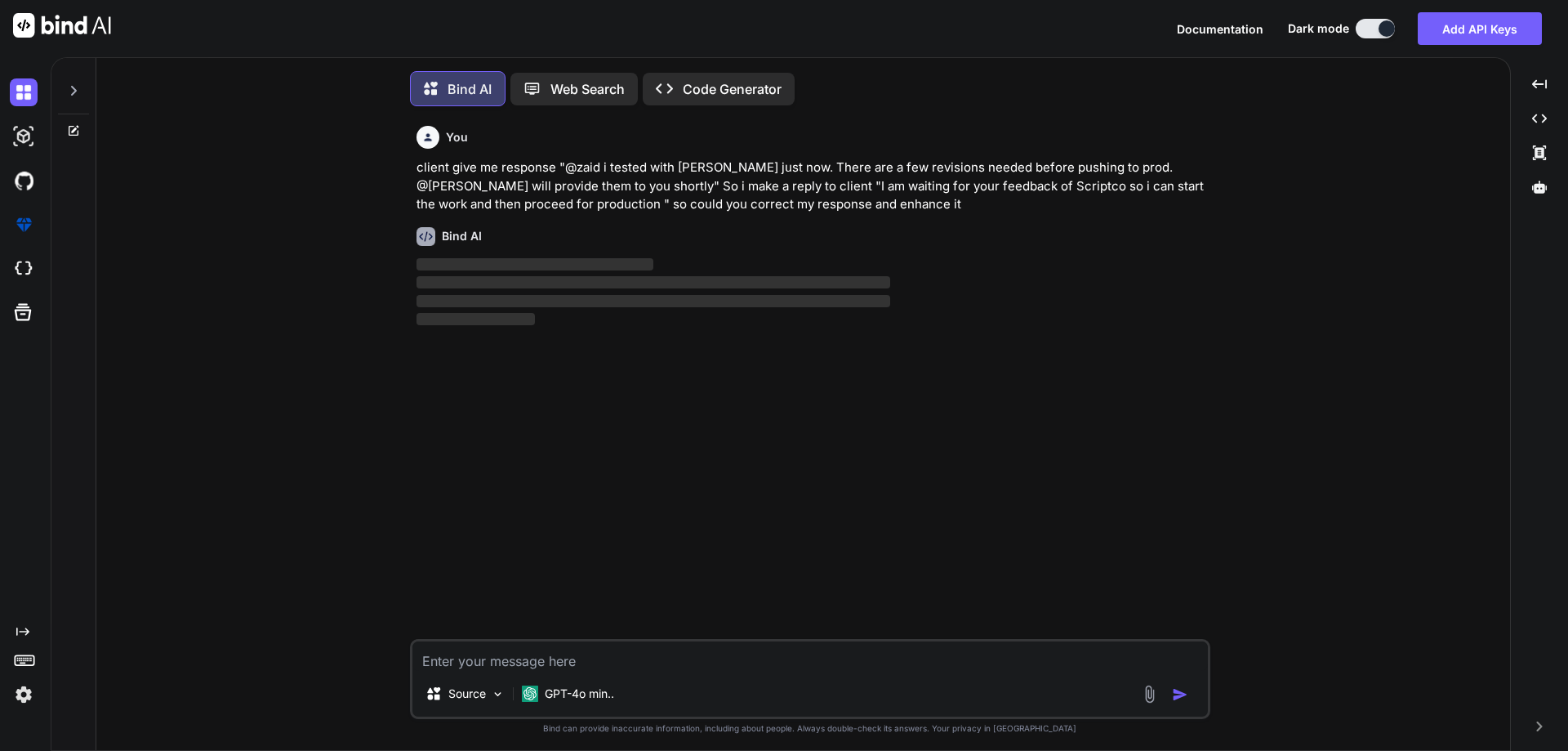
scroll to position [8, 0]
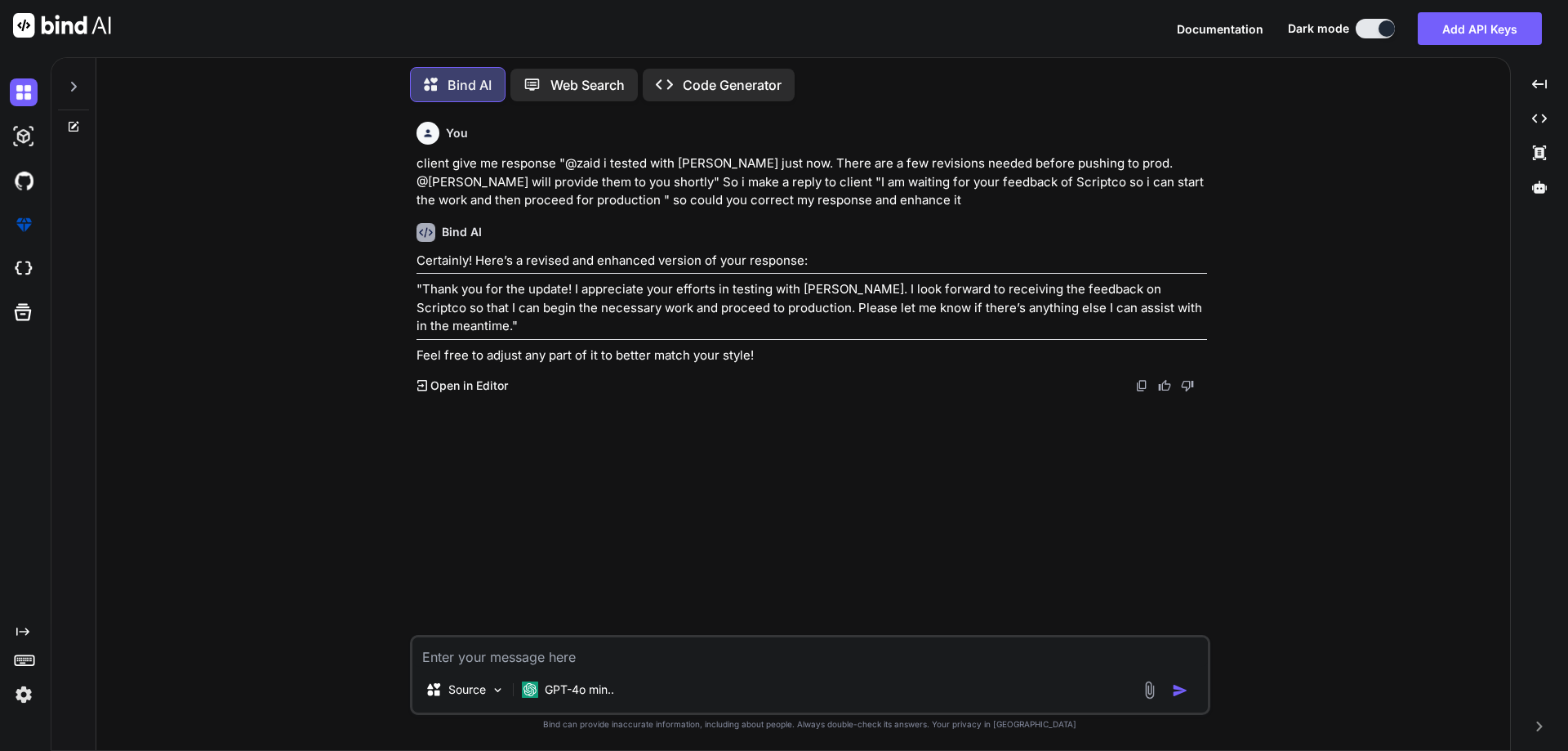
click at [560, 660] on textarea at bounding box center [810, 652] width 795 height 29
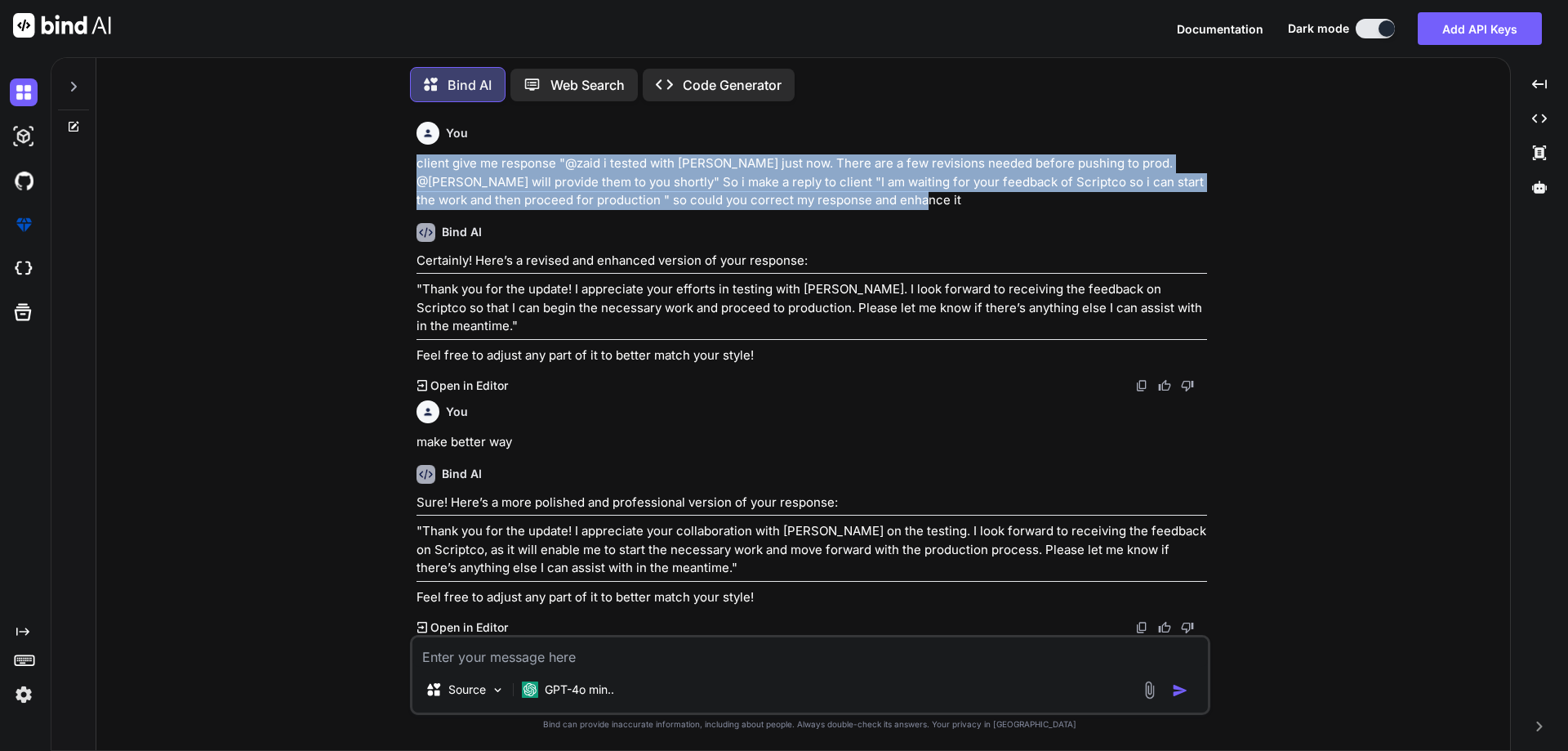
drag, startPoint x: 971, startPoint y: 204, endPoint x: 397, endPoint y: 167, distance: 575.2
click at [397, 167] on div "You client give me response "@zaid i tested with [PERSON_NAME] just now. There …" at bounding box center [810, 433] width 1400 height 635
copy p "client give me response "@zaid i tested with [PERSON_NAME] just now. There are …"
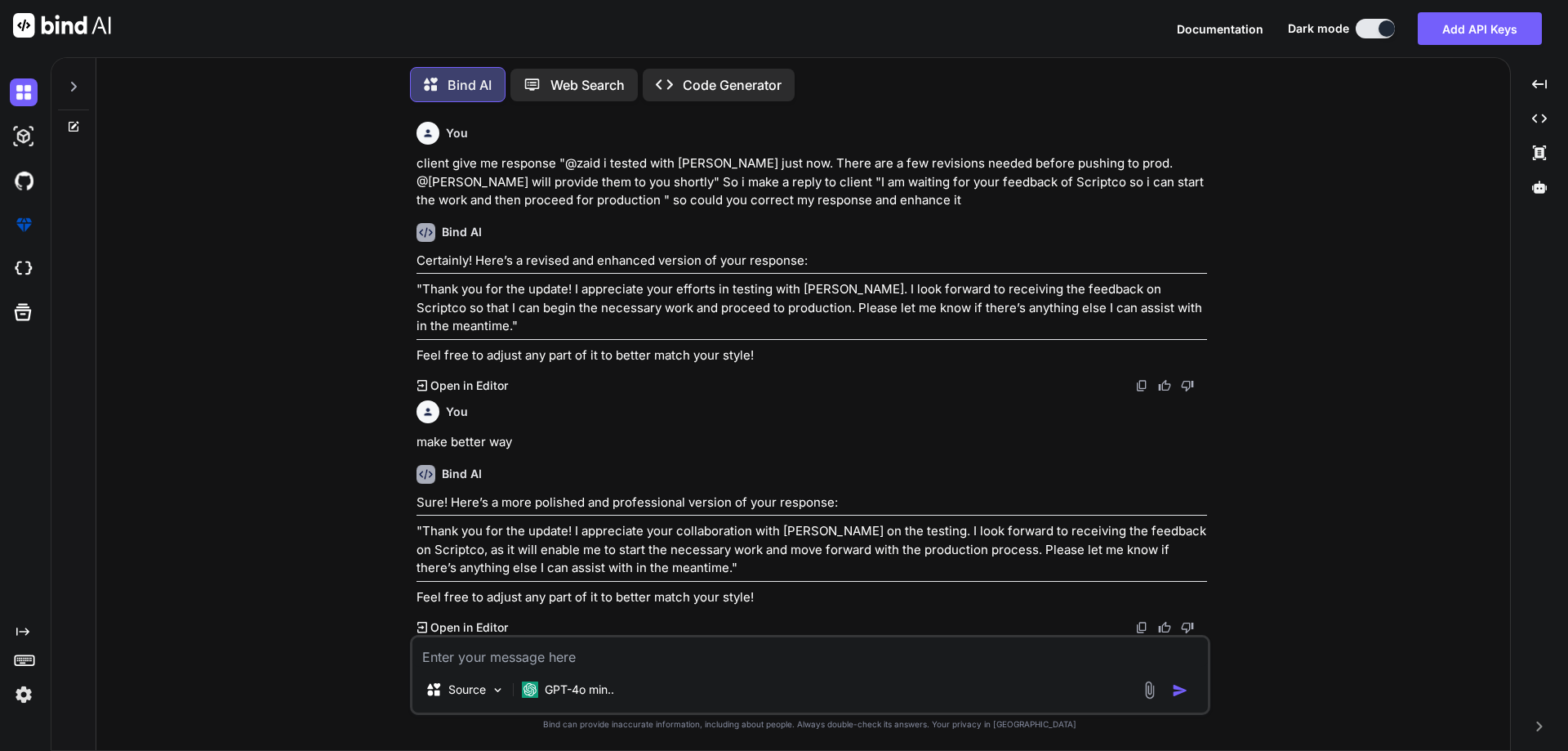
click at [506, 658] on textarea at bounding box center [810, 652] width 795 height 29
paste textarea "client give me response "@zaid i tested with [PERSON_NAME] just now. There are …"
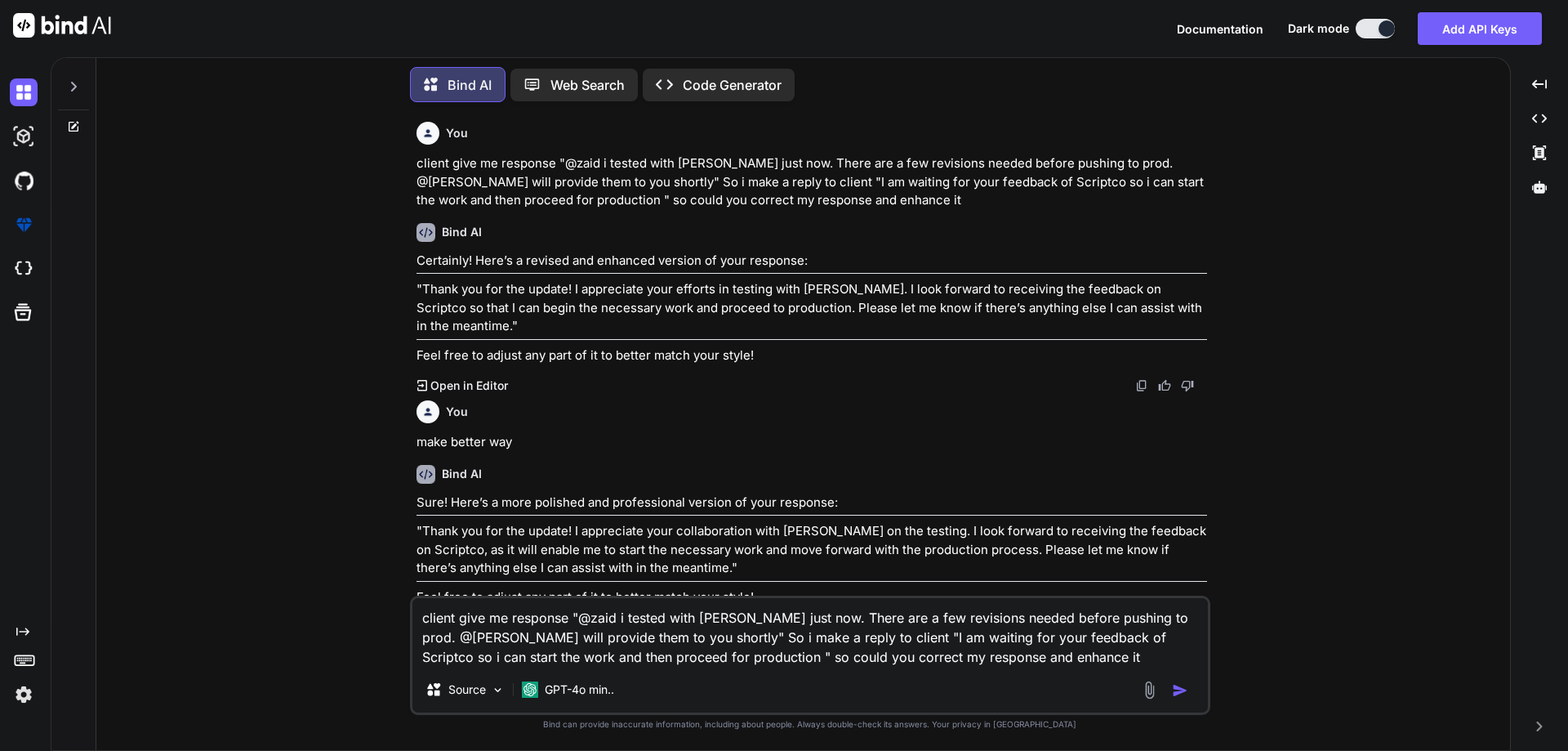
drag, startPoint x: 915, startPoint y: 637, endPoint x: 746, endPoint y: 650, distance: 169.5
click at [746, 650] on textarea "client give me response "@zaid i tested with [PERSON_NAME] just now. There are …" at bounding box center [810, 633] width 795 height 69
paste textarea "Thanks for your feedback. we are waiting for @[PERSON_NAME] response related to…"
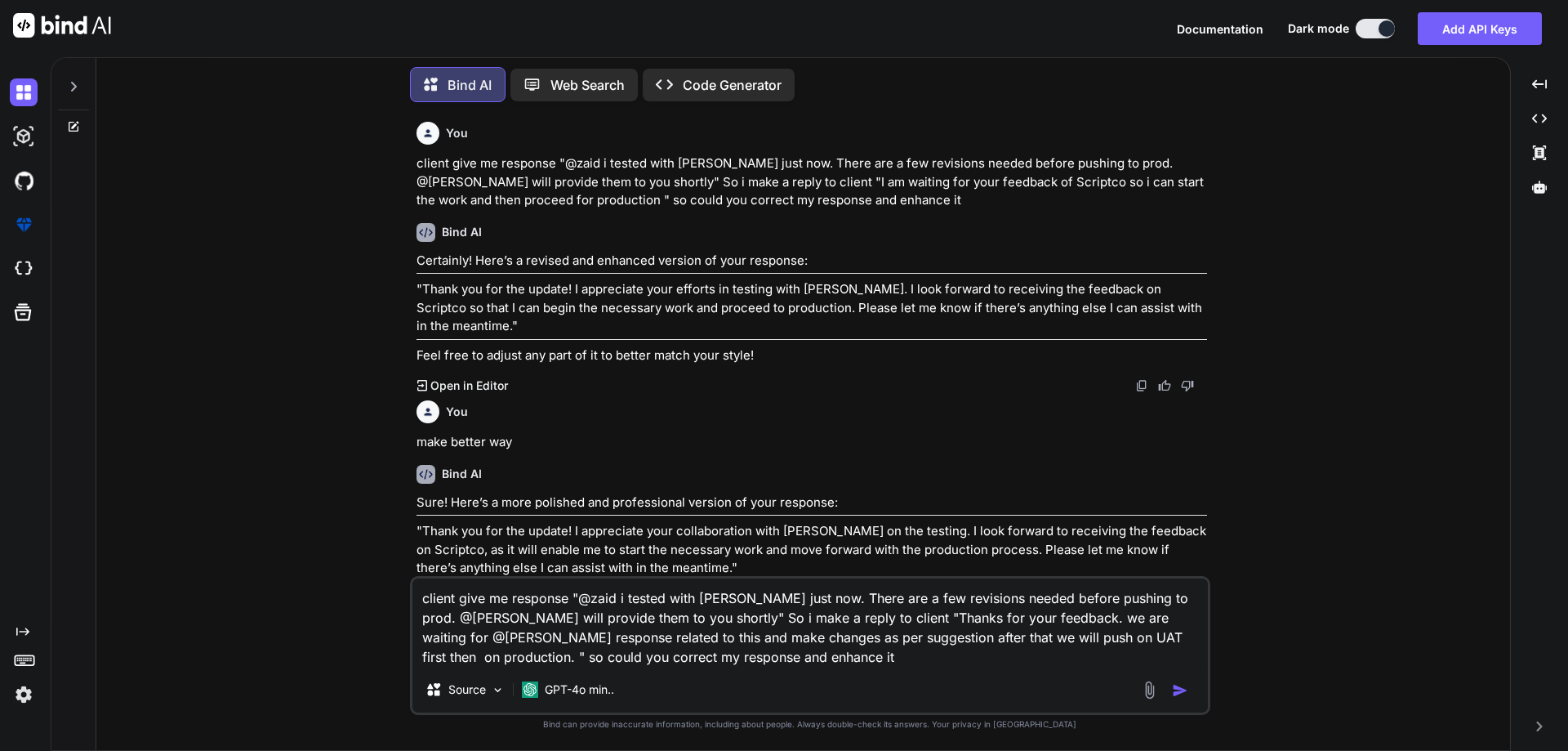
drag, startPoint x: 508, startPoint y: 659, endPoint x: 817, endPoint y: 660, distance: 309.0
click at [817, 660] on textarea "client give me response "@zaid i tested with [PERSON_NAME] just now. There are …" at bounding box center [810, 622] width 795 height 88
click at [1134, 656] on textarea "client give me response "@zaid i tested with [PERSON_NAME] just now. There are …" at bounding box center [810, 622] width 795 height 88
click at [1130, 653] on textarea "client give me response "@zaid i tested with [PERSON_NAME] just now. There are …" at bounding box center [810, 622] width 795 height 88
paste textarea "I am waiting for your feedback of Scriptco so i can start the work and then pro…"
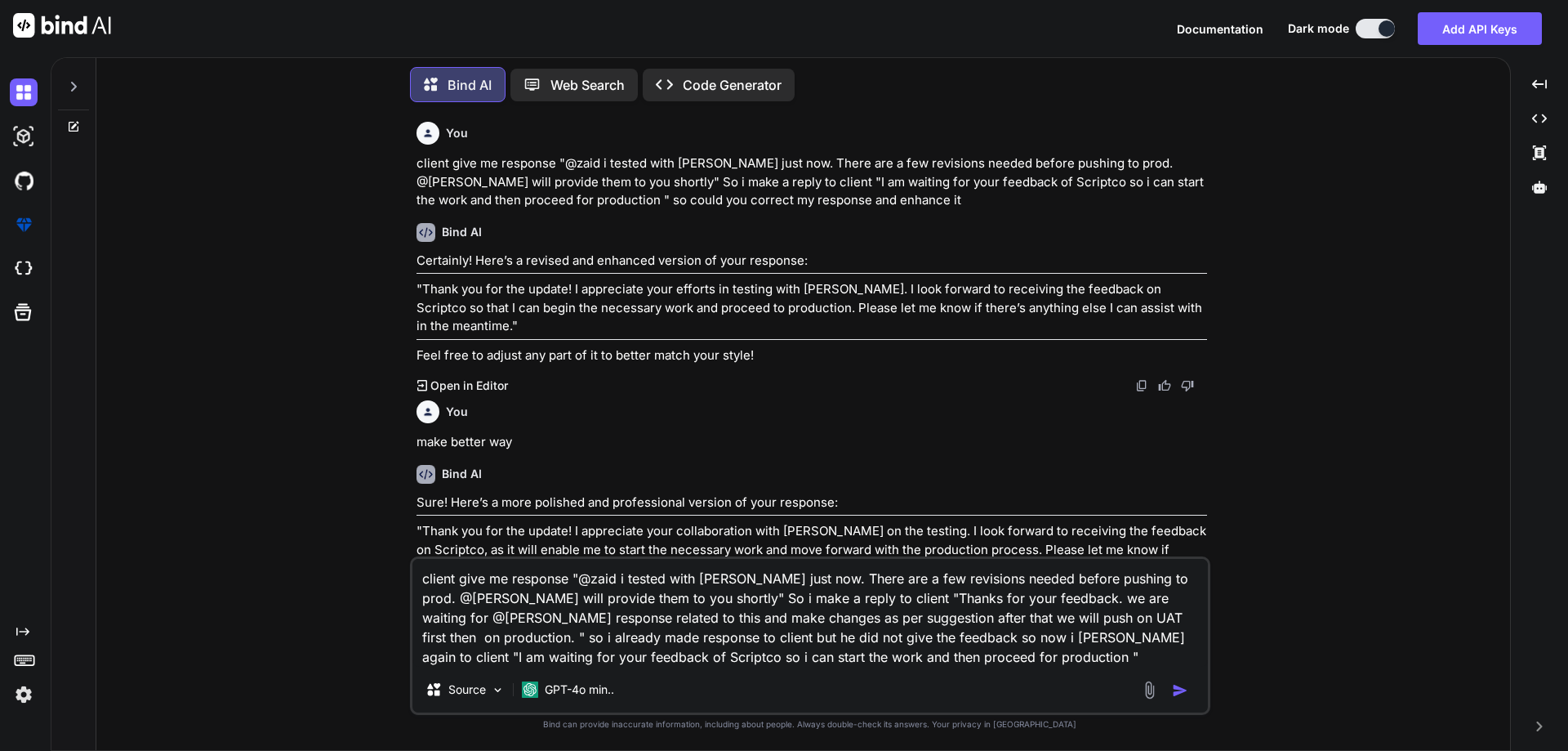
click at [1027, 658] on textarea "client give me response "@zaid i tested with [PERSON_NAME] just now. There are …" at bounding box center [810, 612] width 795 height 108
drag, startPoint x: 618, startPoint y: 200, endPoint x: 953, endPoint y: 200, distance: 335.0
click at [953, 200] on p "client give me response "@zaid i tested with [PERSON_NAME] just now. There are …" at bounding box center [812, 181] width 790 height 55
copy p "so could you correct my response and enhance it"
click at [1033, 656] on textarea "client give me response "@zaid i tested with [PERSON_NAME] just now. There are …" at bounding box center [810, 612] width 795 height 108
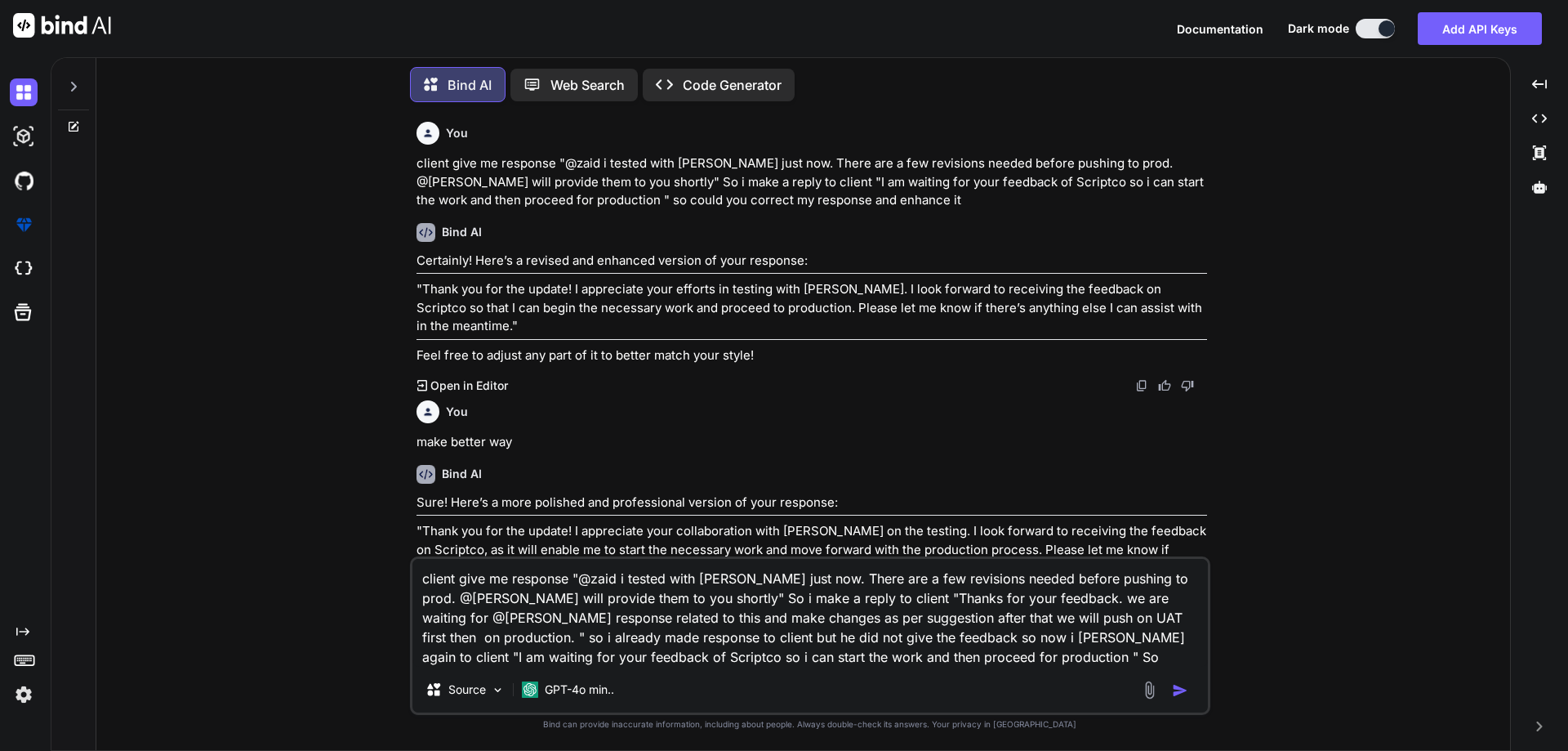
paste textarea "so could you correct my response and enhance it"
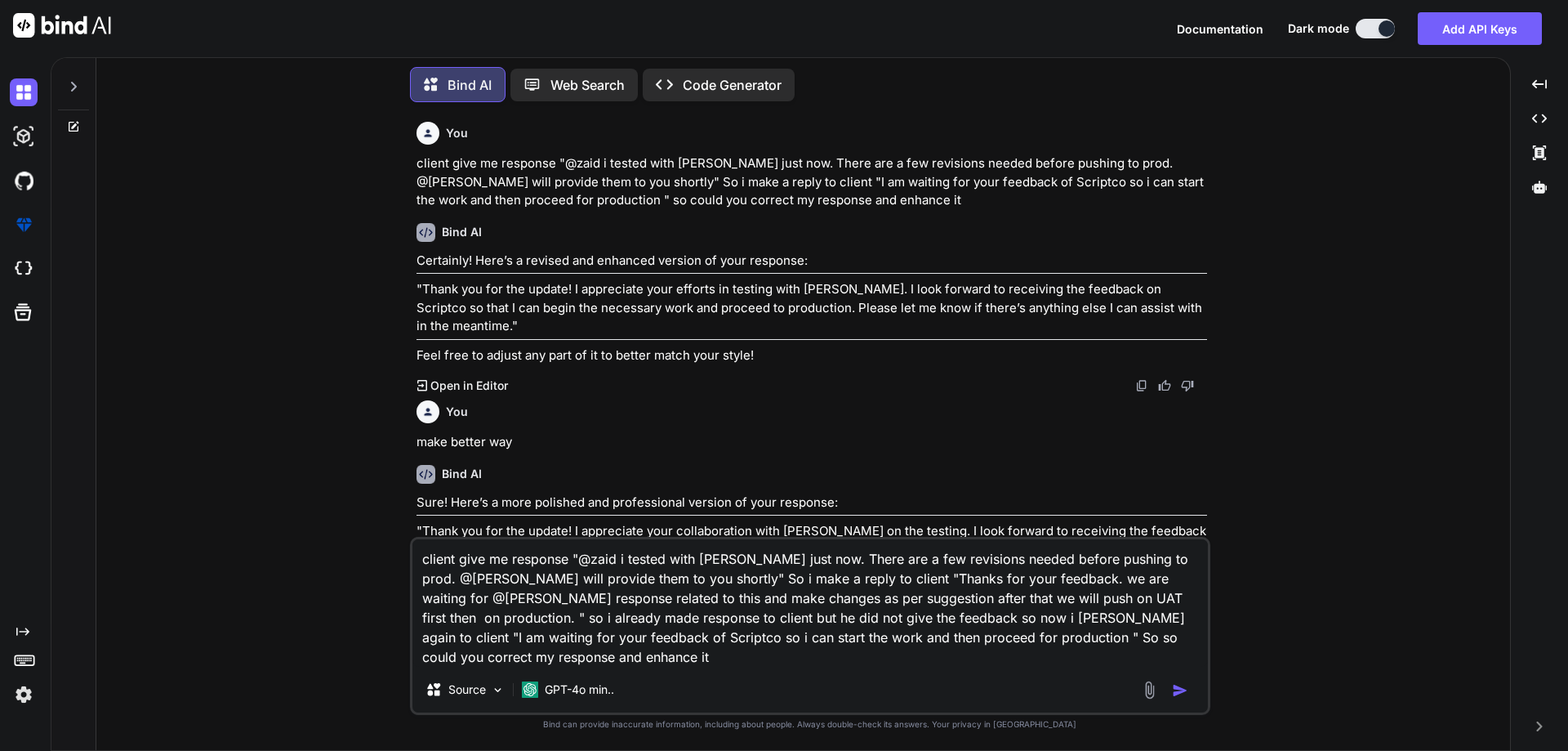
click at [418, 661] on textarea "client give me response "@zaid i tested with [PERSON_NAME] just now. There are …" at bounding box center [810, 603] width 795 height 127
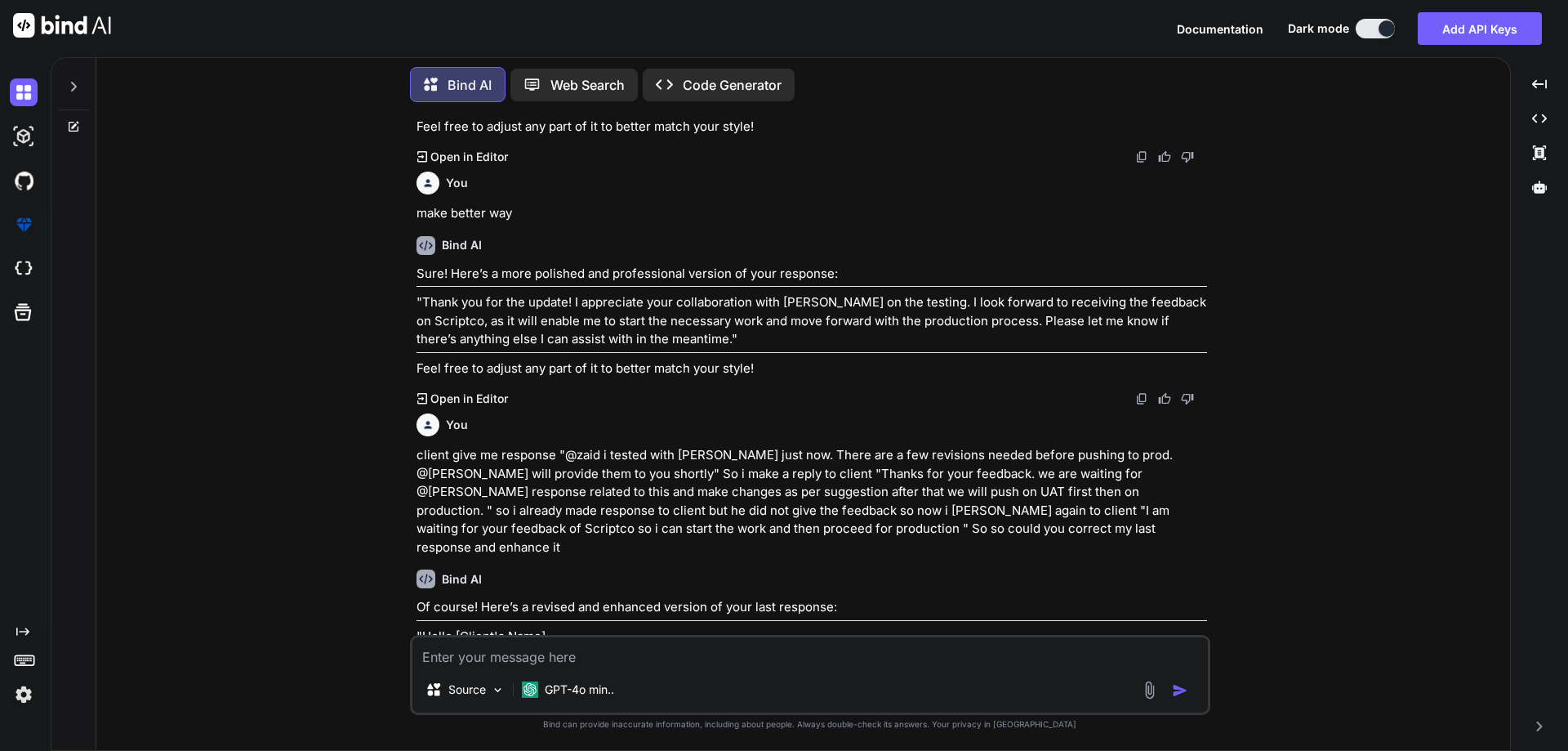
scroll to position [310, 0]
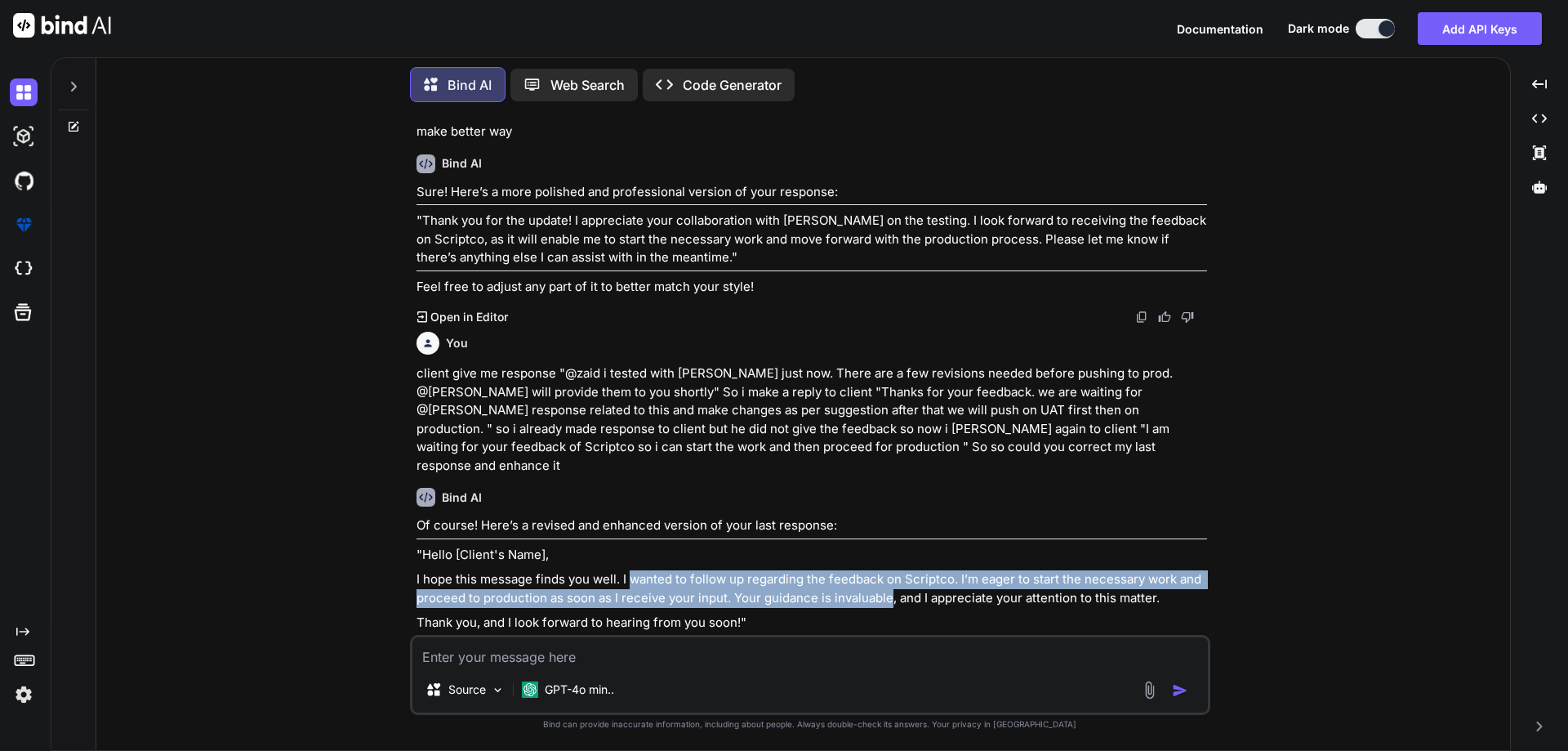
drag, startPoint x: 634, startPoint y: 540, endPoint x: 889, endPoint y: 569, distance: 256.6
click at [889, 571] on p "I hope this message finds you well. I wanted to follow up regarding the feedbac…" at bounding box center [812, 589] width 790 height 37
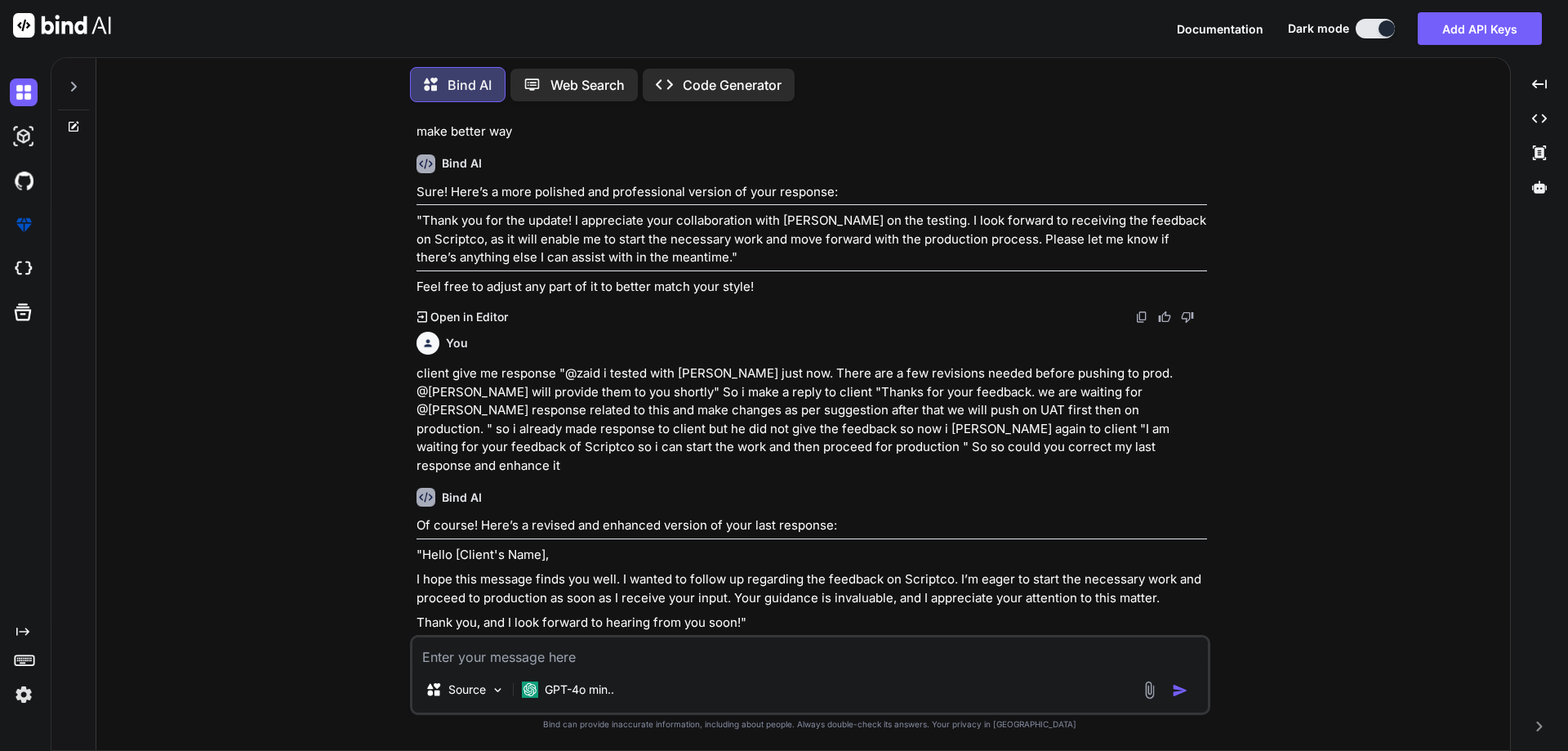
drag, startPoint x: 799, startPoint y: 546, endPoint x: 623, endPoint y: 539, distance: 176.1
click at [623, 571] on p "I hope this message finds you well. I wanted to follow up regarding the feedbac…" at bounding box center [812, 589] width 790 height 37
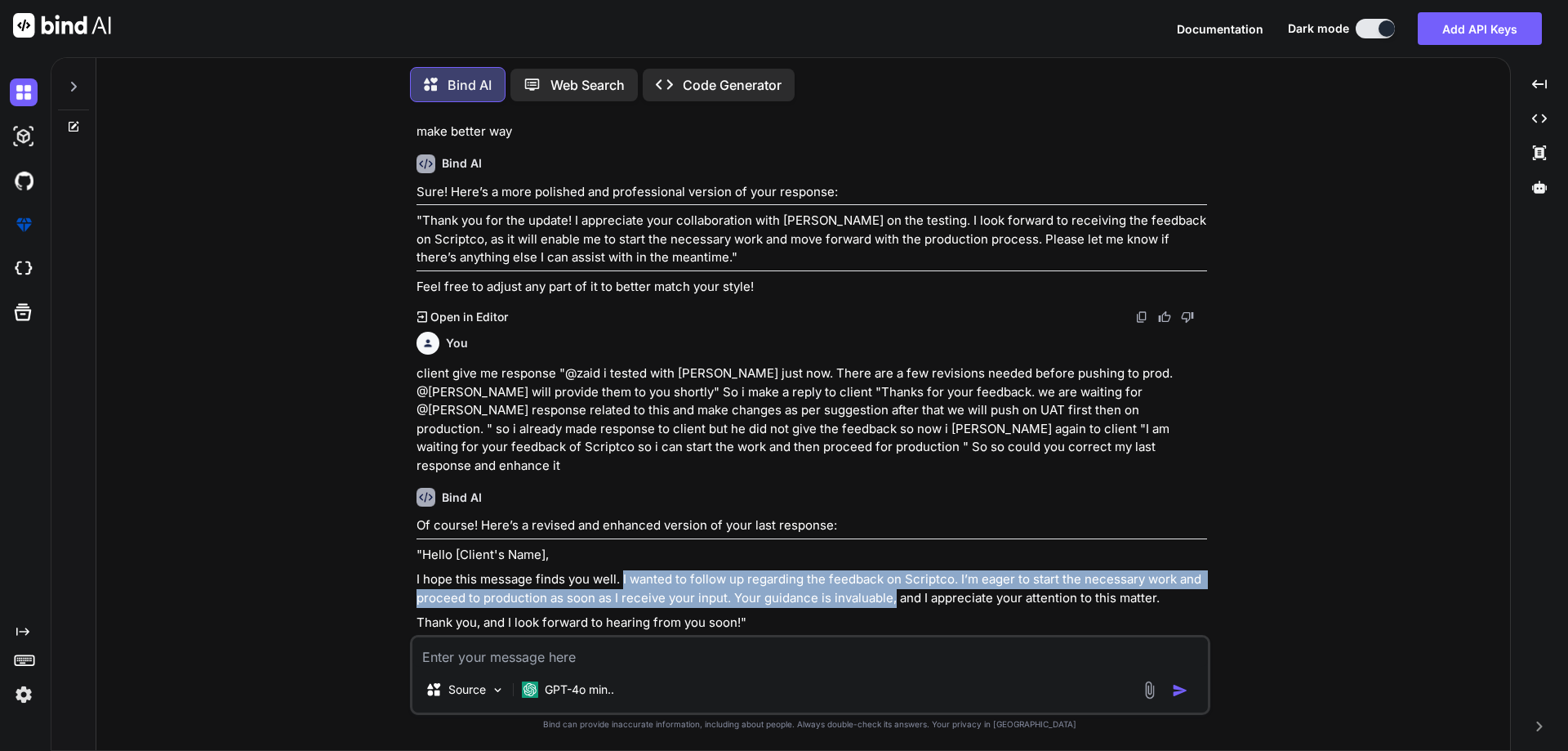
drag, startPoint x: 623, startPoint y: 539, endPoint x: 894, endPoint y: 560, distance: 271.8
click at [894, 571] on p "I hope this message finds you well. I wanted to follow up regarding the feedbac…" at bounding box center [812, 589] width 790 height 37
copy p "I wanted to follow up regarding the feedback on Scriptco. I’m eager to start th…"
